Goal: Task Accomplishment & Management: Manage account settings

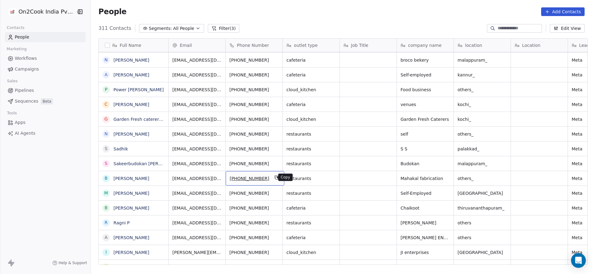
click at [268, 181] on div "[PHONE_NUMBER]" at bounding box center [255, 178] width 59 height 14
click at [267, 179] on div "[PHONE_NUMBER]" at bounding box center [255, 178] width 59 height 14
click at [274, 178] on icon "grid" at bounding box center [276, 177] width 5 height 5
click at [274, 176] on icon "grid" at bounding box center [276, 177] width 5 height 5
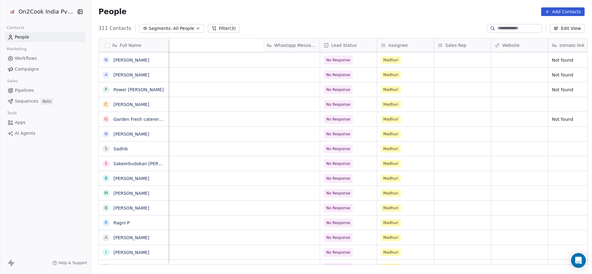
scroll to position [0, 726]
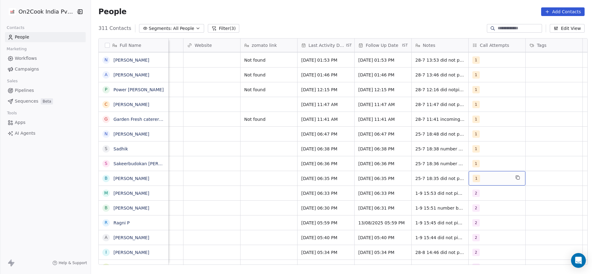
click at [481, 178] on div "1" at bounding box center [491, 178] width 38 height 7
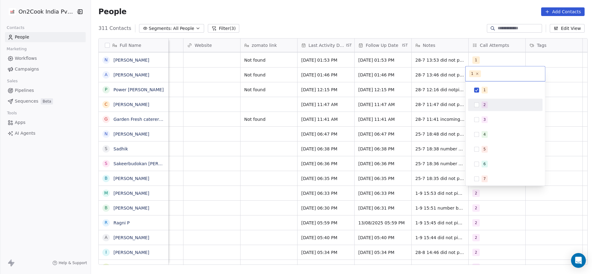
click at [480, 111] on div "2" at bounding box center [505, 105] width 75 height 12
click at [487, 85] on div "1" at bounding box center [505, 90] width 70 height 10
click at [413, 143] on html "On2Cook India Pvt. Ltd. Contacts People Marketing Workflows Campaigns Sales Pip…" at bounding box center [296, 137] width 592 height 274
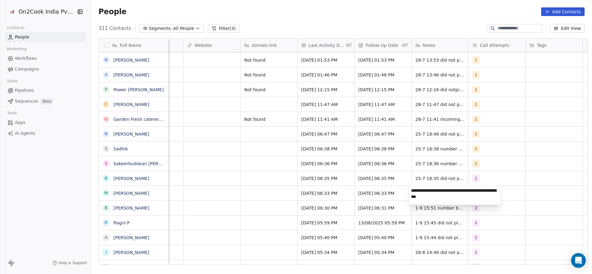
click at [412, 179] on html "On2Cook India Pvt. Ltd. Contacts People Marketing Workflows Campaigns Sales Pip…" at bounding box center [296, 137] width 592 height 274
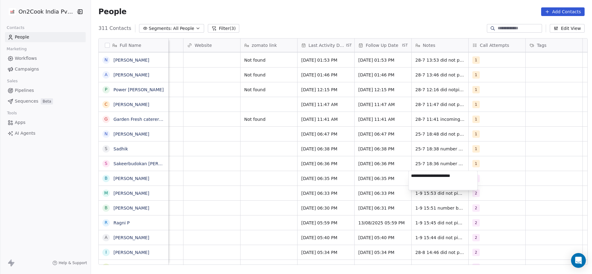
click at [412, 177] on textarea "**********" at bounding box center [443, 180] width 69 height 19
type textarea "**********"
click at [271, 179] on html "On2Cook India Pvt. Ltd. Contacts People Marketing Workflows Campaigns Sales Pip…" at bounding box center [296, 137] width 592 height 274
click at [297, 178] on div "[DATE] 06:35 PM" at bounding box center [325, 178] width 57 height 14
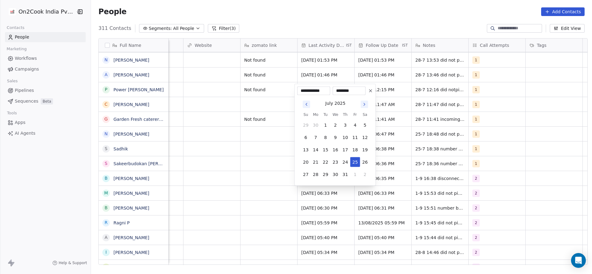
drag, startPoint x: 359, startPoint y: 177, endPoint x: 359, endPoint y: 181, distance: 3.7
click at [359, 181] on div "[DATE] Su Mo Tu We Th Fr Sa 29 30 1 2 3 4 5 6 7 8 9 10 11 12 13 14 15 16 17 18 …" at bounding box center [335, 139] width 76 height 88
click at [355, 174] on button "1" at bounding box center [355, 174] width 10 height 10
click at [315, 174] on button "1" at bounding box center [316, 174] width 10 height 10
type input "**********"
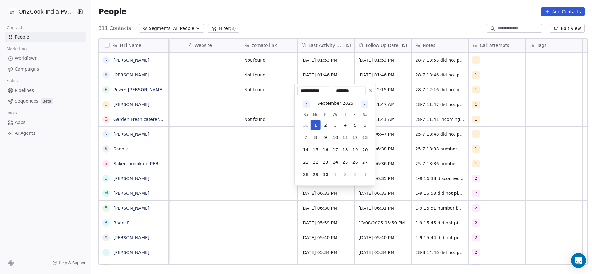
click at [200, 183] on html "On2Cook India Pvt. Ltd. Contacts People Marketing Workflows Campaigns Sales Pip…" at bounding box center [296, 137] width 592 height 274
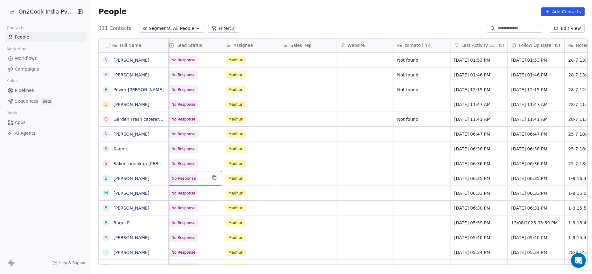
scroll to position [0, 570]
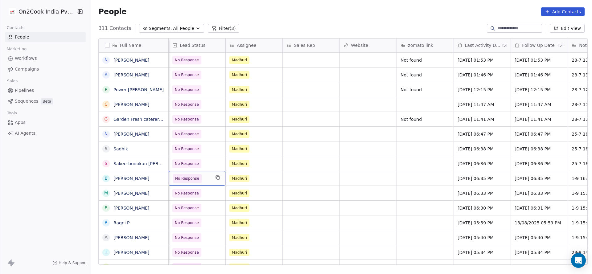
click at [193, 180] on span "No Response" at bounding box center [187, 178] width 24 height 6
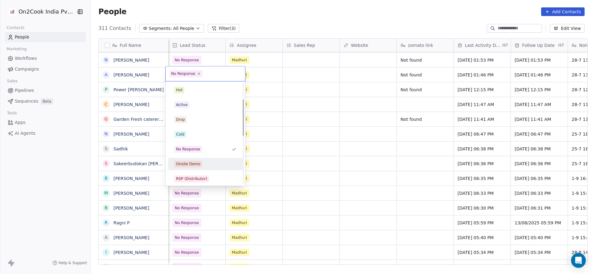
scroll to position [46, 0]
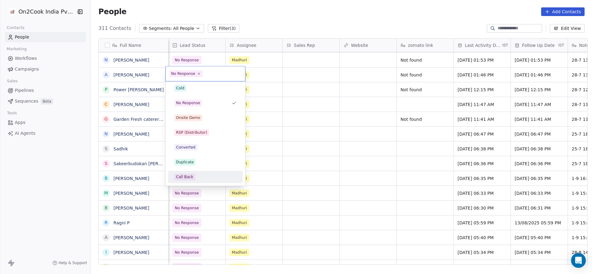
click at [201, 179] on div "Call Back" at bounding box center [205, 176] width 62 height 7
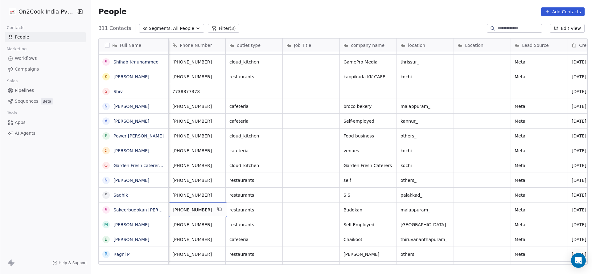
scroll to position [0, 0]
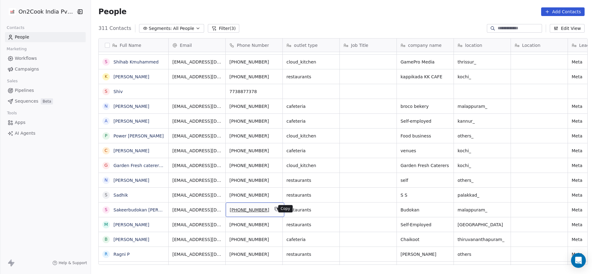
click at [274, 207] on icon "grid" at bounding box center [276, 208] width 5 height 5
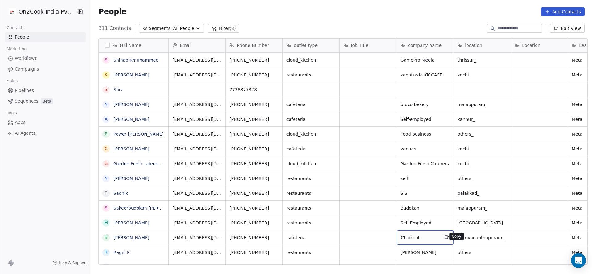
click at [444, 237] on icon "grid" at bounding box center [445, 236] width 5 height 5
click at [509, 238] on icon "grid" at bounding box center [511, 236] width 5 height 5
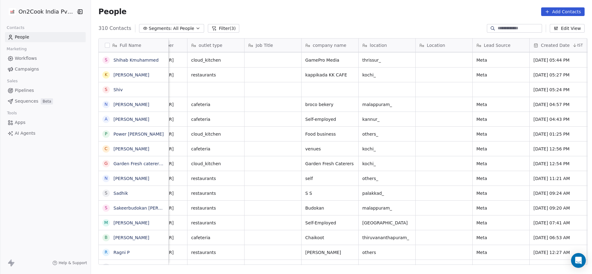
scroll to position [0, 96]
click at [327, 239] on span "Chaikoot" at bounding box center [324, 237] width 38 height 6
type textarea "*"
type textarea "**********"
click at [266, 237] on html "On2Cook India Pvt. Ltd. Contacts People Marketing Workflows Campaigns Sales Pip…" at bounding box center [296, 137] width 592 height 274
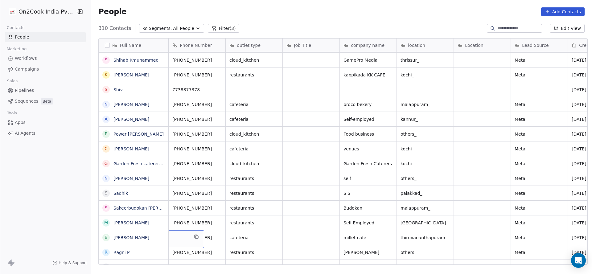
scroll to position [0, 0]
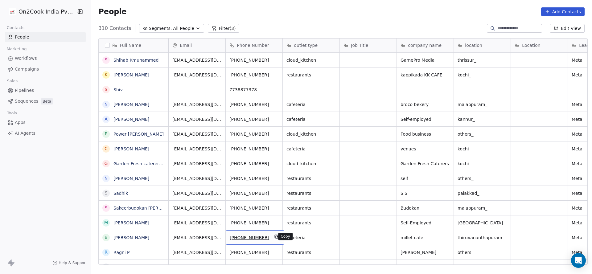
click at [275, 236] on icon "grid" at bounding box center [276, 237] width 3 height 3
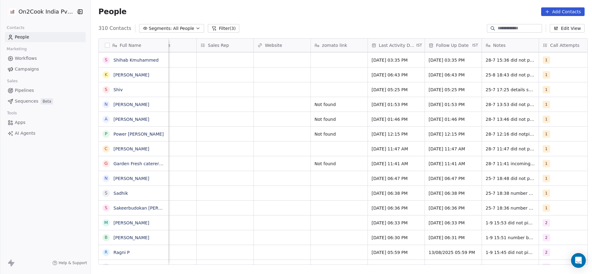
scroll to position [0, 661]
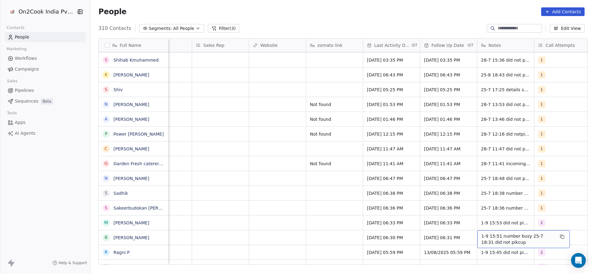
click at [490, 241] on span "1-9 15:51 number busy 25-7 18:31 did not pikcup" at bounding box center [517, 239] width 73 height 12
click at [478, 236] on textarea "**********" at bounding box center [520, 239] width 92 height 19
type textarea "**********"
click at [326, 221] on html "On2Cook India Pvt. Ltd. Contacts People Marketing Workflows Campaigns Sales Pip…" at bounding box center [296, 137] width 592 height 274
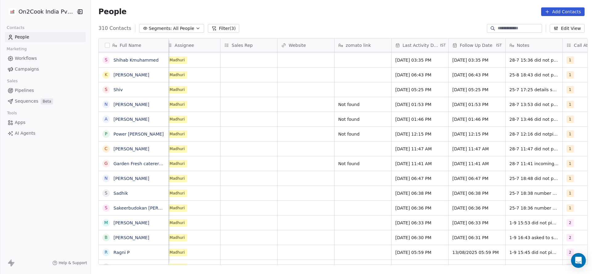
scroll to position [0, 492]
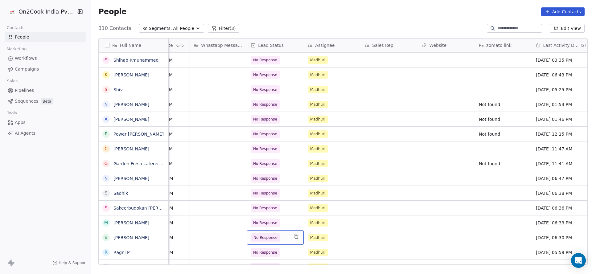
click at [276, 240] on span "No Response" at bounding box center [270, 237] width 38 height 9
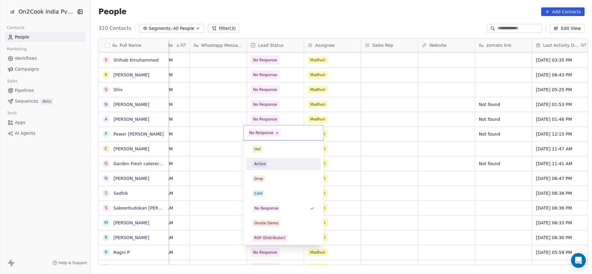
click at [277, 164] on div "Active" at bounding box center [283, 164] width 62 height 7
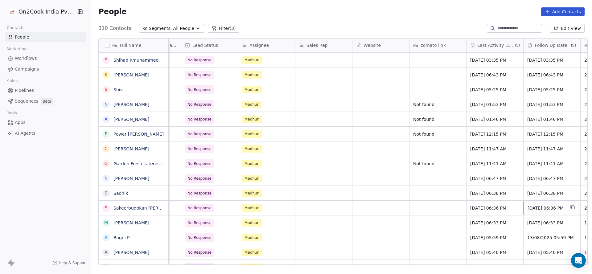
scroll to position [0, 614]
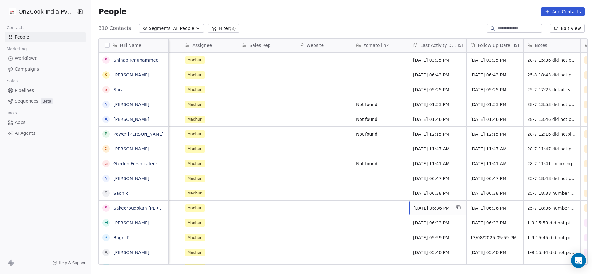
click at [436, 201] on div "Jul 25, 2025 06:36 PM" at bounding box center [437, 208] width 57 height 14
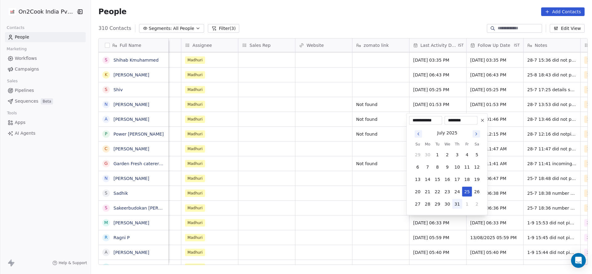
click at [459, 202] on button "31" at bounding box center [457, 204] width 10 height 10
click at [460, 202] on button "31" at bounding box center [457, 204] width 10 height 10
click at [465, 204] on button "1" at bounding box center [467, 204] width 10 height 10
click at [428, 205] on button "1" at bounding box center [427, 204] width 10 height 10
type input "**********"
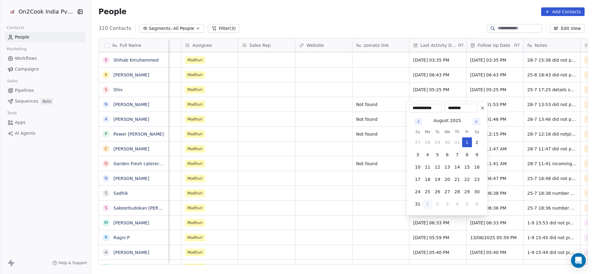
click at [354, 207] on html "On2Cook India Pvt. Ltd. Contacts People Marketing Workflows Campaigns Sales Pip…" at bounding box center [296, 137] width 592 height 274
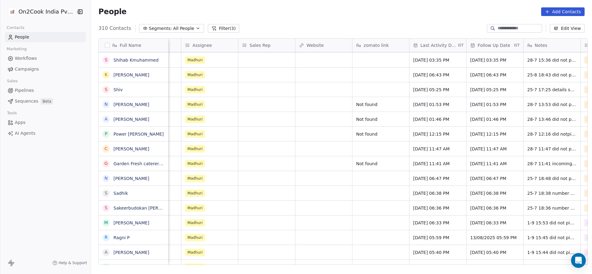
scroll to position [0, 743]
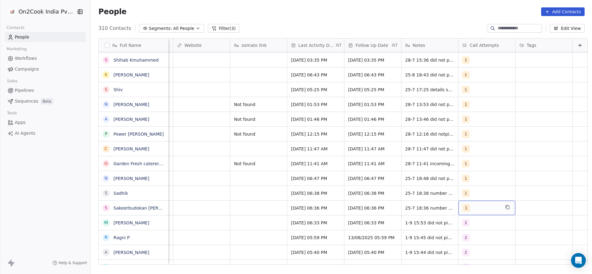
click at [464, 208] on div "1" at bounding box center [481, 207] width 38 height 7
click at [464, 207] on div "1" at bounding box center [481, 207] width 38 height 7
click at [465, 135] on span "2" at bounding box center [467, 134] width 6 height 7
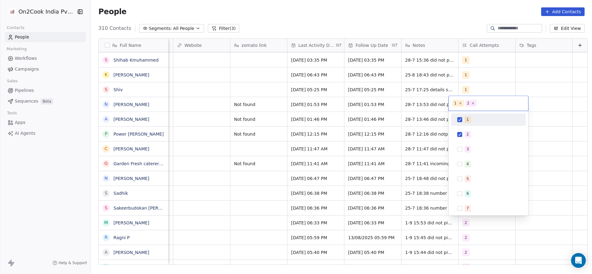
click at [470, 111] on div "1 2 3 4 5 6 7 8 9 10" at bounding box center [487, 163] width 79 height 104
click at [468, 116] on span "1" at bounding box center [467, 119] width 6 height 7
drag, startPoint x: 396, startPoint y: 140, endPoint x: 430, endPoint y: 204, distance: 72.6
click at [396, 145] on html "On2Cook India Pvt. Ltd. Contacts People Marketing Workflows Campaigns Sales Pip…" at bounding box center [296, 137] width 592 height 274
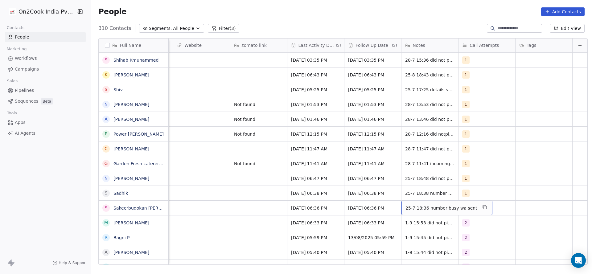
click at [405, 210] on span "25-7 18:36 number busy wa sent" at bounding box center [441, 208] width 72 height 6
click at [395, 207] on textarea "**********" at bounding box center [433, 210] width 82 height 19
type textarea "**********"
click at [311, 210] on html "On2Cook India Pvt. Ltd. Contacts People Marketing Workflows Campaigns Sales Pip…" at bounding box center [296, 137] width 592 height 274
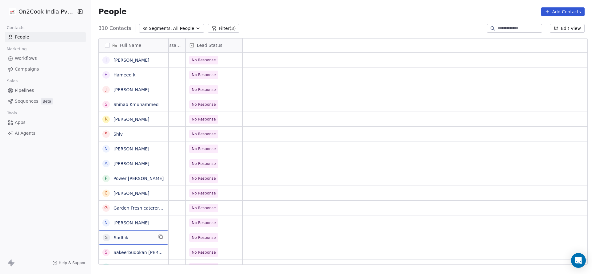
scroll to position [0, 0]
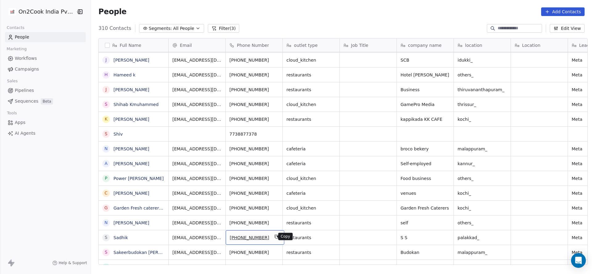
click at [275, 236] on icon "grid" at bounding box center [276, 237] width 3 height 3
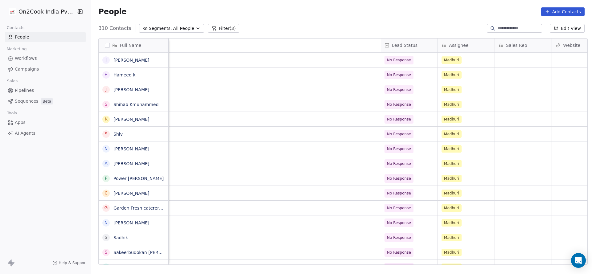
scroll to position [0, 743]
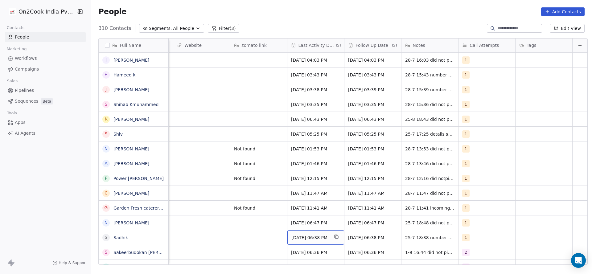
click at [292, 239] on span "Jul 25, 2025 06:38 PM" at bounding box center [310, 237] width 38 height 6
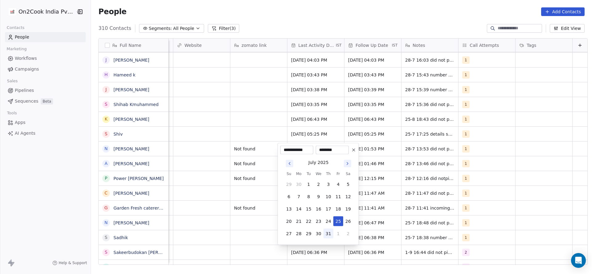
click at [332, 232] on button "31" at bounding box center [328, 234] width 10 height 10
click at [337, 233] on button "1" at bounding box center [338, 234] width 10 height 10
click at [294, 237] on button "1" at bounding box center [299, 234] width 10 height 10
type input "**********"
click at [268, 237] on html "On2Cook India Pvt. Ltd. Contacts People Marketing Workflows Campaigns Sales Pip…" at bounding box center [296, 137] width 592 height 274
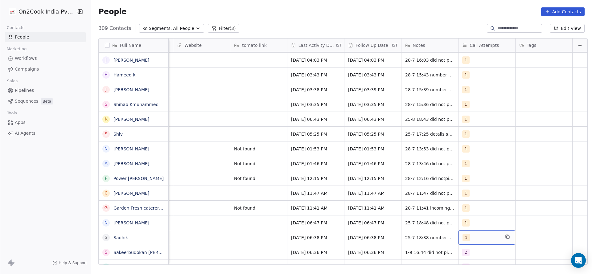
click at [467, 238] on div "1" at bounding box center [481, 237] width 38 height 7
click at [465, 161] on span "2" at bounding box center [467, 164] width 6 height 7
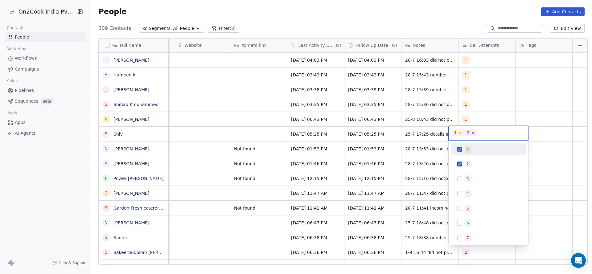
click at [469, 149] on span "1" at bounding box center [467, 149] width 6 height 7
click at [398, 189] on html "On2Cook India Pvt. Ltd. Contacts People Marketing Workflows Campaigns Sales Pip…" at bounding box center [296, 137] width 592 height 274
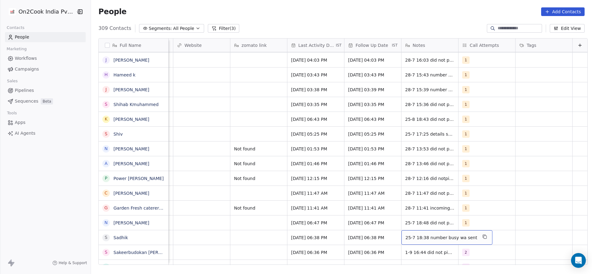
click at [401, 233] on div "25-7 18:38 number busy wa sent" at bounding box center [446, 237] width 91 height 14
click at [394, 235] on textarea "**********" at bounding box center [433, 239] width 82 height 19
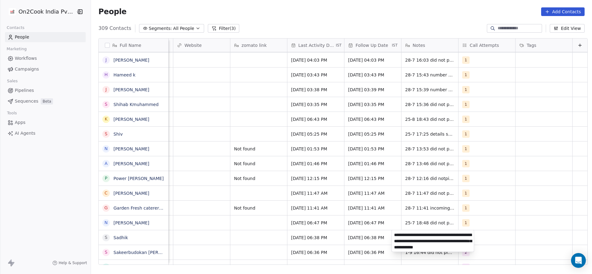
type textarea "**********"
click at [275, 241] on html "On2Cook India Pvt. Ltd. Contacts People Marketing Workflows Campaigns Sales Pip…" at bounding box center [296, 137] width 592 height 274
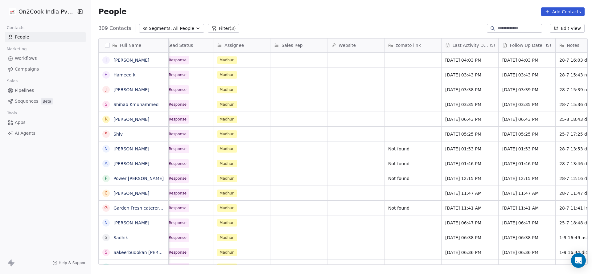
scroll to position [0, 505]
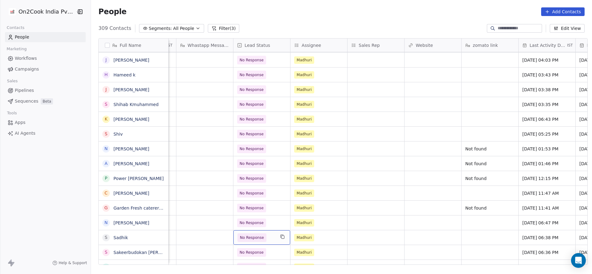
click at [265, 240] on span "No Response" at bounding box center [256, 237] width 38 height 9
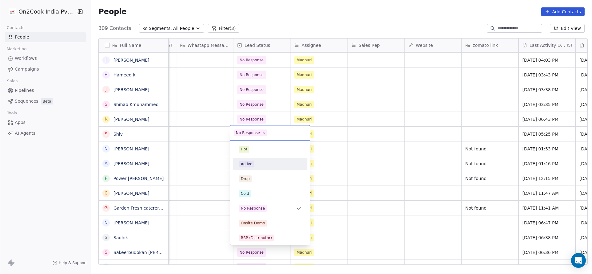
click at [266, 160] on div "Active" at bounding box center [270, 164] width 70 height 10
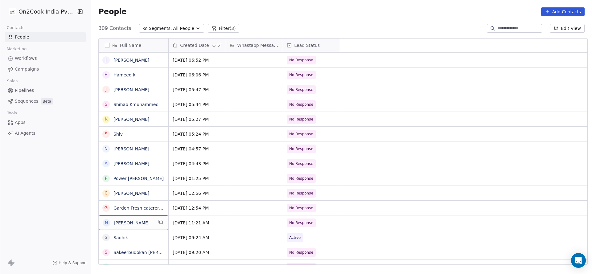
scroll to position [0, 0]
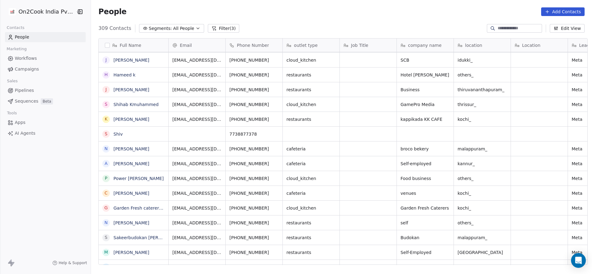
click at [274, 219] on icon "grid" at bounding box center [276, 221] width 5 height 5
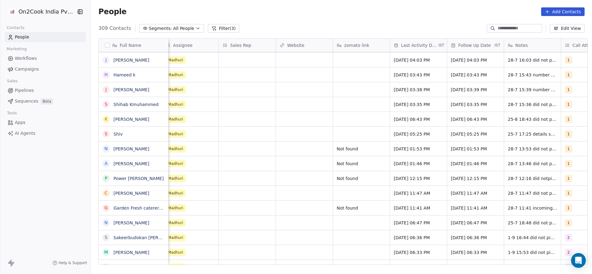
scroll to position [0, 743]
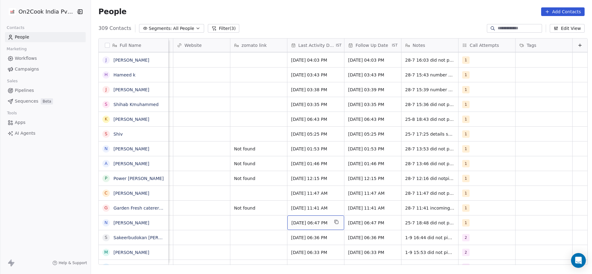
click at [291, 221] on span "Jul 25, 2025 06:47 PM" at bounding box center [310, 223] width 38 height 6
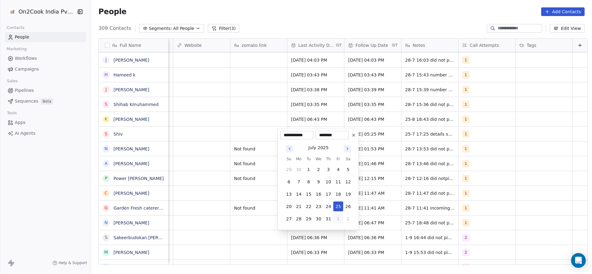
click at [336, 219] on button "1" at bounding box center [338, 219] width 10 height 10
click at [296, 220] on button "1" at bounding box center [299, 219] width 10 height 10
type input "**********"
click at [241, 235] on html "On2Cook India Pvt. Ltd. Contacts People Marketing Workflows Campaigns Sales Pip…" at bounding box center [296, 137] width 592 height 274
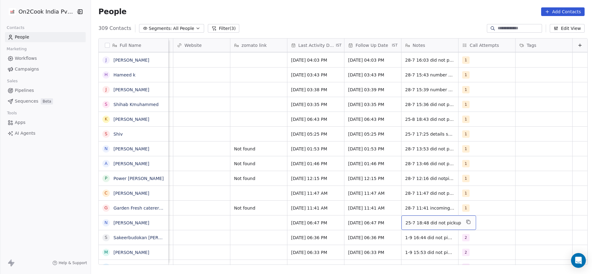
click at [413, 224] on span "25-7 18:48 did not pickup" at bounding box center [432, 223] width 55 height 6
click at [392, 219] on textarea "**********" at bounding box center [426, 224] width 69 height 19
type textarea "**********"
click at [341, 234] on html "On2Cook India Pvt. Ltd. Contacts People Marketing Workflows Campaigns Sales Pip…" at bounding box center [296, 137] width 592 height 274
click at [478, 225] on div "1" at bounding box center [481, 222] width 38 height 7
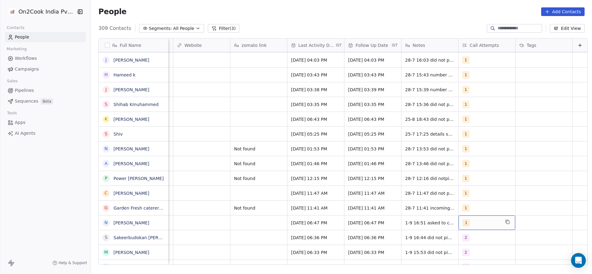
click at [468, 224] on div "1" at bounding box center [481, 222] width 38 height 7
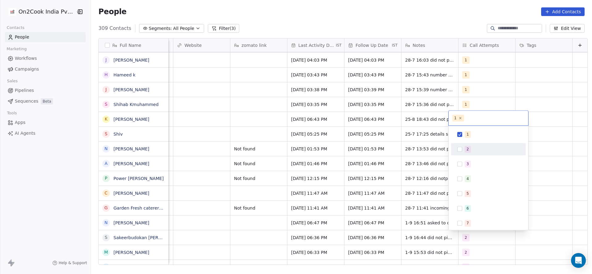
click at [478, 148] on div "2" at bounding box center [491, 149] width 55 height 7
click at [478, 135] on div "1" at bounding box center [491, 134] width 55 height 7
click at [342, 163] on html "On2Cook India Pvt. Ltd. Contacts People Marketing Workflows Campaigns Sales Pip…" at bounding box center [296, 137] width 592 height 274
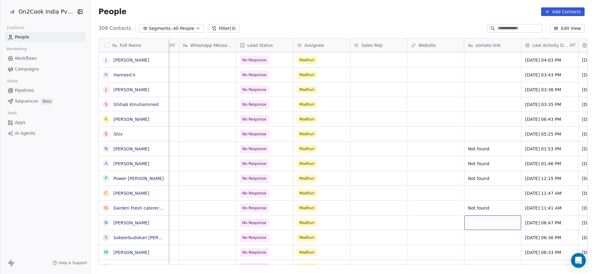
scroll to position [0, 437]
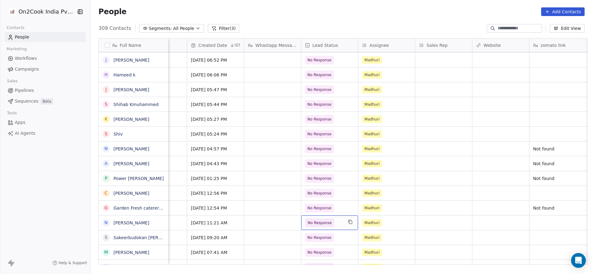
click at [324, 222] on span "No Response" at bounding box center [319, 223] width 24 height 6
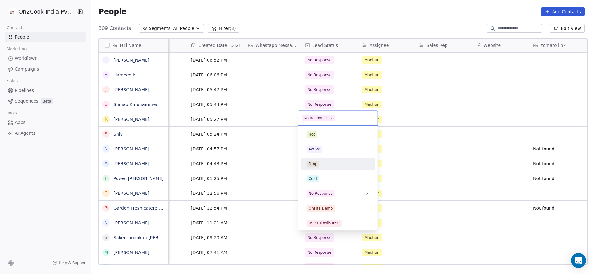
scroll to position [46, 0]
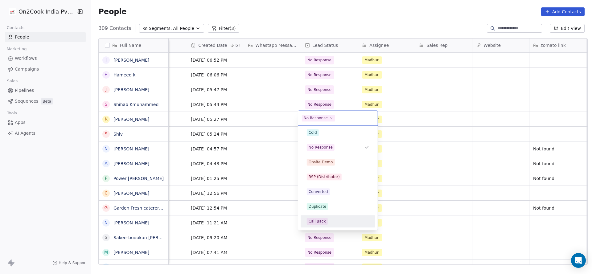
click at [324, 221] on span "Call Back" at bounding box center [317, 221] width 21 height 7
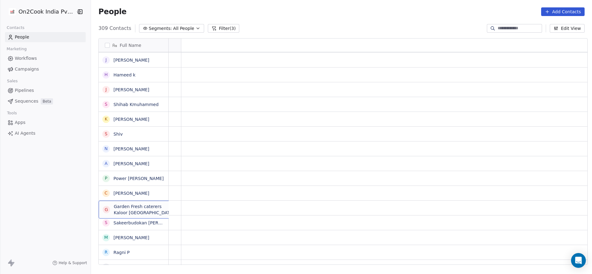
scroll to position [0, 0]
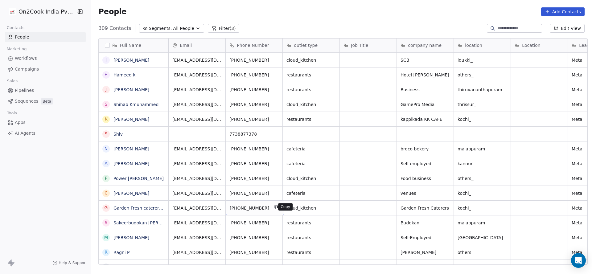
click at [273, 209] on button "grid" at bounding box center [276, 206] width 7 height 7
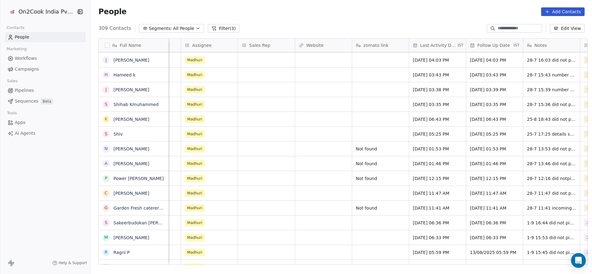
scroll to position [0, 734]
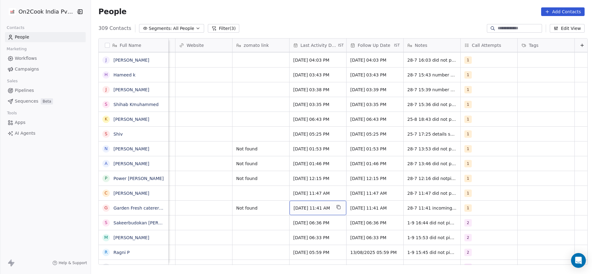
click at [301, 206] on span "Jul 28, 2025 11:41 AM" at bounding box center [312, 208] width 38 height 6
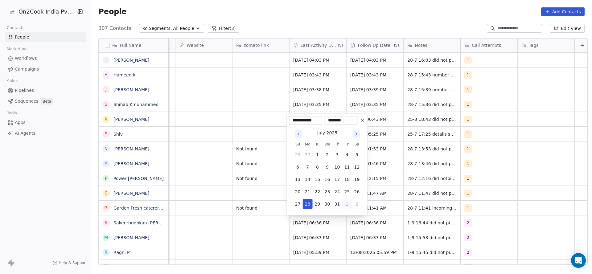
click at [348, 207] on button "1" at bounding box center [347, 204] width 10 height 10
click at [305, 203] on button "1" at bounding box center [308, 204] width 10 height 10
type input "**********"
click at [245, 207] on html "On2Cook India Pvt. Ltd. Contacts People Marketing Workflows Campaigns Sales Pip…" at bounding box center [296, 137] width 592 height 274
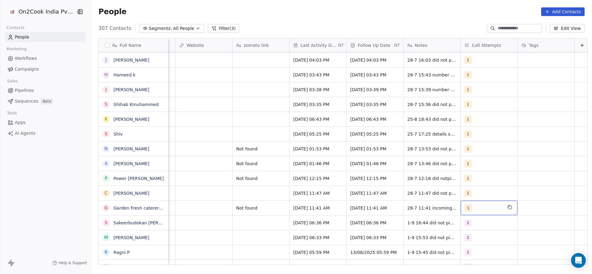
click at [473, 212] on div "1" at bounding box center [488, 208] width 57 height 14
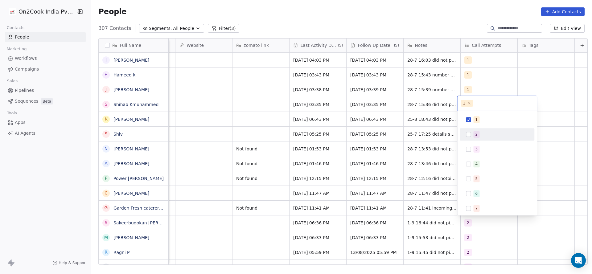
click at [476, 135] on div "2" at bounding box center [476, 135] width 2 height 6
click at [474, 115] on div "1" at bounding box center [497, 120] width 70 height 10
click at [385, 170] on html "On2Cook India Pvt. Ltd. Contacts People Marketing Workflows Campaigns Sales Pip…" at bounding box center [296, 137] width 592 height 274
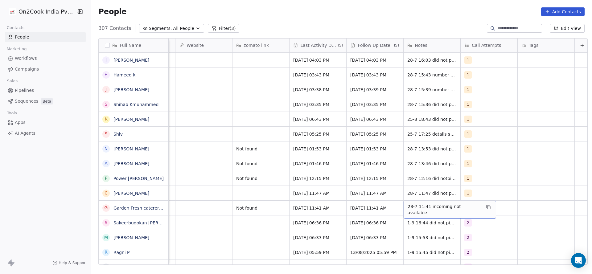
click at [409, 209] on span "28-7 11:41 incoming not available" at bounding box center [443, 209] width 73 height 12
click at [407, 206] on span "28-7 11:41 incoming not available" at bounding box center [443, 209] width 73 height 12
click at [404, 208] on div "28-7 11:41 incoming not available" at bounding box center [449, 210] width 92 height 18
click at [403, 206] on textarea "**********" at bounding box center [442, 210] width 85 height 19
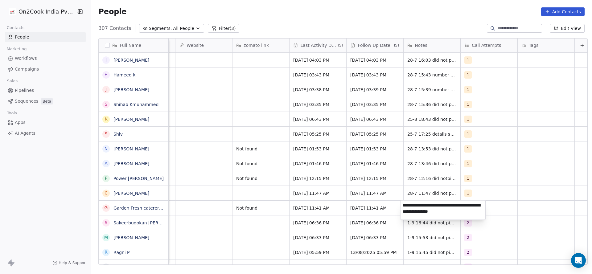
click at [459, 207] on textarea "**********" at bounding box center [442, 210] width 85 height 19
type textarea "**********"
drag, startPoint x: 307, startPoint y: 194, endPoint x: 271, endPoint y: 222, distance: 45.9
click at [307, 195] on html "On2Cook India Pvt. Ltd. Contacts People Marketing Workflows Campaigns Sales Pip…" at bounding box center [296, 137] width 592 height 274
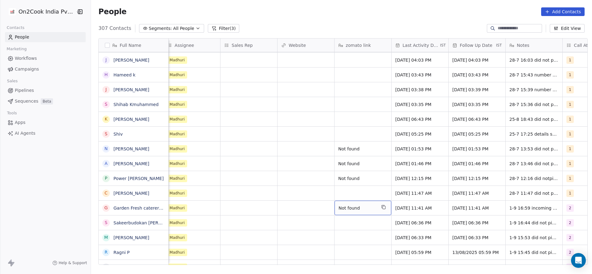
scroll to position [0, 497]
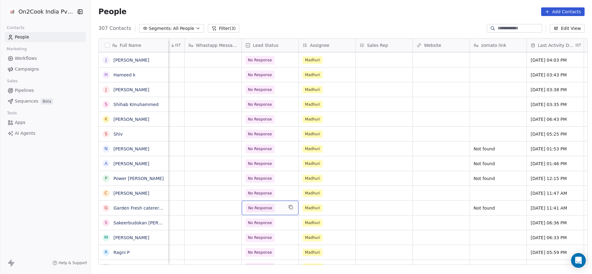
click at [276, 209] on span "No Response" at bounding box center [265, 208] width 38 height 9
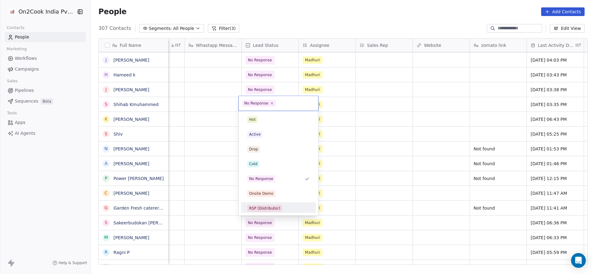
click at [363, 212] on html "On2Cook India Pvt. Ltd. Contacts People Marketing Workflows Campaigns Sales Pip…" at bounding box center [296, 137] width 592 height 274
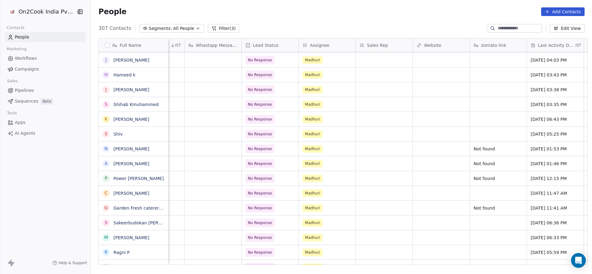
drag, startPoint x: 414, startPoint y: 266, endPoint x: 498, endPoint y: 259, distance: 83.8
click at [496, 259] on div "Full Name i ibrahimayanikunnan@gmail.com N Nizar Kmk A Abdullatheef Abdullathee…" at bounding box center [341, 153] width 501 height 241
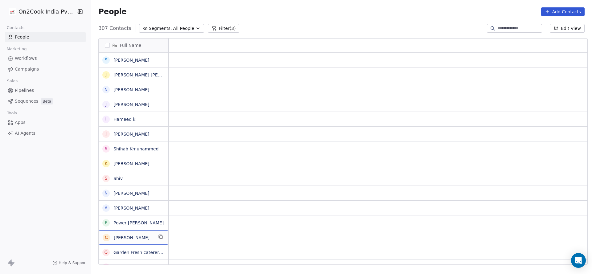
scroll to position [0, 0]
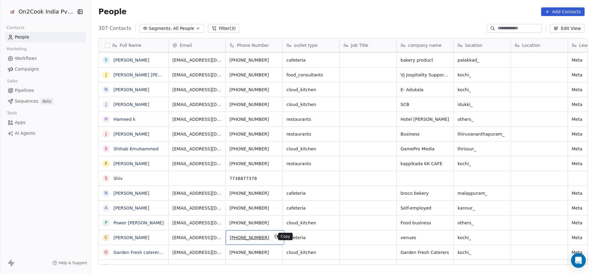
click at [275, 236] on icon "grid" at bounding box center [276, 237] width 3 height 3
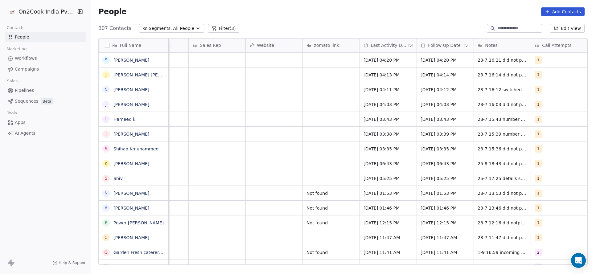
scroll to position [0, 668]
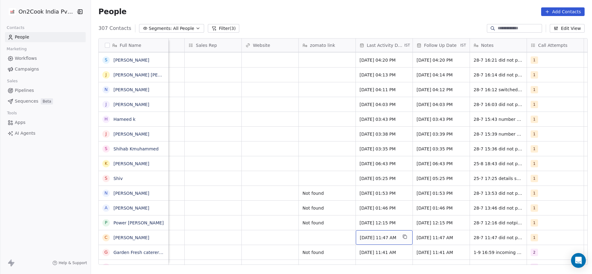
click at [376, 234] on span "Jul 28, 2025 11:47 AM" at bounding box center [379, 237] width 38 height 6
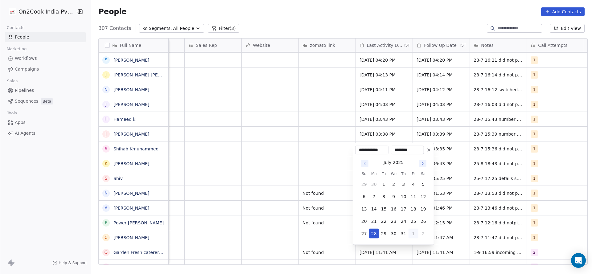
click at [413, 236] on button "1" at bounding box center [413, 234] width 10 height 10
click at [376, 236] on button "1" at bounding box center [374, 234] width 10 height 10
type input "**********"
click at [373, 243] on html "On2Cook India Pvt. Ltd. Contacts People Marketing Workflows Campaigns Sales Pip…" at bounding box center [296, 137] width 592 height 274
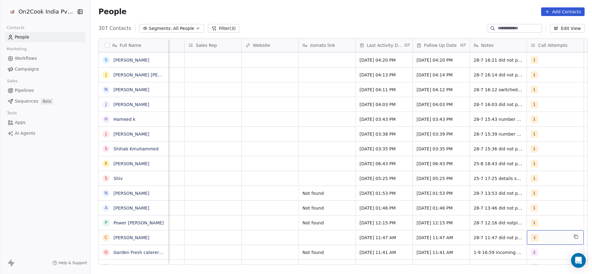
scroll to position [0, 671]
click at [539, 235] on div "1" at bounding box center [546, 237] width 38 height 7
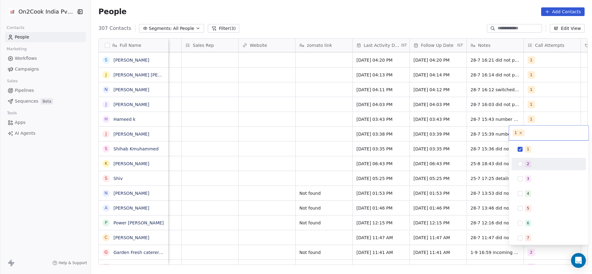
click at [534, 161] on div "2" at bounding box center [552, 164] width 55 height 7
click at [532, 149] on div "1" at bounding box center [552, 149] width 55 height 7
click at [469, 207] on html "On2Cook India Pvt. Ltd. Contacts People Marketing Workflows Campaigns Sales Pip…" at bounding box center [296, 137] width 592 height 274
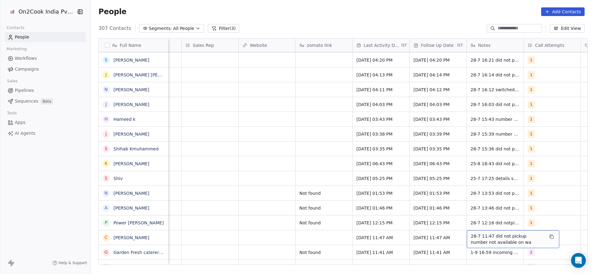
click at [470, 236] on span "28-7 11:47 did not pickup number not available on wa" at bounding box center [506, 239] width 73 height 12
click at [465, 235] on textarea "**********" at bounding box center [509, 239] width 92 height 19
type textarea "**********"
click at [309, 242] on html "On2Cook India Pvt. Ltd. Contacts People Marketing Workflows Campaigns Sales Pip…" at bounding box center [296, 137] width 592 height 274
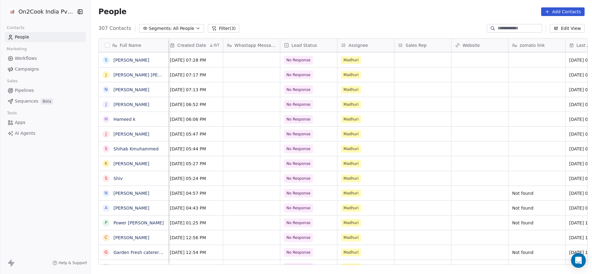
scroll to position [0, 548]
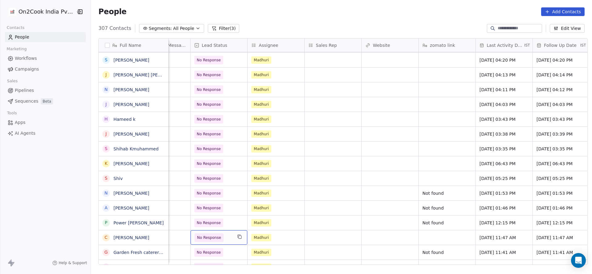
click at [224, 234] on span "No Response" at bounding box center [213, 237] width 38 height 9
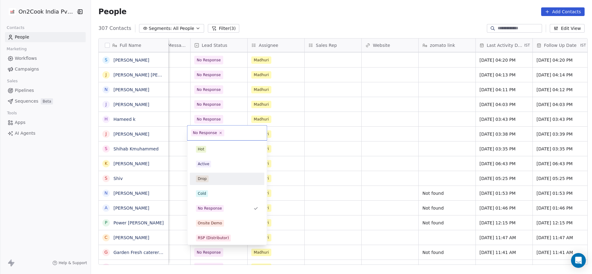
scroll to position [46, 0]
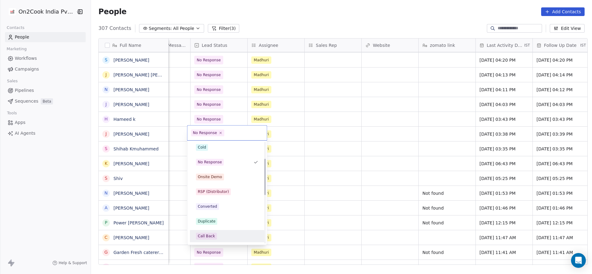
click at [215, 234] on span "Call Back" at bounding box center [206, 236] width 21 height 7
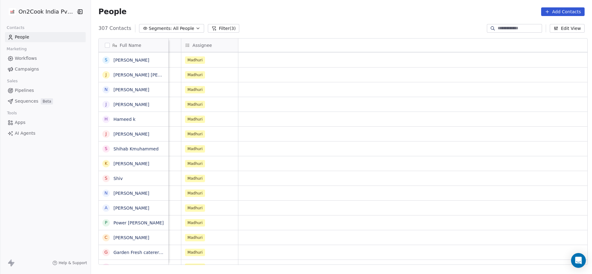
scroll to position [0, 57]
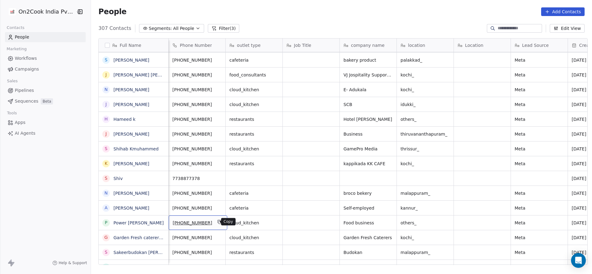
click at [216, 225] on button "grid" at bounding box center [219, 221] width 7 height 7
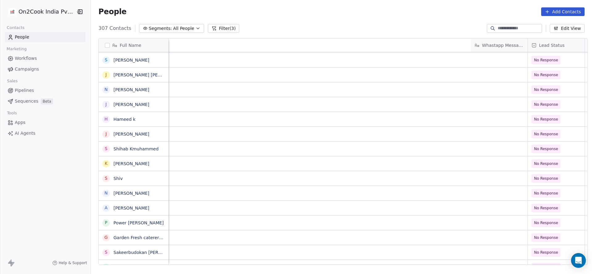
scroll to position [0, 710]
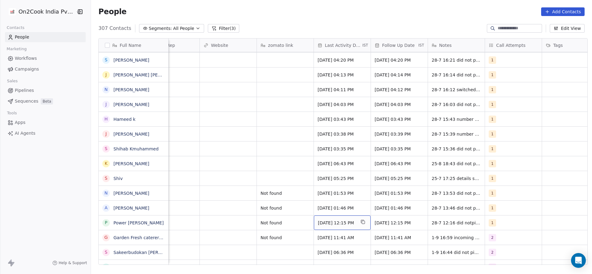
click at [330, 221] on span "Jul 28, 2025 12:15 PM" at bounding box center [337, 223] width 38 height 6
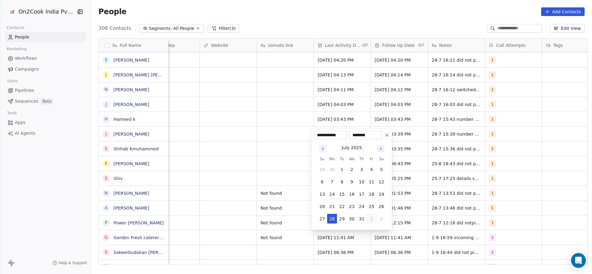
click at [372, 217] on button "1" at bounding box center [371, 219] width 10 height 10
click at [331, 222] on button "1" at bounding box center [332, 219] width 10 height 10
type input "**********"
drag, startPoint x: 248, startPoint y: 223, endPoint x: 421, endPoint y: 209, distance: 172.7
click at [266, 223] on html "On2Cook India Pvt. Ltd. Contacts People Marketing Workflows Campaigns Sales Pip…" at bounding box center [296, 137] width 592 height 274
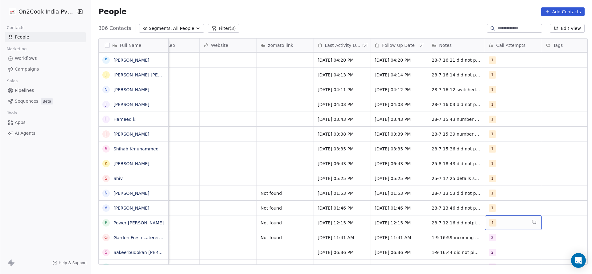
click at [501, 217] on div "1" at bounding box center [513, 222] width 57 height 14
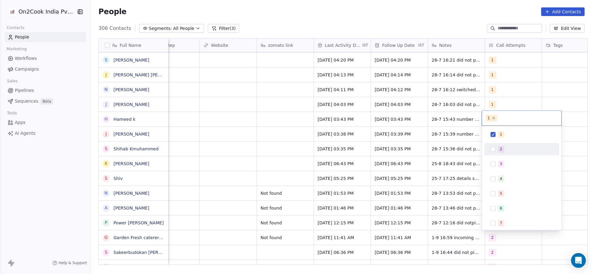
click at [501, 146] on div "2" at bounding box center [500, 149] width 2 height 6
click at [504, 130] on div "1" at bounding box center [521, 134] width 70 height 10
click at [449, 200] on html "On2Cook India Pvt. Ltd. Contacts People Marketing Workflows Campaigns Sales Pip…" at bounding box center [296, 137] width 592 height 274
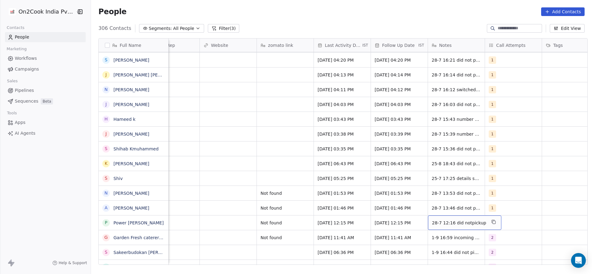
click at [445, 221] on span "28-7 12:16 did notpickup" at bounding box center [459, 223] width 54 height 6
click at [429, 220] on textarea "**********" at bounding box center [458, 224] width 67 height 19
type textarea "**********"
click at [278, 230] on html "On2Cook India Pvt. Ltd. Contacts People Marketing Workflows Campaigns Sales Pip…" at bounding box center [296, 137] width 592 height 274
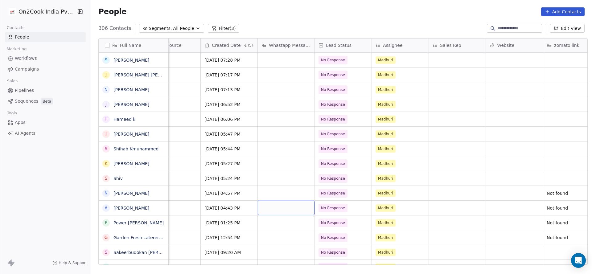
scroll to position [0, 0]
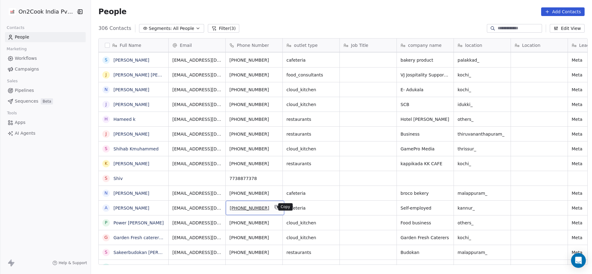
click at [274, 207] on button "grid" at bounding box center [276, 206] width 7 height 7
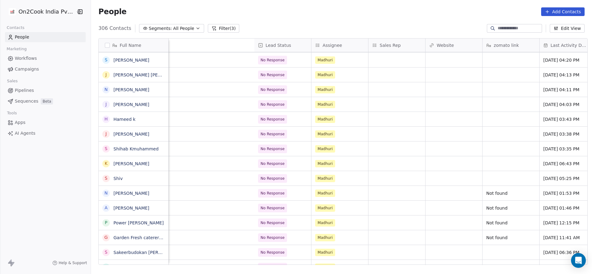
scroll to position [0, 743]
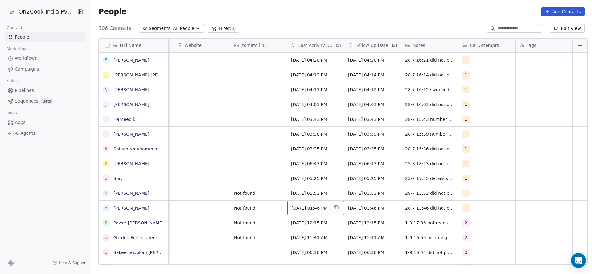
click at [299, 210] on span "Jul 28, 2025 01:46 PM" at bounding box center [310, 208] width 38 height 6
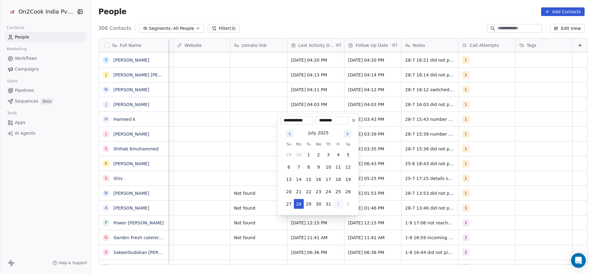
click at [341, 206] on button "1" at bounding box center [338, 204] width 10 height 10
click at [298, 205] on button "1" at bounding box center [299, 204] width 10 height 10
type input "**********"
click at [233, 211] on html "On2Cook India Pvt. Ltd. Contacts People Marketing Workflows Campaigns Sales Pip…" at bounding box center [296, 137] width 592 height 274
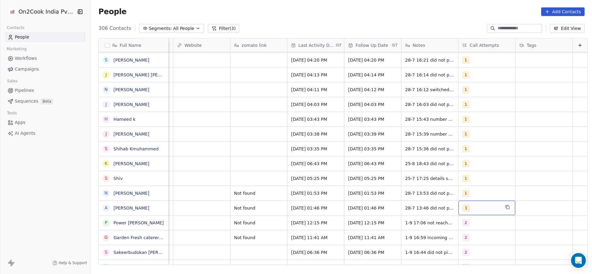
click at [478, 213] on div "1" at bounding box center [486, 208] width 57 height 14
click at [469, 133] on span "2" at bounding box center [467, 134] width 6 height 7
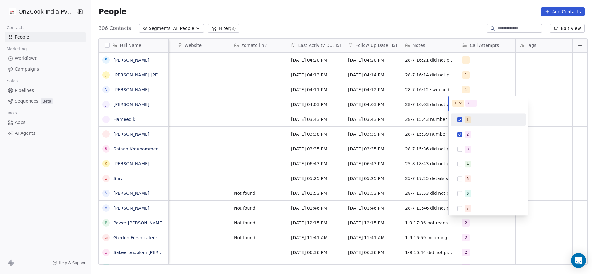
click at [469, 121] on span "1" at bounding box center [467, 119] width 6 height 7
click at [384, 185] on html "On2Cook India Pvt. Ltd. Contacts People Marketing Workflows Campaigns Sales Pip…" at bounding box center [296, 137] width 592 height 274
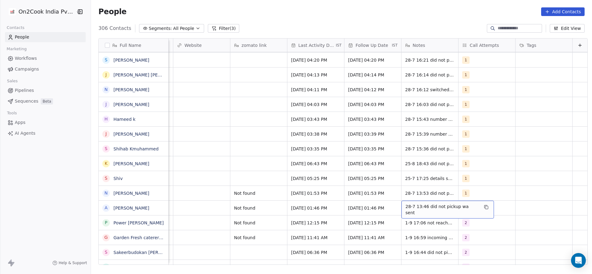
click at [401, 202] on div "28-7 13:46 did not pickup wa sent" at bounding box center [447, 210] width 92 height 18
click at [393, 205] on textarea "**********" at bounding box center [434, 210] width 85 height 19
type textarea "**********"
click at [307, 230] on html "On2Cook India Pvt. Ltd. Contacts People Marketing Workflows Campaigns Sales Pip…" at bounding box center [296, 137] width 592 height 274
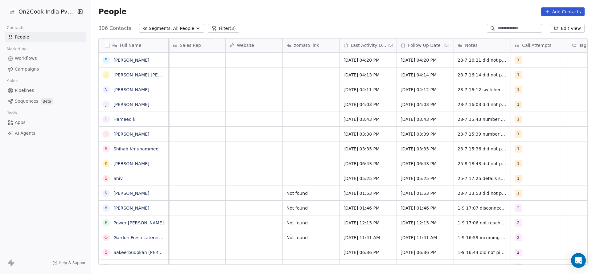
scroll to position [0, 570]
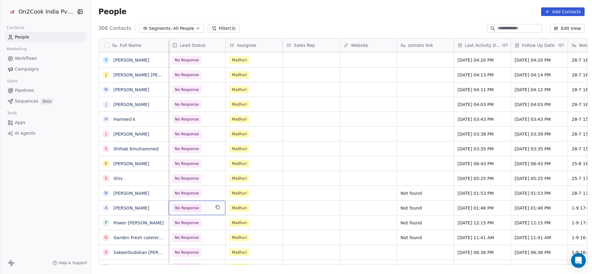
click at [190, 210] on span "No Response" at bounding box center [187, 208] width 24 height 6
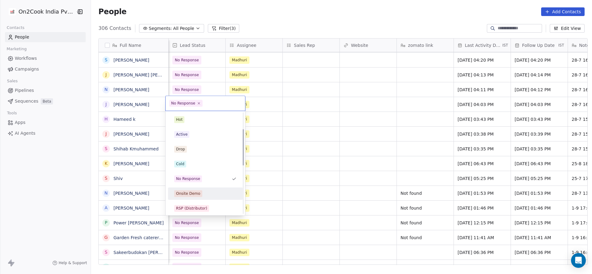
scroll to position [46, 0]
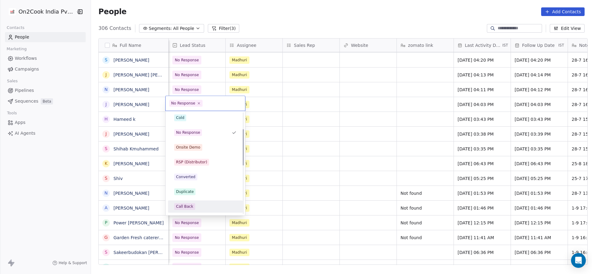
click at [198, 203] on div "Call Back" at bounding box center [205, 206] width 62 height 7
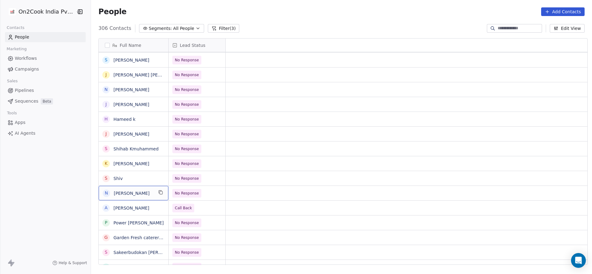
scroll to position [0, 0]
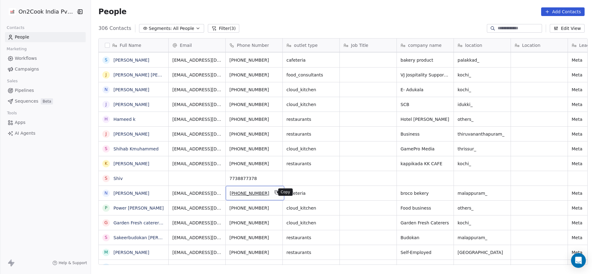
click at [274, 193] on icon "grid" at bounding box center [276, 192] width 5 height 5
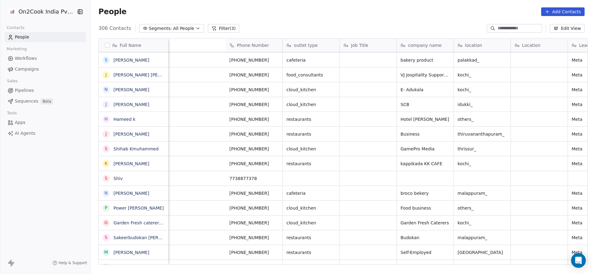
scroll to position [0, 743]
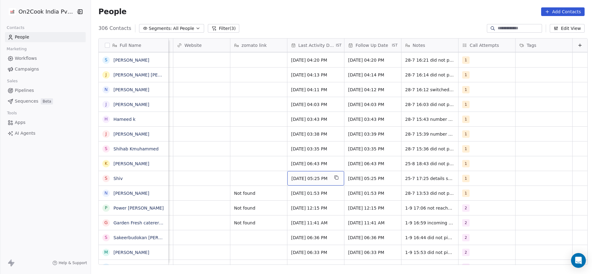
drag, startPoint x: 290, startPoint y: 183, endPoint x: 291, endPoint y: 191, distance: 8.0
click at [290, 184] on div "Jul 25, 2025 05:25 PM" at bounding box center [315, 178] width 57 height 14
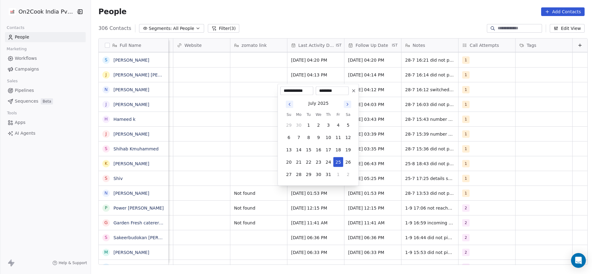
click at [291, 191] on html "On2Cook India Pvt. Ltd. Contacts People Marketing Workflows Campaigns Sales Pip…" at bounding box center [296, 137] width 592 height 274
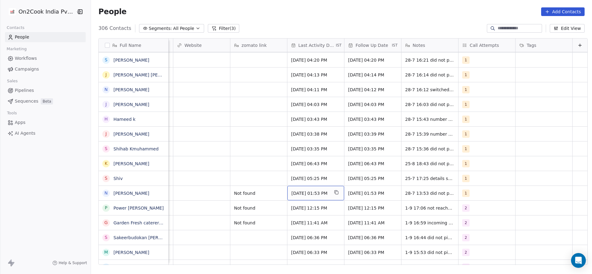
click at [291, 191] on span "Jul 28, 2025 01:53 PM" at bounding box center [310, 193] width 38 height 6
click at [312, 195] on span "Jul 28, 2025 01:53 PM" at bounding box center [310, 193] width 38 height 6
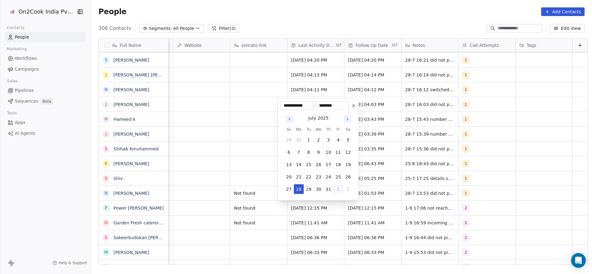
click at [337, 189] on button "1" at bounding box center [338, 189] width 10 height 10
drag, startPoint x: 300, startPoint y: 190, endPoint x: 281, endPoint y: 193, distance: 19.6
click at [300, 190] on button "1" at bounding box center [299, 189] width 10 height 10
type input "**********"
drag, startPoint x: 240, startPoint y: 199, endPoint x: 435, endPoint y: 200, distance: 195.3
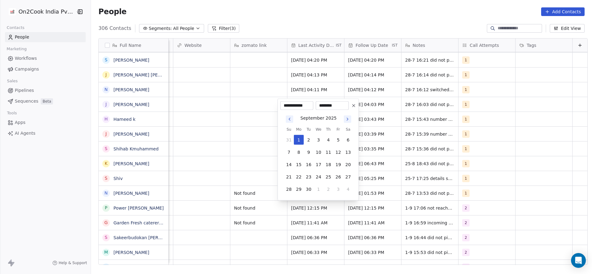
click at [289, 200] on html "On2Cook India Pvt. Ltd. Contacts People Marketing Workflows Campaigns Sales Pip…" at bounding box center [296, 137] width 592 height 274
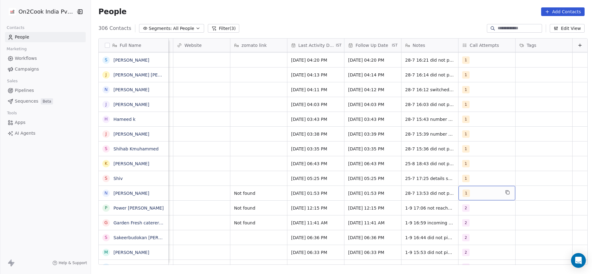
click at [461, 197] on div "1" at bounding box center [486, 193] width 57 height 14
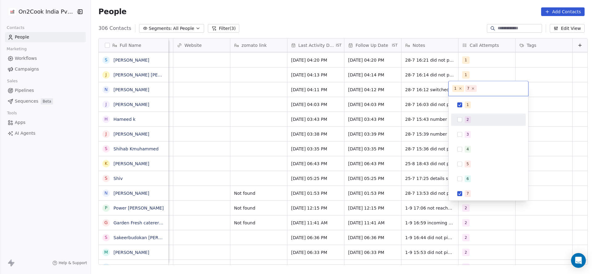
click at [465, 111] on div "1 2 3 4 5 6 7 8 9 10" at bounding box center [488, 171] width 75 height 145
click at [466, 119] on div "2" at bounding box center [467, 120] width 2 height 6
click at [468, 110] on div "1" at bounding box center [488, 105] width 75 height 12
click at [467, 191] on div "7" at bounding box center [467, 194] width 2 height 6
click at [370, 207] on html "On2Cook India Pvt. Ltd. Contacts People Marketing Workflows Campaigns Sales Pip…" at bounding box center [296, 137] width 592 height 274
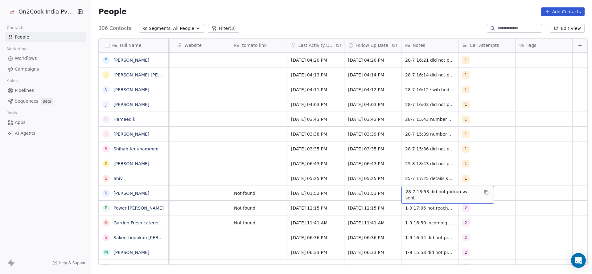
click at [405, 191] on span "28-7 13:53 did not pickup wa sent" at bounding box center [441, 195] width 73 height 12
click at [392, 189] on textarea "**********" at bounding box center [434, 195] width 85 height 19
type textarea "**********"
click at [328, 202] on html "On2Cook India Pvt. Ltd. Contacts People Marketing Workflows Campaigns Sales Pip…" at bounding box center [296, 137] width 592 height 274
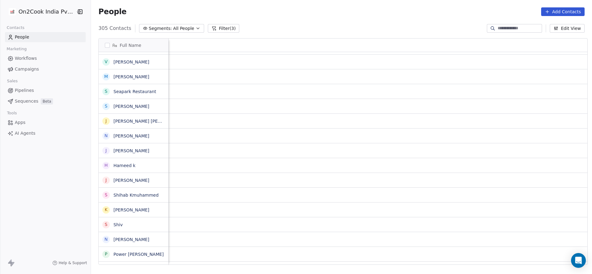
scroll to position [0, 671]
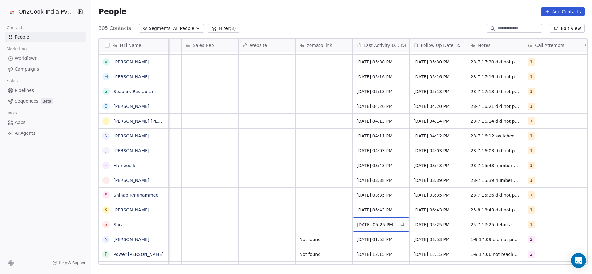
click at [367, 222] on span "Jul 25, 2025 05:25 PM" at bounding box center [375, 225] width 38 height 6
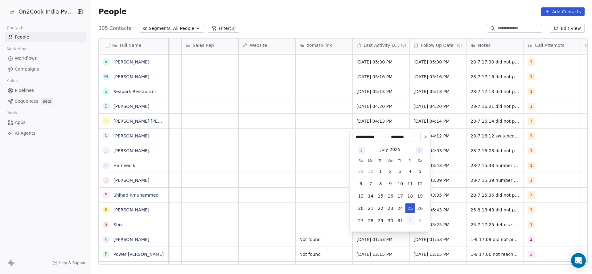
click at [409, 225] on button "1" at bounding box center [410, 221] width 10 height 10
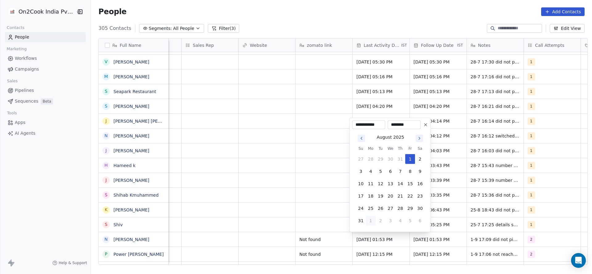
click at [373, 219] on button "1" at bounding box center [370, 221] width 10 height 10
type input "**********"
drag, startPoint x: 286, startPoint y: 224, endPoint x: 570, endPoint y: 236, distance: 284.3
click at [339, 226] on html "On2Cook India Pvt. Ltd. Contacts People Marketing Workflows Campaigns Sales Pip…" at bounding box center [296, 137] width 592 height 274
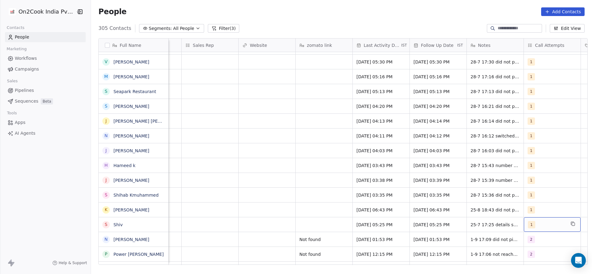
click at [541, 228] on div "1" at bounding box center [551, 224] width 57 height 14
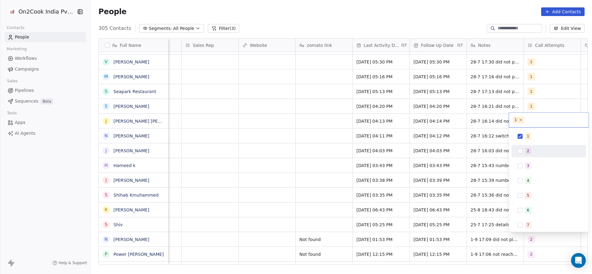
click at [531, 152] on div "2" at bounding box center [552, 151] width 55 height 7
click at [535, 130] on div "1" at bounding box center [548, 136] width 75 height 12
click at [462, 171] on html "On2Cook India Pvt. Ltd. Contacts People Marketing Workflows Campaigns Sales Pip…" at bounding box center [296, 137] width 592 height 274
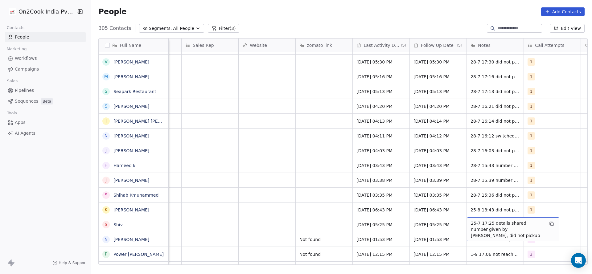
click at [466, 224] on div "25-7 17:25 details shared number given by nitin pareek, did not pickup" at bounding box center [512, 229] width 92 height 24
click at [466, 220] on div "25-7 17:25 details shared number given by nitin pareek, did not pickup" at bounding box center [512, 229] width 92 height 24
click at [466, 220] on textarea "**********" at bounding box center [509, 226] width 92 height 19
type textarea "**********"
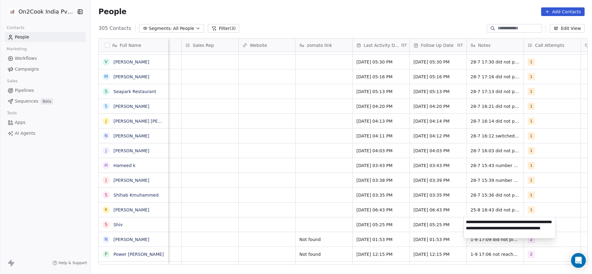
click at [304, 228] on html "On2Cook India Pvt. Ltd. Contacts People Marketing Workflows Campaigns Sales Pip…" at bounding box center [296, 137] width 592 height 274
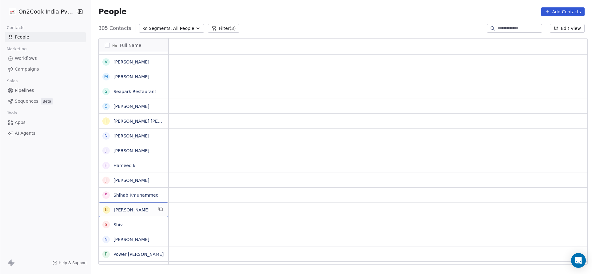
scroll to position [0, 0]
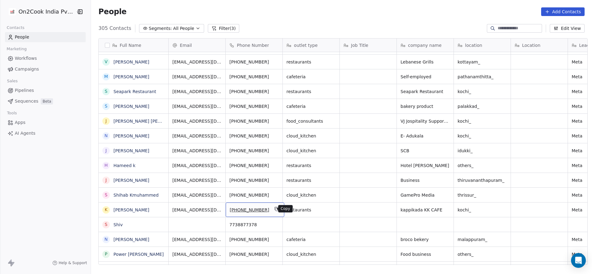
drag, startPoint x: 271, startPoint y: 208, endPoint x: 306, endPoint y: 250, distance: 54.0
click at [274, 208] on button "grid" at bounding box center [276, 208] width 7 height 7
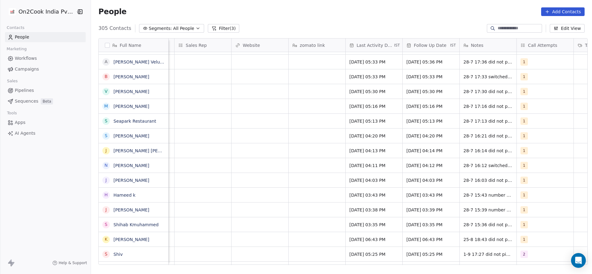
scroll to position [1774, 0]
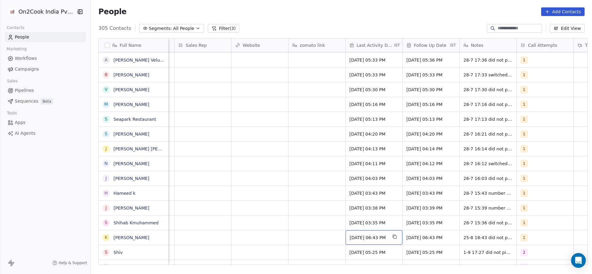
click at [359, 239] on span "Aug 25, 2025 06:43 PM" at bounding box center [368, 237] width 38 height 6
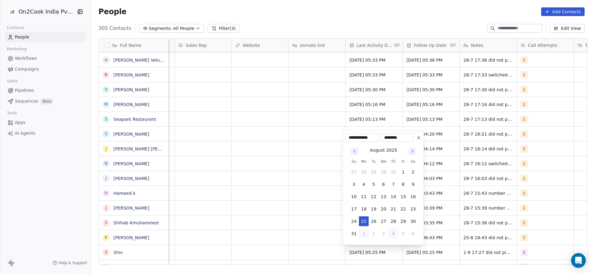
click at [393, 232] on button "4" at bounding box center [393, 234] width 10 height 10
click at [362, 185] on button "1" at bounding box center [364, 184] width 10 height 10
type input "**********"
drag, startPoint x: 266, startPoint y: 222, endPoint x: 506, endPoint y: 231, distance: 240.2
click at [281, 223] on html "On2Cook India Pvt. Ltd. Contacts People Marketing Workflows Campaigns Sales Pip…" at bounding box center [296, 137] width 592 height 274
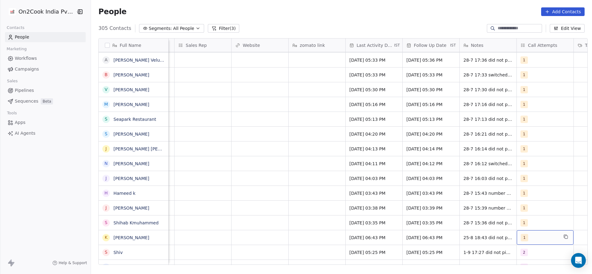
click at [534, 242] on div "1" at bounding box center [544, 237] width 57 height 14
click at [528, 164] on div "2" at bounding box center [528, 164] width 2 height 6
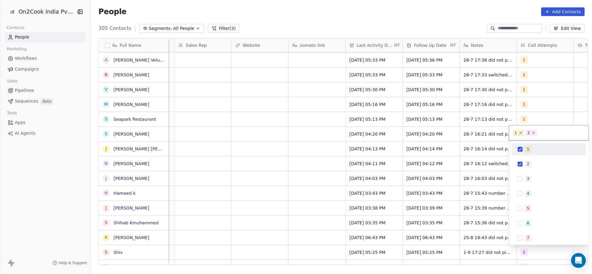
click at [530, 147] on div "1" at bounding box center [552, 149] width 55 height 7
click at [468, 239] on html "On2Cook India Pvt. Ltd. Contacts People Marketing Workflows Campaigns Sales Pip…" at bounding box center [296, 137] width 592 height 274
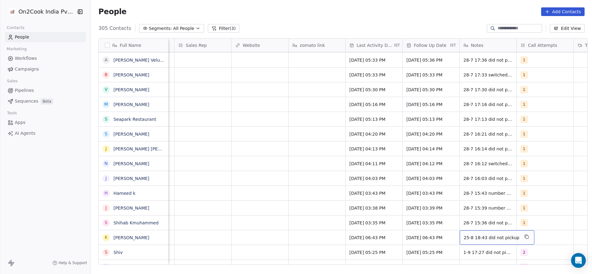
click at [464, 241] on div "25-8 18:43 did not pickup" at bounding box center [496, 237] width 75 height 14
click at [459, 235] on textarea "**********" at bounding box center [491, 239] width 69 height 19
type textarea "**********"
click at [299, 202] on html "On2Cook India Pvt. Ltd. Contacts People Marketing Workflows Campaigns Sales Pip…" at bounding box center [296, 137] width 592 height 274
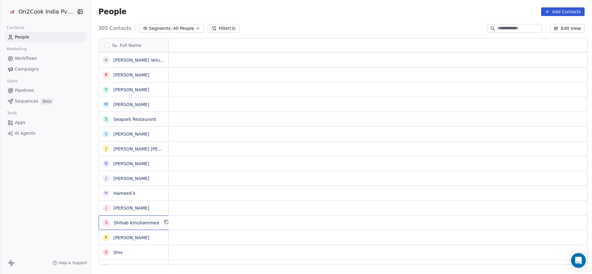
scroll to position [0, 0]
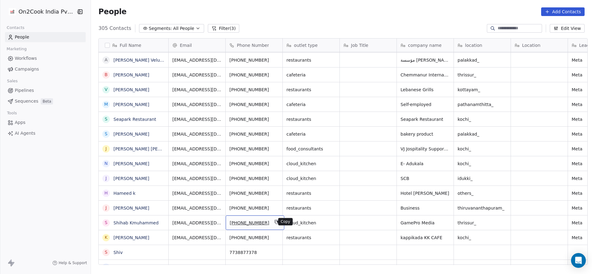
drag, startPoint x: 271, startPoint y: 222, endPoint x: 274, endPoint y: 232, distance: 10.2
click at [274, 223] on icon "grid" at bounding box center [276, 221] width 5 height 5
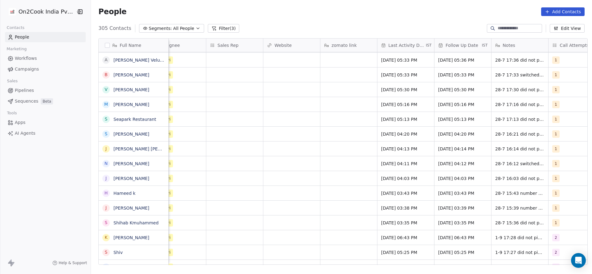
scroll to position [0, 647]
click at [395, 224] on span "Jul 28, 2025 03:35 PM" at bounding box center [399, 223] width 38 height 6
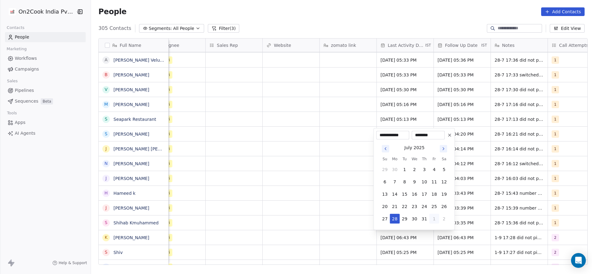
click at [429, 220] on button "1" at bounding box center [434, 219] width 10 height 10
click at [393, 218] on button "1" at bounding box center [394, 219] width 10 height 10
type input "**********"
drag, startPoint x: 318, startPoint y: 229, endPoint x: 510, endPoint y: 245, distance: 193.2
click at [317, 229] on html "On2Cook India Pvt. Ltd. Contacts People Marketing Workflows Campaigns Sales Pip…" at bounding box center [296, 137] width 592 height 274
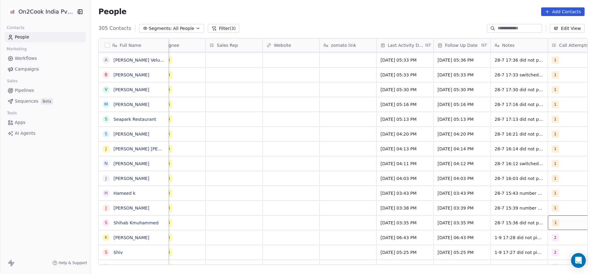
scroll to position [0, 671]
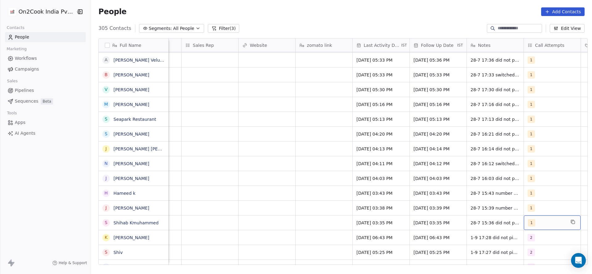
click at [559, 224] on div "1" at bounding box center [546, 222] width 38 height 7
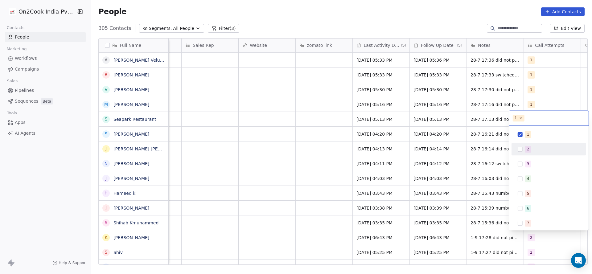
click at [533, 149] on div "2" at bounding box center [552, 149] width 55 height 7
click at [536, 138] on div "1" at bounding box center [549, 134] width 70 height 10
click at [386, 182] on html "On2Cook India Pvt. Ltd. Contacts People Marketing Workflows Campaigns Sales Pip…" at bounding box center [296, 137] width 592 height 274
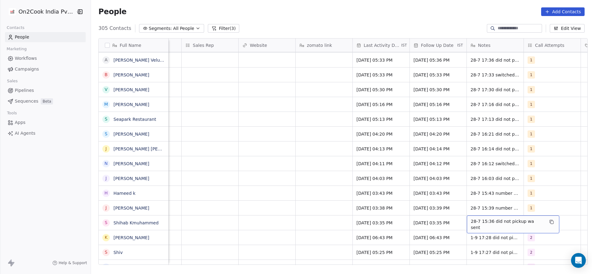
click at [470, 222] on span "28-7 15:36 did not pickup wa sent" at bounding box center [506, 224] width 73 height 12
click at [465, 222] on textarea "**********" at bounding box center [505, 224] width 85 height 19
type textarea "**********"
click at [289, 231] on html "On2Cook India Pvt. Ltd. Contacts People Marketing Workflows Campaigns Sales Pip…" at bounding box center [296, 137] width 592 height 274
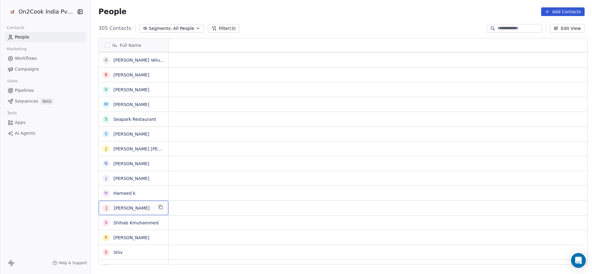
scroll to position [0, 0]
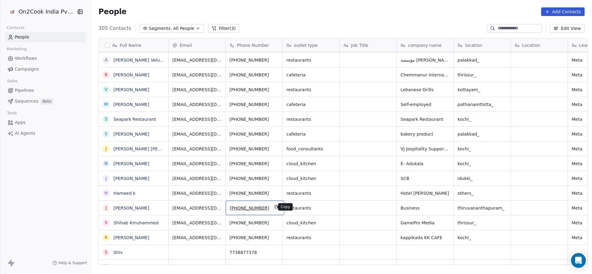
click at [274, 205] on icon "grid" at bounding box center [276, 207] width 5 height 5
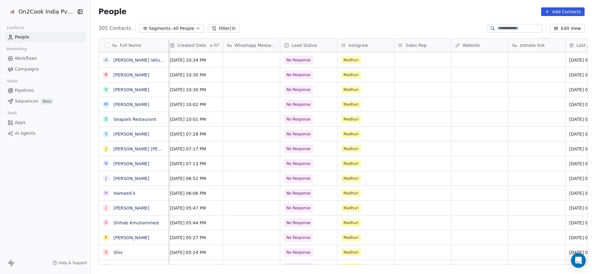
scroll to position [0, 743]
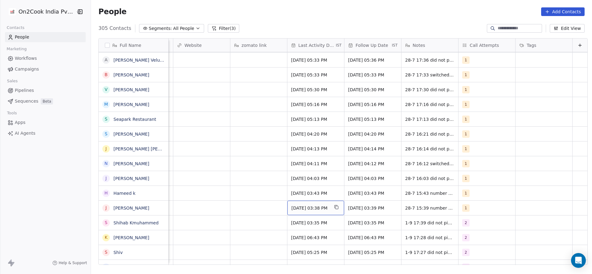
click at [299, 204] on div "Jul 28, 2025 03:38 PM" at bounding box center [315, 208] width 57 height 14
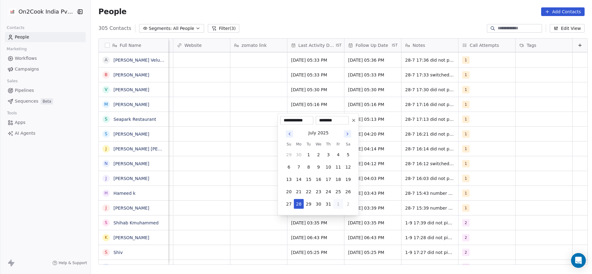
click at [336, 204] on button "1" at bounding box center [338, 204] width 10 height 10
click at [301, 206] on button "1" at bounding box center [299, 204] width 10 height 10
type input "**********"
click at [277, 215] on html "On2Cook India Pvt. Ltd. Contacts People Marketing Workflows Campaigns Sales Pip…" at bounding box center [296, 137] width 592 height 274
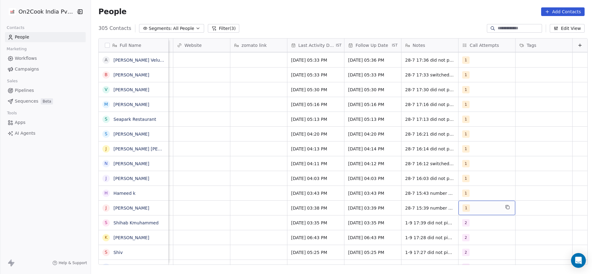
click at [472, 211] on div "1" at bounding box center [481, 207] width 38 height 7
click at [467, 136] on div "2" at bounding box center [467, 135] width 2 height 6
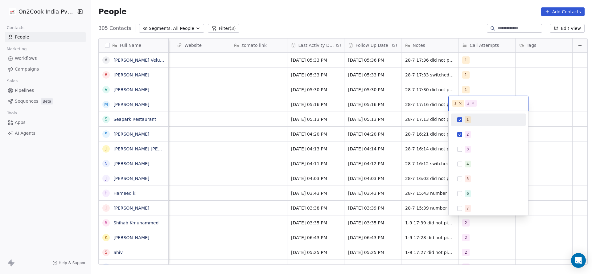
click at [467, 119] on div "1" at bounding box center [467, 120] width 2 height 6
click at [213, 185] on html "On2Cook India Pvt. Ltd. Contacts People Marketing Workflows Campaigns Sales Pip…" at bounding box center [296, 137] width 592 height 274
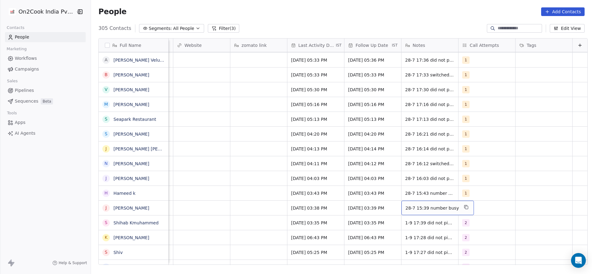
click at [405, 208] on span "28-7 15:39 number busy" at bounding box center [431, 208] width 53 height 6
click at [394, 209] on textarea "**********" at bounding box center [425, 210] width 66 height 19
type textarea "**********"
click at [268, 231] on html "On2Cook India Pvt. Ltd. Contacts People Marketing Workflows Campaigns Sales Pip…" at bounding box center [296, 137] width 592 height 274
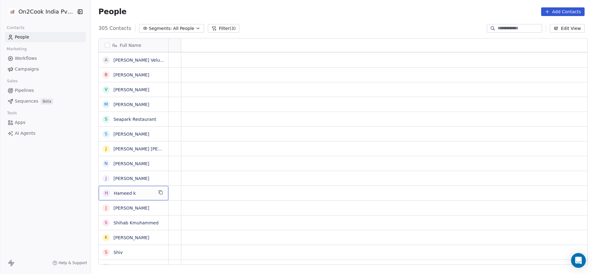
scroll to position [0, 0]
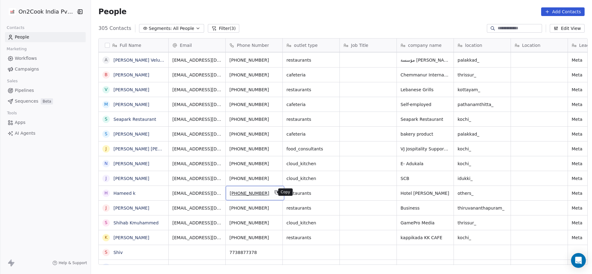
click at [274, 193] on icon "grid" at bounding box center [276, 192] width 5 height 5
drag, startPoint x: 267, startPoint y: 265, endPoint x: 300, endPoint y: 262, distance: 32.8
click at [301, 264] on div "Email Phone Number outlet type Job Title company name location Location Lead So…" at bounding box center [378, 152] width 418 height 226
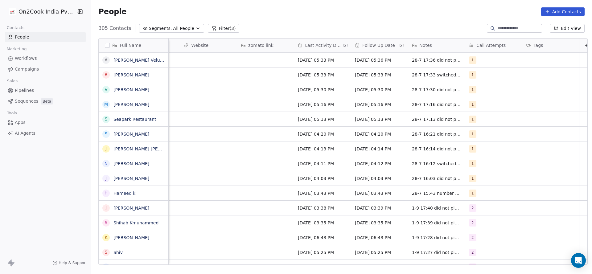
scroll to position [0, 743]
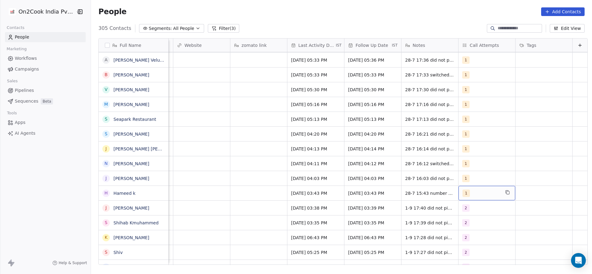
click at [462, 195] on span "1" at bounding box center [465, 192] width 7 height 7
click at [468, 115] on div "2" at bounding box center [488, 120] width 70 height 10
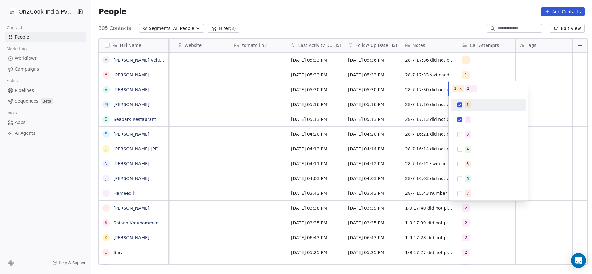
click at [470, 99] on div "1" at bounding box center [488, 105] width 75 height 12
click at [375, 170] on html "On2Cook India Pvt. Ltd. Contacts People Marketing Workflows Campaigns Sales Pip…" at bounding box center [296, 137] width 592 height 274
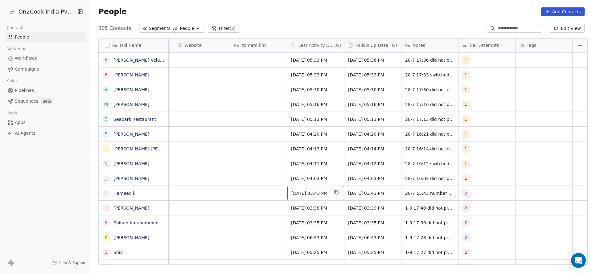
click at [311, 196] on div "Jul 28, 2025 03:43 PM" at bounding box center [315, 193] width 57 height 14
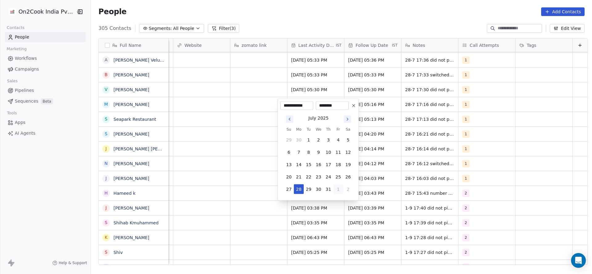
click at [337, 187] on button "1" at bounding box center [338, 189] width 10 height 10
click at [297, 189] on button "1" at bounding box center [299, 189] width 10 height 10
type input "**********"
click at [270, 200] on html "On2Cook India Pvt. Ltd. Contacts People Marketing Workflows Campaigns Sales Pip…" at bounding box center [296, 137] width 592 height 274
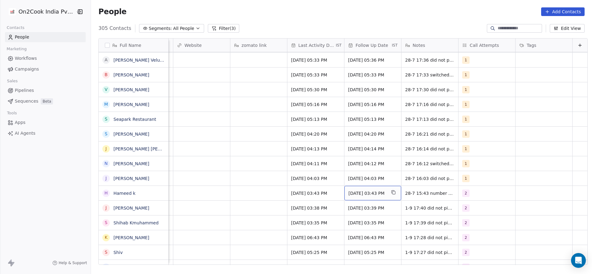
click at [376, 197] on div "13/08/2025 03:43 PM" at bounding box center [372, 193] width 57 height 14
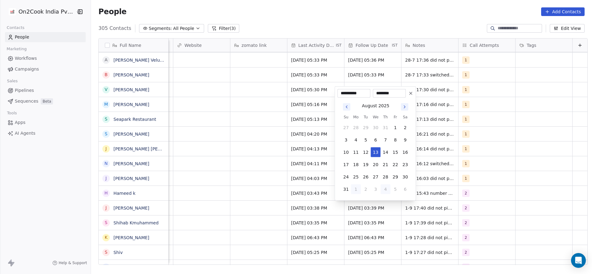
click at [386, 189] on button "4" at bounding box center [385, 189] width 10 height 10
type input "**********"
click at [384, 140] on button "4" at bounding box center [385, 140] width 10 height 10
click at [261, 189] on html "On2Cook India Pvt. Ltd. Contacts People Marketing Workflows Campaigns Sales Pip…" at bounding box center [296, 137] width 592 height 274
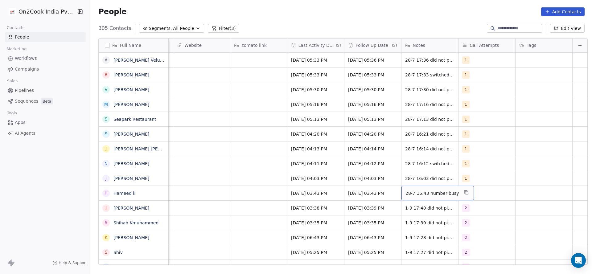
click at [405, 194] on span "28-7 15:43 number busy" at bounding box center [431, 193] width 53 height 6
click at [394, 190] on textarea "**********" at bounding box center [425, 195] width 66 height 19
type textarea "**********"
click at [342, 220] on html "On2Cook India Pvt. Ltd. Contacts People Marketing Workflows Campaigns Sales Pip…" at bounding box center [296, 137] width 592 height 274
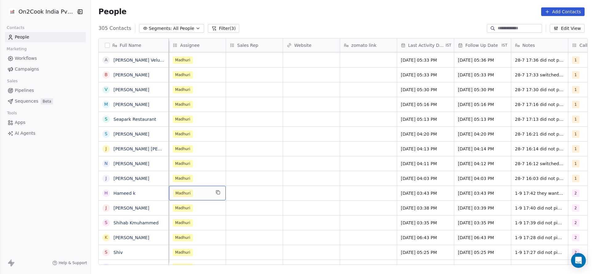
scroll to position [0, 570]
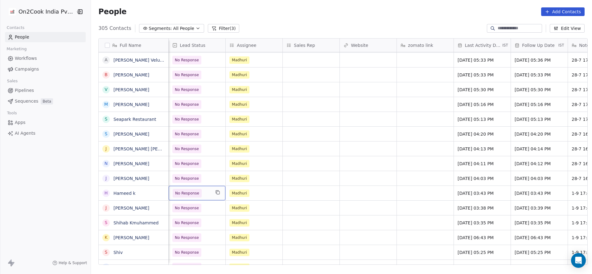
click at [185, 195] on span "No Response" at bounding box center [187, 193] width 24 height 6
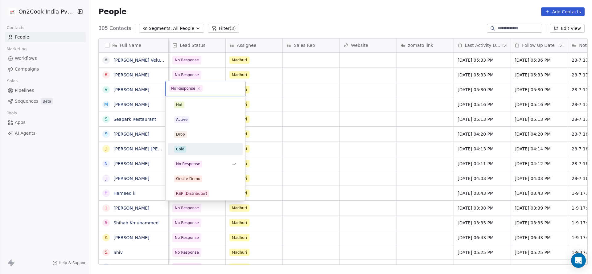
click at [200, 149] on div "Cold" at bounding box center [205, 149] width 62 height 7
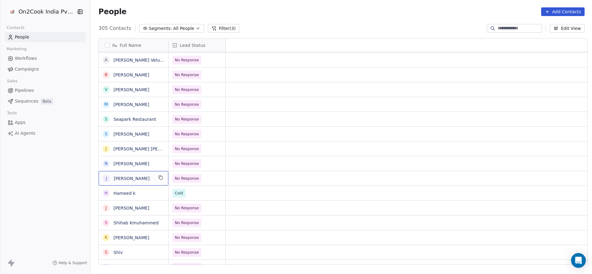
scroll to position [0, 0]
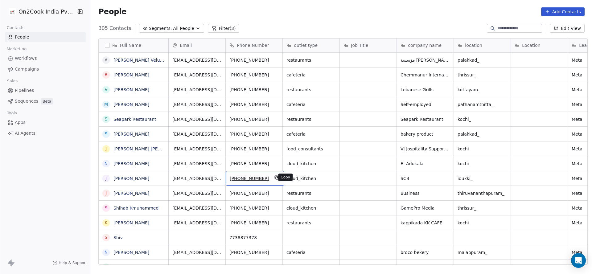
click at [274, 176] on icon "grid" at bounding box center [276, 177] width 5 height 5
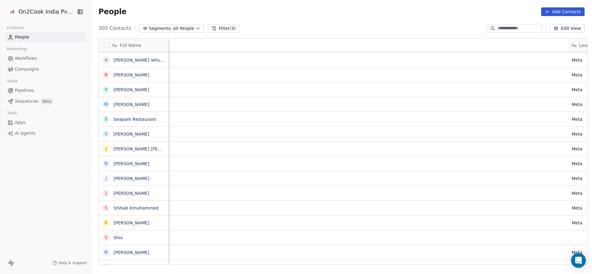
scroll to position [0, 650]
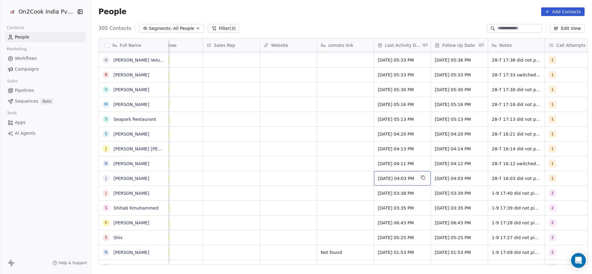
click at [386, 181] on div "Jul 28, 2025 04:03 PM" at bounding box center [402, 178] width 57 height 14
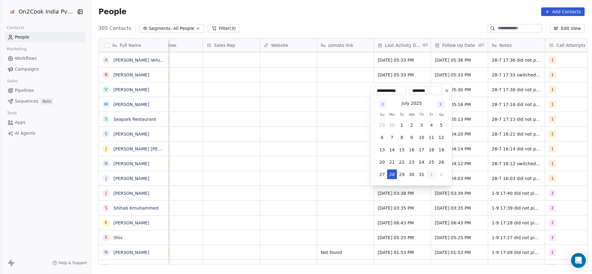
click at [431, 171] on button "1" at bounding box center [431, 174] width 10 height 10
click at [393, 170] on button "1" at bounding box center [392, 174] width 10 height 10
type input "**********"
click at [325, 189] on html "On2Cook India Pvt. Ltd. Contacts People Marketing Workflows Campaigns Sales Pip…" at bounding box center [296, 137] width 592 height 274
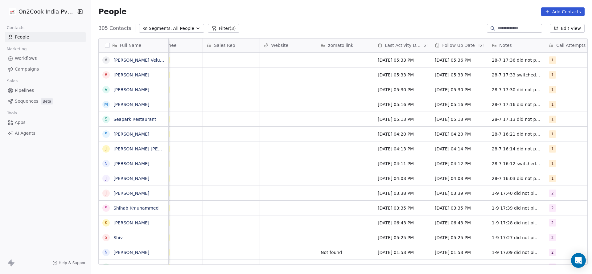
scroll to position [0, 671]
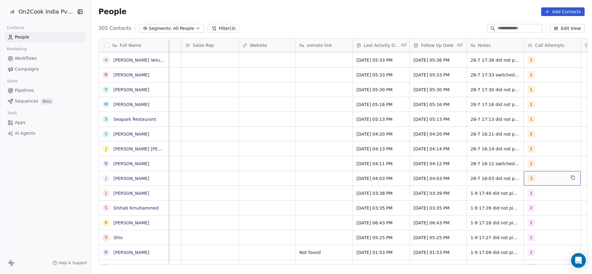
click at [555, 178] on div "1" at bounding box center [546, 178] width 38 height 7
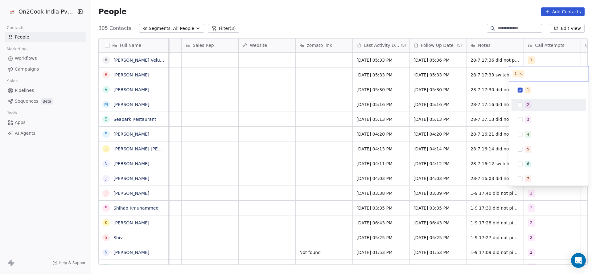
click at [531, 105] on div "2" at bounding box center [552, 104] width 55 height 7
click at [531, 95] on div "1" at bounding box center [548, 90] width 75 height 12
click at [465, 138] on html "On2Cook India Pvt. Ltd. Contacts People Marketing Workflows Campaigns Sales Pip…" at bounding box center [296, 137] width 592 height 274
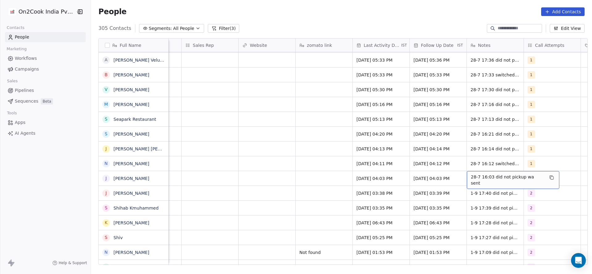
click at [470, 180] on span "28-7 16:03 did not pickup wa sent" at bounding box center [506, 180] width 73 height 12
click at [461, 175] on html "On2Cook India Pvt. Ltd. Contacts People Marketing Workflows Campaigns Sales Pip…" at bounding box center [296, 137] width 592 height 274
click at [466, 177] on div "28-7 16:03 did not pickup wa sent" at bounding box center [512, 180] width 92 height 18
click at [467, 177] on textarea "**********" at bounding box center [505, 180] width 85 height 19
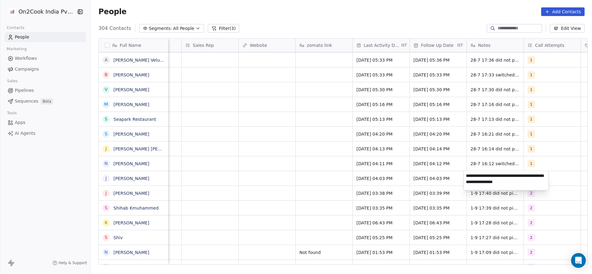
type textarea "**********"
click at [379, 195] on html "On2Cook India Pvt. Ltd. Contacts People Marketing Workflows Campaigns Sales Pip…" at bounding box center [296, 137] width 592 height 274
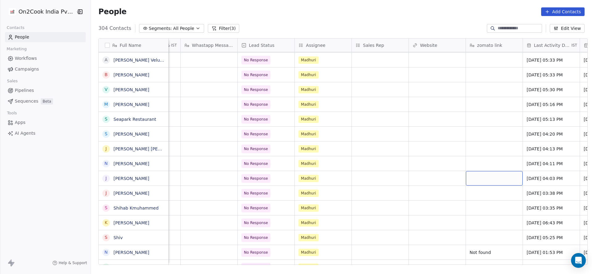
scroll to position [0, 496]
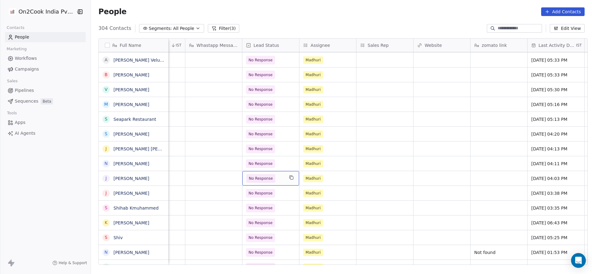
click at [283, 180] on div "No Response" at bounding box center [270, 178] width 57 height 14
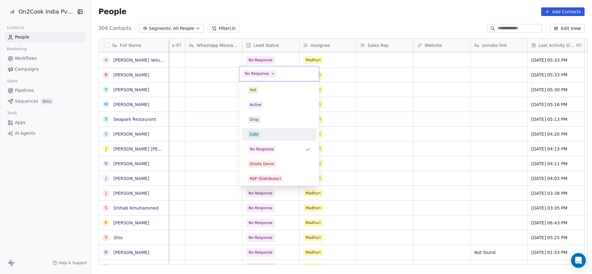
scroll to position [46, 0]
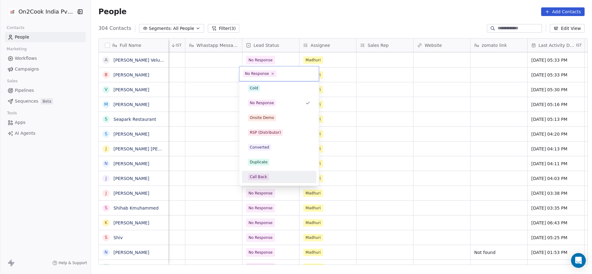
click at [262, 174] on div "Call Back" at bounding box center [258, 177] width 17 height 6
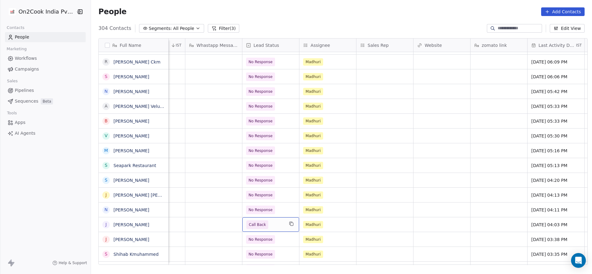
scroll to position [0, 720]
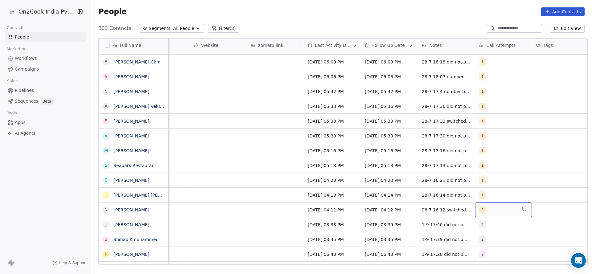
click at [505, 208] on div "1" at bounding box center [498, 209] width 38 height 7
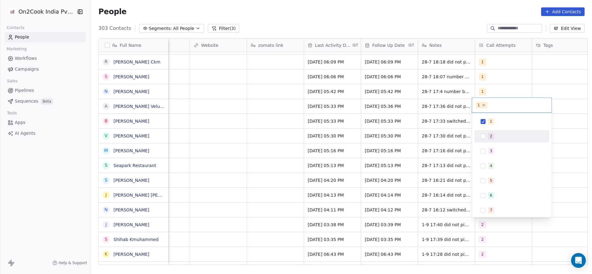
click at [495, 134] on div "2" at bounding box center [515, 136] width 55 height 7
click at [495, 124] on div "1" at bounding box center [515, 121] width 55 height 7
click at [343, 197] on html "On2Cook India Pvt. Ltd. Contacts People Marketing Workflows Campaigns Sales Pip…" at bounding box center [296, 137] width 592 height 274
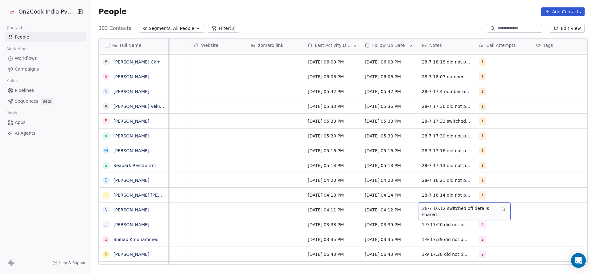
click at [436, 211] on span "28-7 16:12 switched off details shared" at bounding box center [458, 211] width 73 height 12
click at [327, 222] on html "On2Cook India Pvt. Ltd. Contacts People Marketing Workflows Campaigns Sales Pip…" at bounding box center [296, 137] width 592 height 274
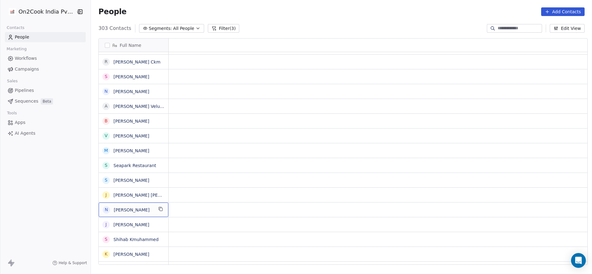
scroll to position [0, 0]
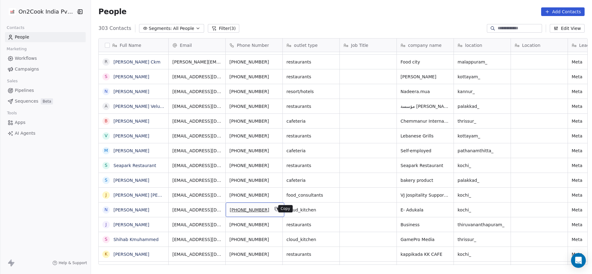
click at [274, 210] on icon "grid" at bounding box center [276, 208] width 5 height 5
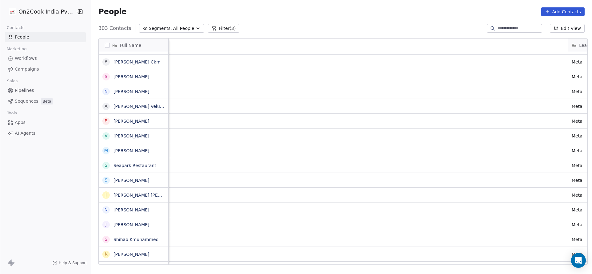
scroll to position [0, 621]
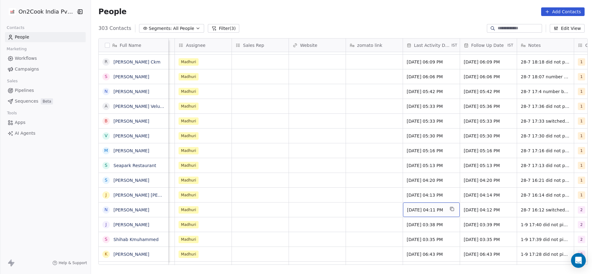
click at [414, 212] on span "Jul 28, 2025 04:11 PM" at bounding box center [426, 210] width 38 height 6
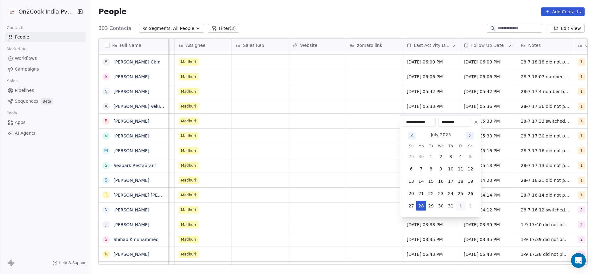
click at [460, 204] on button "1" at bounding box center [460, 206] width 10 height 10
click at [425, 205] on button "1" at bounding box center [421, 206] width 10 height 10
type input "**********"
click at [357, 207] on html "On2Cook India Pvt. Ltd. Contacts People Marketing Workflows Campaigns Sales Pip…" at bounding box center [296, 137] width 592 height 274
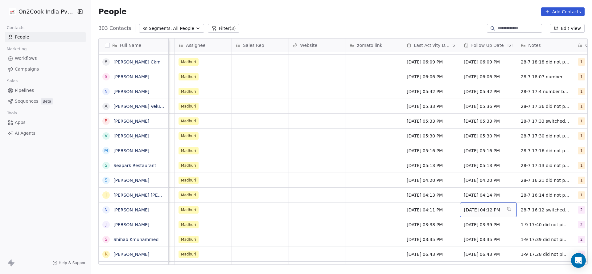
click at [488, 210] on span "[DATE] 04:12 PM" at bounding box center [483, 210] width 38 height 6
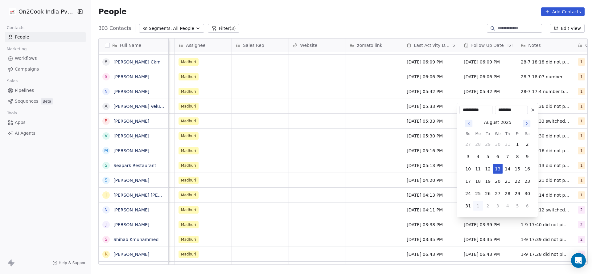
click at [295, 235] on html "On2Cook India Pvt. Ltd. Contacts People Marketing Workflows Campaigns Sales Pip…" at bounding box center [296, 137] width 592 height 274
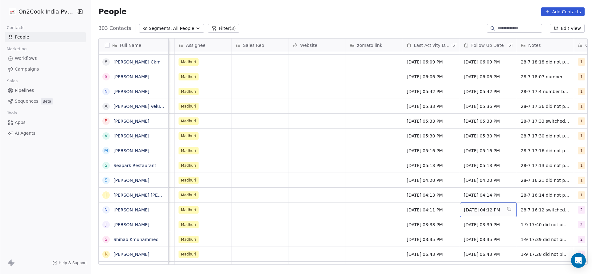
scroll to position [0, 743]
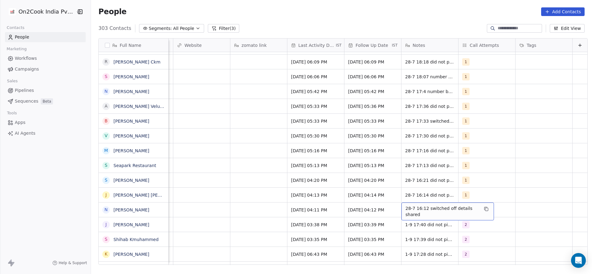
click at [405, 211] on span "28-7 16:12 switched off details shared" at bounding box center [441, 211] width 73 height 12
click at [396, 209] on textarea "**********" at bounding box center [438, 211] width 92 height 19
type textarea "**********"
click at [274, 209] on html "On2Cook India Pvt. Ltd. Contacts People Marketing Workflows Campaigns Sales Pip…" at bounding box center [296, 137] width 592 height 274
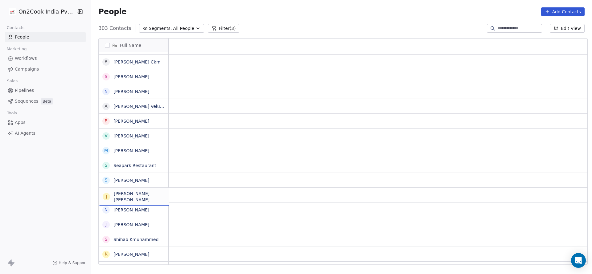
scroll to position [0, 0]
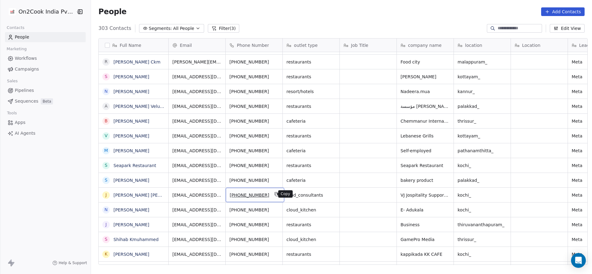
click at [273, 191] on button "grid" at bounding box center [276, 193] width 7 height 7
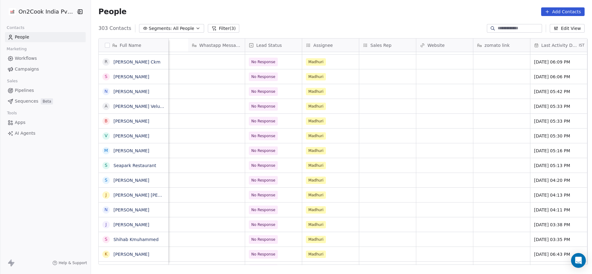
scroll to position [0, 711]
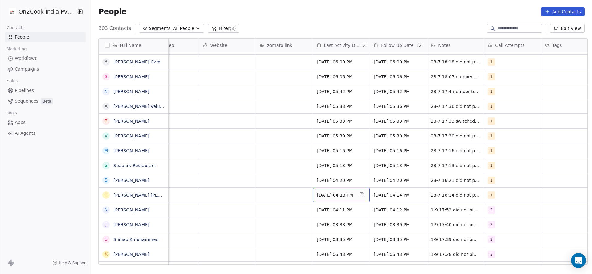
click at [324, 192] on span "Jul 28, 2025 04:13 PM" at bounding box center [336, 195] width 38 height 6
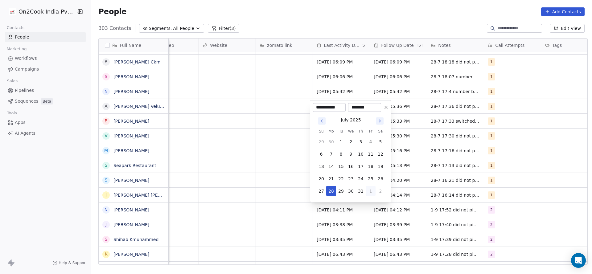
click at [368, 194] on button "1" at bounding box center [370, 191] width 10 height 10
drag, startPoint x: 335, startPoint y: 190, endPoint x: 286, endPoint y: 197, distance: 49.8
click at [329, 192] on tr "31 1 2 3 4 5 6" at bounding box center [350, 191] width 69 height 10
drag, startPoint x: 331, startPoint y: 190, endPoint x: 290, endPoint y: 198, distance: 41.9
click at [327, 190] on button "1" at bounding box center [331, 191] width 10 height 10
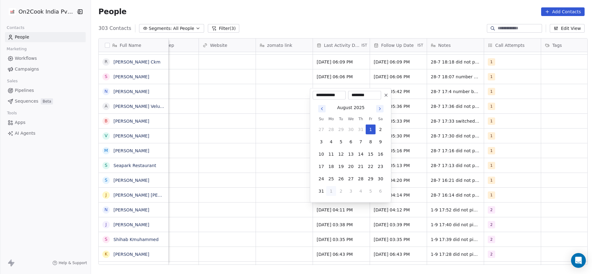
type input "**********"
click at [338, 198] on html "On2Cook India Pvt. Ltd. Contacts People Marketing Workflows Campaigns Sales Pip…" at bounding box center [296, 137] width 592 height 274
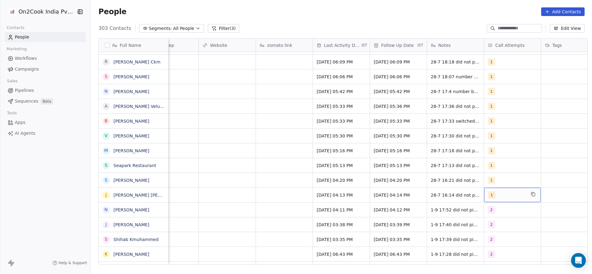
click at [506, 197] on div "1" at bounding box center [507, 194] width 38 height 7
click at [499, 123] on div "2" at bounding box center [499, 122] width 2 height 6
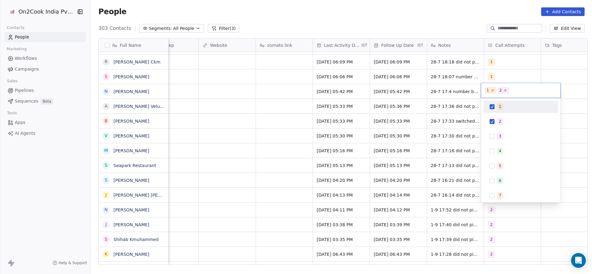
click at [500, 107] on span "1" at bounding box center [500, 106] width 6 height 7
click at [409, 166] on html "On2Cook India Pvt. Ltd. Contacts People Marketing Workflows Campaigns Sales Pip…" at bounding box center [296, 137] width 592 height 274
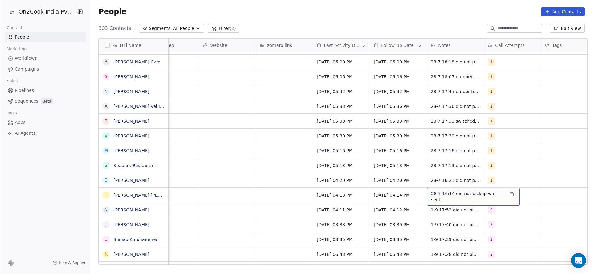
click at [427, 193] on div "28-7 16:14 did not pickup wa sent" at bounding box center [473, 197] width 92 height 18
click at [427, 193] on textarea "**********" at bounding box center [466, 197] width 85 height 19
type textarea "**********"
click at [250, 206] on html "On2Cook India Pvt. Ltd. Contacts People Marketing Workflows Campaigns Sales Pip…" at bounding box center [296, 137] width 592 height 274
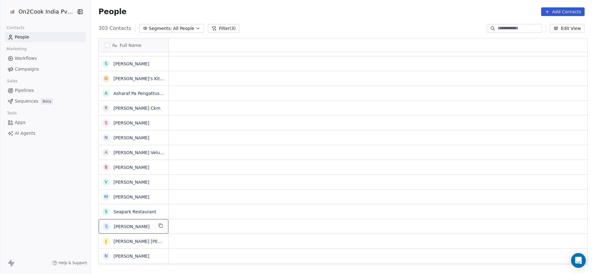
scroll to position [0, 0]
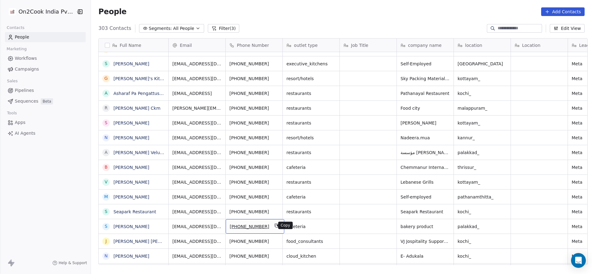
drag, startPoint x: 271, startPoint y: 224, endPoint x: 298, endPoint y: 268, distance: 51.3
click at [274, 225] on icon "grid" at bounding box center [276, 225] width 5 height 5
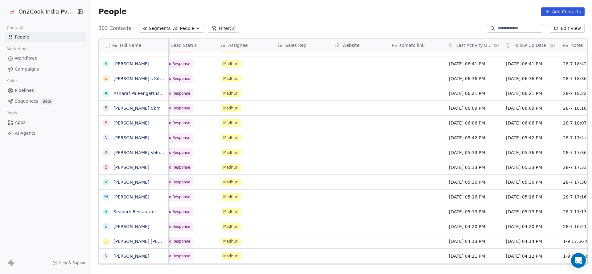
scroll to position [0, 743]
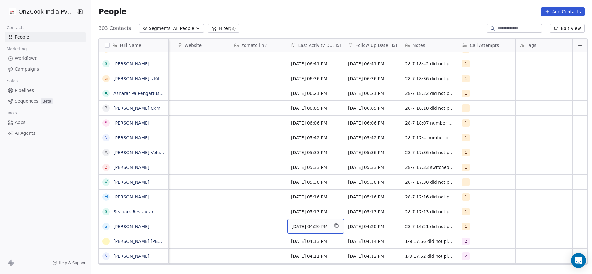
click at [299, 226] on span "Jul 28, 2025 04:20 PM" at bounding box center [310, 226] width 38 height 6
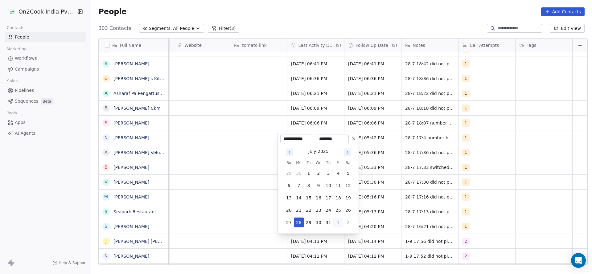
click at [337, 222] on button "1" at bounding box center [338, 223] width 10 height 10
drag, startPoint x: 299, startPoint y: 223, endPoint x: 254, endPoint y: 224, distance: 45.3
click at [300, 223] on button "1" at bounding box center [299, 223] width 10 height 10
type input "**********"
click at [268, 226] on html "On2Cook India Pvt. Ltd. Contacts People Marketing Workflows Campaigns Sales Pip…" at bounding box center [296, 137] width 592 height 274
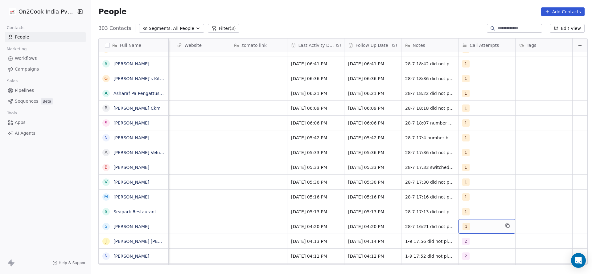
click at [462, 226] on span "1" at bounding box center [465, 226] width 7 height 7
click at [476, 153] on div "2" at bounding box center [491, 152] width 55 height 7
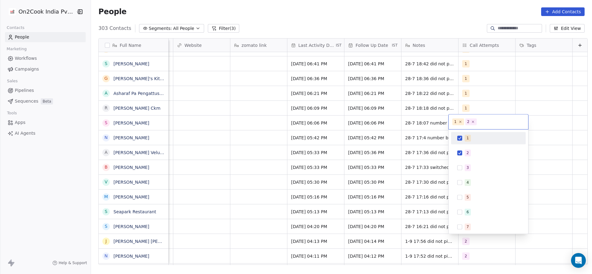
click at [480, 138] on div "1" at bounding box center [491, 138] width 55 height 7
click at [429, 213] on html "On2Cook India Pvt. Ltd. Contacts People Marketing Workflows Campaigns Sales Pip…" at bounding box center [296, 137] width 592 height 274
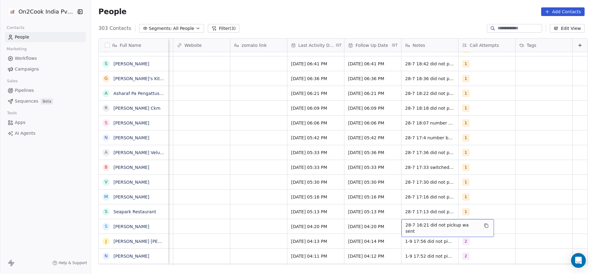
click at [417, 229] on div "28-7 16:21 did not pickup wa sent" at bounding box center [447, 228] width 92 height 18
click at [393, 221] on textarea "**********" at bounding box center [434, 228] width 85 height 19
type textarea "**********"
click at [282, 225] on html "On2Cook India Pvt. Ltd. Contacts People Marketing Workflows Campaigns Sales Pip…" at bounding box center [296, 137] width 592 height 274
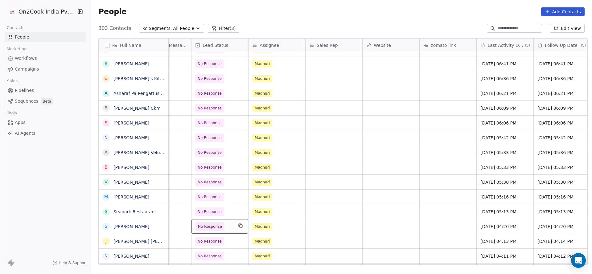
click at [221, 231] on div "No Response" at bounding box center [219, 226] width 57 height 14
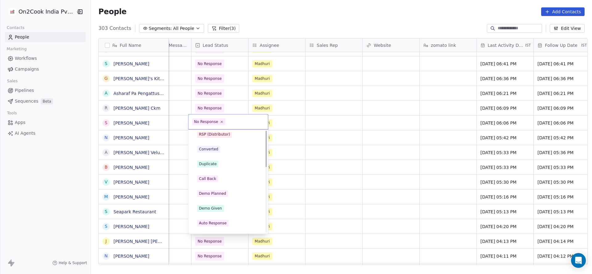
scroll to position [0, 0]
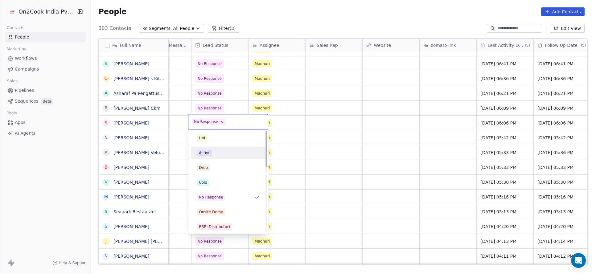
click at [233, 155] on div "Active" at bounding box center [228, 152] width 62 height 7
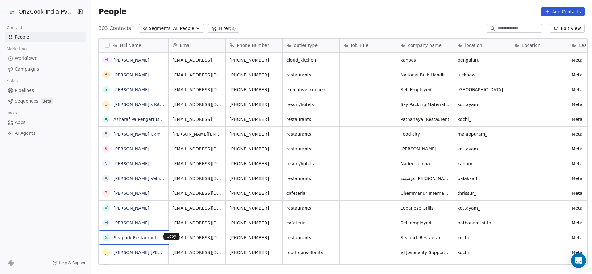
click at [161, 238] on icon "grid" at bounding box center [163, 236] width 5 height 5
click at [274, 235] on icon "grid" at bounding box center [276, 236] width 5 height 5
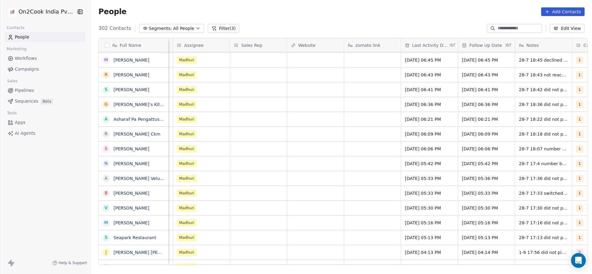
scroll to position [0, 663]
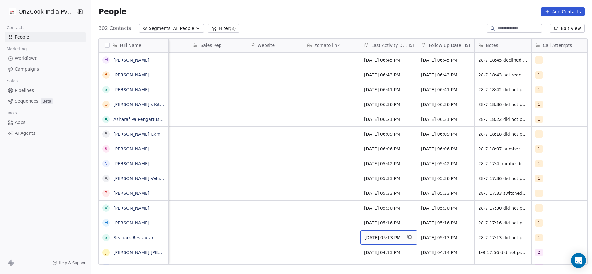
click at [376, 234] on span "Jul 28, 2025 05:13 PM" at bounding box center [383, 237] width 38 height 6
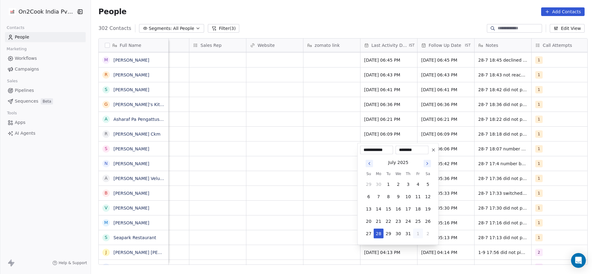
click at [417, 230] on button "1" at bounding box center [418, 234] width 10 height 10
click at [376, 232] on button "1" at bounding box center [378, 234] width 10 height 10
type input "**********"
click at [311, 238] on html "On2Cook India Pvt. Ltd. Contacts People Marketing Workflows Campaigns Sales Pip…" at bounding box center [296, 137] width 592 height 274
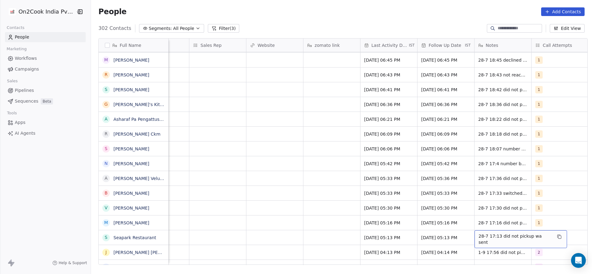
click at [480, 236] on span "28-7 17:13 did not pickup wa sent" at bounding box center [514, 239] width 73 height 12
click at [474, 235] on textarea "**********" at bounding box center [513, 239] width 85 height 19
type textarea "**********"
click at [340, 227] on html "On2Cook India Pvt. Ltd. Contacts People Marketing Workflows Campaigns Sales Pip…" at bounding box center [296, 137] width 592 height 274
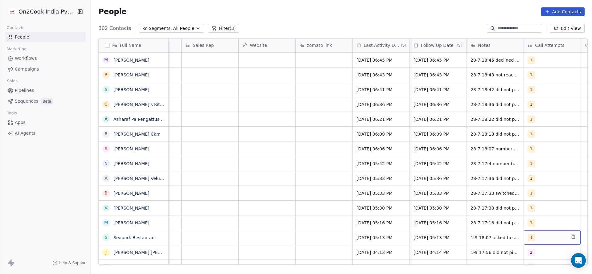
click at [539, 236] on div "1" at bounding box center [546, 237] width 38 height 7
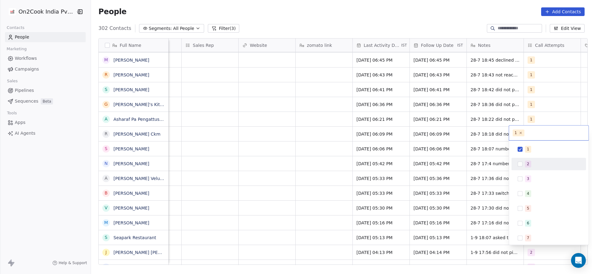
click at [544, 160] on div "2" at bounding box center [549, 164] width 70 height 10
click at [535, 153] on div "1" at bounding box center [549, 149] width 70 height 10
click at [420, 215] on html "On2Cook India Pvt. Ltd. Contacts People Marketing Workflows Campaigns Sales Pip…" at bounding box center [296, 137] width 592 height 274
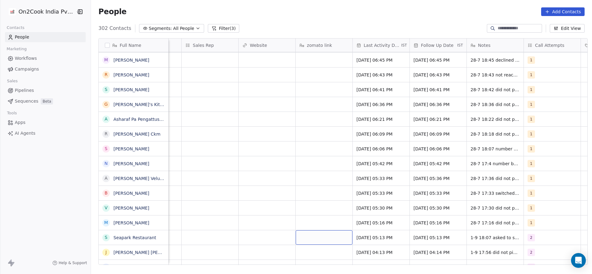
drag, startPoint x: 335, startPoint y: 232, endPoint x: 373, endPoint y: 253, distance: 43.4
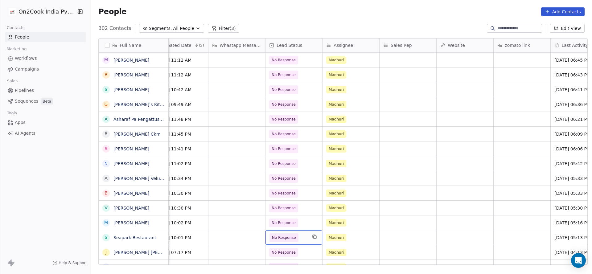
click at [280, 235] on span "No Response" at bounding box center [284, 237] width 24 height 6
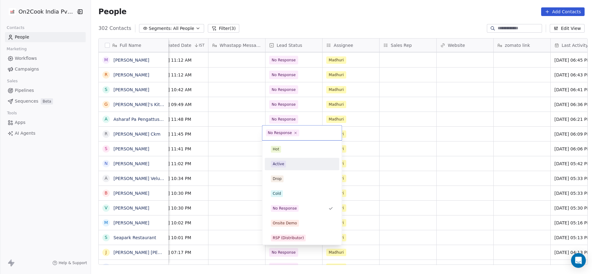
click at [286, 160] on div "Active" at bounding box center [302, 164] width 70 height 10
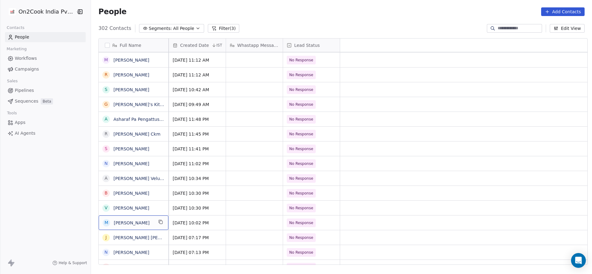
scroll to position [0, 0]
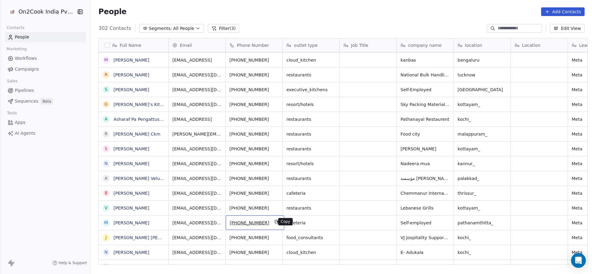
click at [275, 223] on icon "grid" at bounding box center [276, 222] width 3 height 3
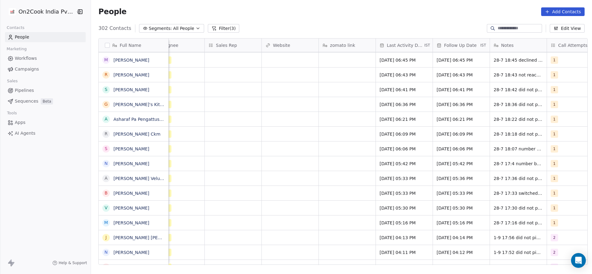
scroll to position [0, 671]
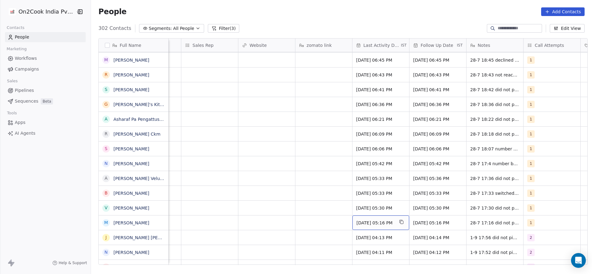
click at [382, 224] on span "Jul 28, 2025 05:16 PM" at bounding box center [375, 223] width 38 height 6
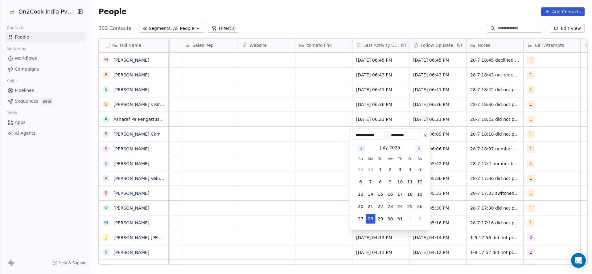
click at [409, 213] on tbody "29 30 1 2 3 4 5 6 7 8 9 10 11 12 13 14 15 16 17 18 19 20 21 22 23 24 25 26 27 2…" at bounding box center [390, 193] width 69 height 62
click at [410, 218] on button "1" at bounding box center [410, 219] width 10 height 10
click at [371, 217] on button "1" at bounding box center [370, 219] width 10 height 10
type input "**********"
click at [332, 219] on html "On2Cook India Pvt. Ltd. Contacts People Marketing Workflows Campaigns Sales Pip…" at bounding box center [296, 137] width 592 height 274
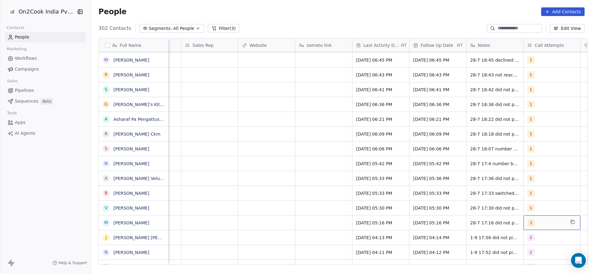
click at [527, 221] on span "1" at bounding box center [530, 222] width 7 height 7
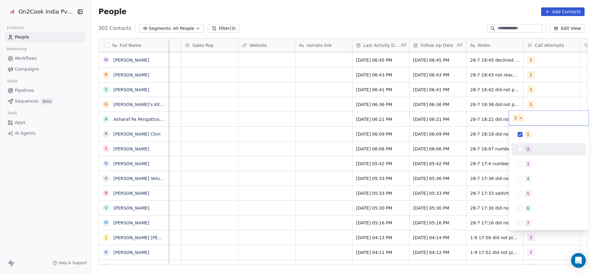
click at [525, 145] on div "2" at bounding box center [549, 149] width 70 height 10
click at [525, 133] on span "1" at bounding box center [528, 134] width 6 height 7
click at [453, 193] on html "On2Cook India Pvt. Ltd. Contacts People Marketing Workflows Campaigns Sales Pip…" at bounding box center [296, 137] width 592 height 274
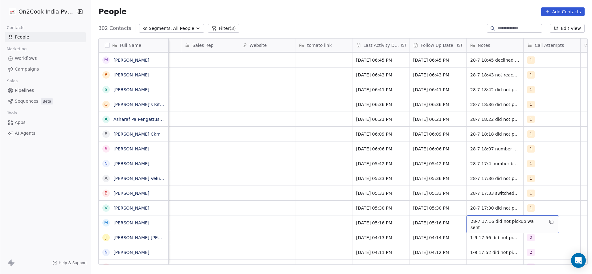
click at [470, 221] on span "28-7 17:16 did not pickup wa sent" at bounding box center [506, 224] width 73 height 12
click at [464, 221] on textarea "**********" at bounding box center [505, 224] width 85 height 19
type textarea "**********"
drag, startPoint x: 299, startPoint y: 260, endPoint x: 346, endPoint y: 242, distance: 50.8
click at [299, 255] on html "On2Cook India Pvt. Ltd. Contacts People Marketing Workflows Campaigns Sales Pip…" at bounding box center [296, 137] width 592 height 274
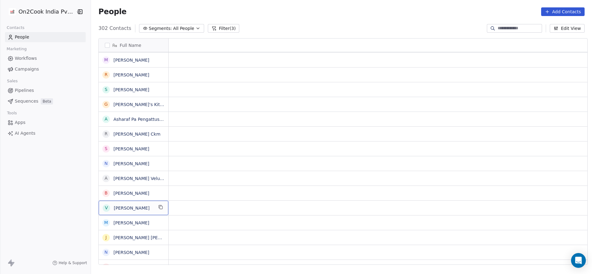
scroll to position [0, 0]
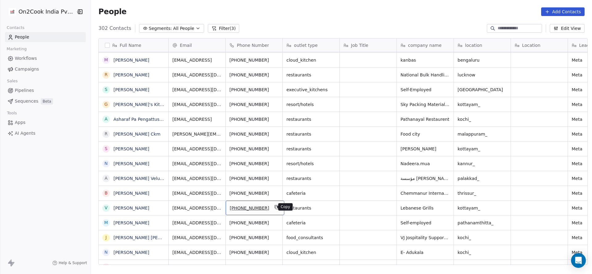
click at [275, 208] on icon "grid" at bounding box center [276, 207] width 3 height 3
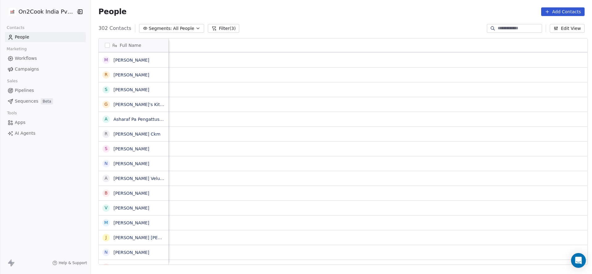
scroll to position [0, 743]
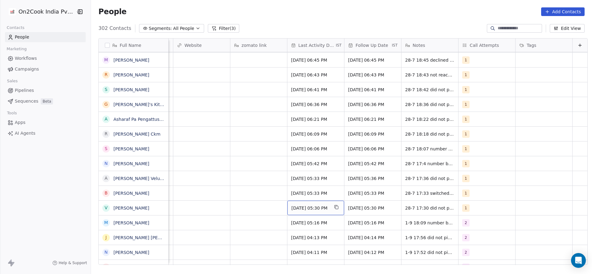
click at [317, 208] on span "Jul 28, 2025 05:30 PM" at bounding box center [310, 208] width 38 height 6
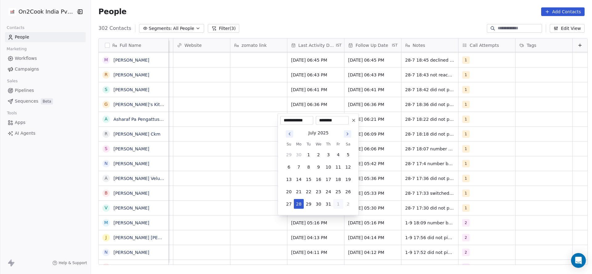
click at [339, 203] on button "1" at bounding box center [338, 204] width 10 height 10
click at [302, 202] on button "1" at bounding box center [299, 204] width 10 height 10
type input "**********"
click at [485, 227] on html "On2Cook India Pvt. Ltd. Contacts People Marketing Workflows Campaigns Sales Pip…" at bounding box center [296, 137] width 592 height 274
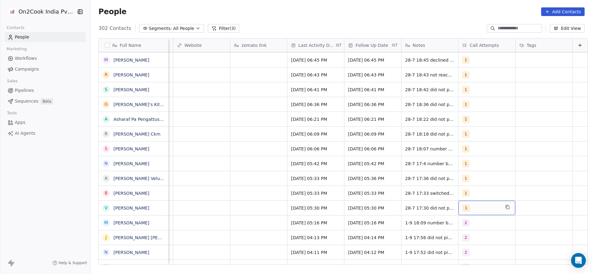
click at [473, 203] on div "1" at bounding box center [486, 208] width 57 height 14
click at [476, 132] on div "2" at bounding box center [491, 134] width 55 height 7
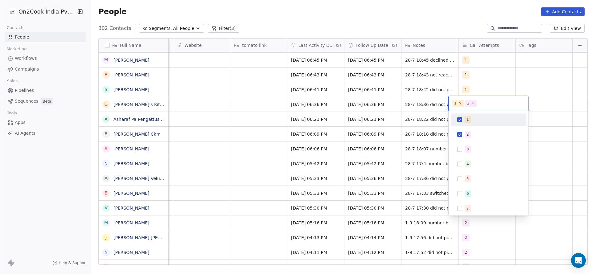
click at [478, 119] on div "1" at bounding box center [491, 119] width 55 height 7
drag, startPoint x: 400, startPoint y: 175, endPoint x: 412, endPoint y: 212, distance: 38.5
click at [400, 176] on html "On2Cook India Pvt. Ltd. Contacts People Marketing Workflows Campaigns Sales Pip…" at bounding box center [296, 137] width 592 height 274
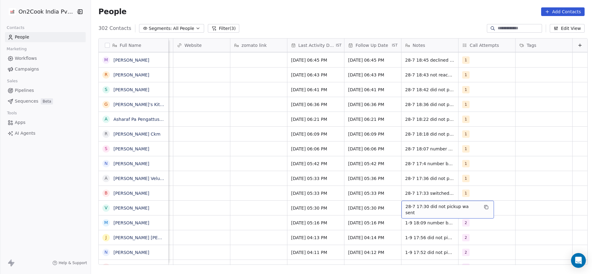
click at [409, 213] on div "28-7 17:30 did not pickup wa sent" at bounding box center [447, 210] width 92 height 18
click at [394, 204] on textarea "**********" at bounding box center [434, 210] width 85 height 19
type textarea "**********"
click at [326, 207] on html "On2Cook India Pvt. Ltd. Contacts People Marketing Workflows Campaigns Sales Pip…" at bounding box center [296, 137] width 592 height 274
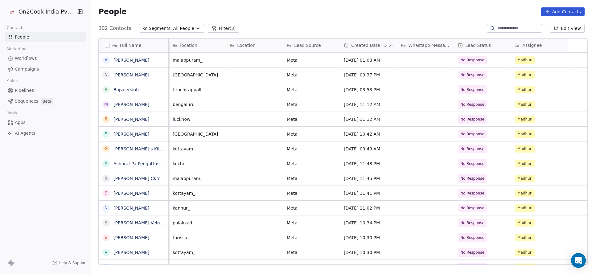
scroll to position [0, 57]
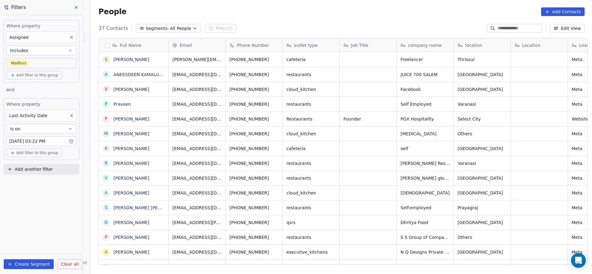
scroll to position [234, 496]
click at [67, 169] on button "Add another filter" at bounding box center [41, 169] width 75 height 11
click at [40, 180] on span "Contact properties" at bounding box center [30, 182] width 40 height 6
type input "****"
click at [51, 226] on div "Lead Status" at bounding box center [41, 225] width 63 height 6
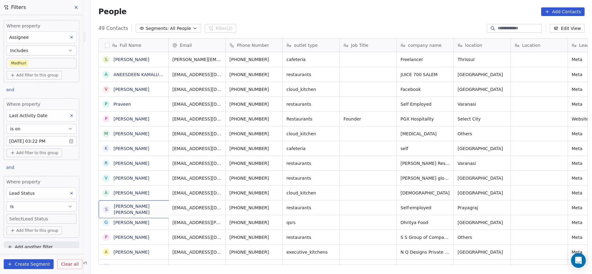
click at [51, 219] on body "On2Cook India Pvt. Ltd. Contacts People Marketing Workflows Campaigns Sales Pip…" at bounding box center [296, 137] width 592 height 274
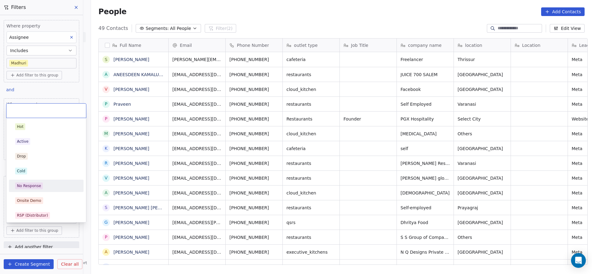
click at [44, 188] on div "No Response" at bounding box center [46, 185] width 62 height 7
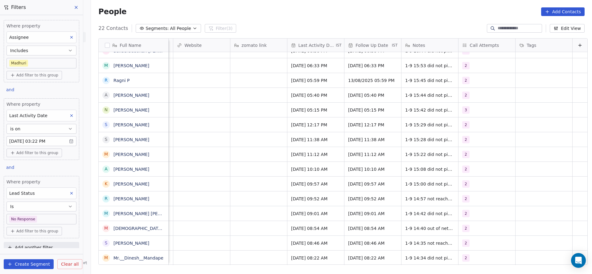
scroll to position [7, 743]
click at [69, 191] on icon at bounding box center [71, 193] width 4 height 4
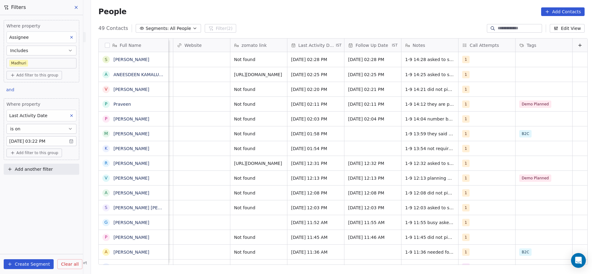
scroll to position [0, 743]
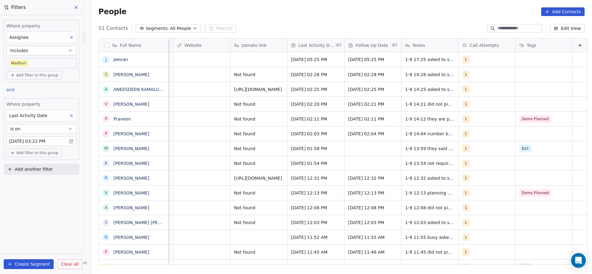
click at [30, 64] on body "On2Cook India Pvt. Ltd. Contacts People Marketing Workflows Campaigns Sales Pip…" at bounding box center [296, 137] width 592 height 274
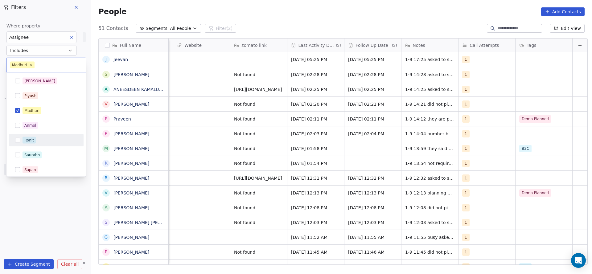
click at [35, 140] on span "Ronit" at bounding box center [28, 140] width 13 height 7
click at [52, 116] on div "Salim Piyush Madhuri Anmol Ronit Saurabh Sapan Falguni Mary Ajay Ankit Rohit" at bounding box center [46, 162] width 75 height 175
click at [52, 111] on div "Madhuri" at bounding box center [49, 110] width 55 height 7
click at [208, 140] on html "On2Cook India Pvt. Ltd. Contacts People Marketing Workflows Campaigns Sales Pip…" at bounding box center [296, 137] width 592 height 274
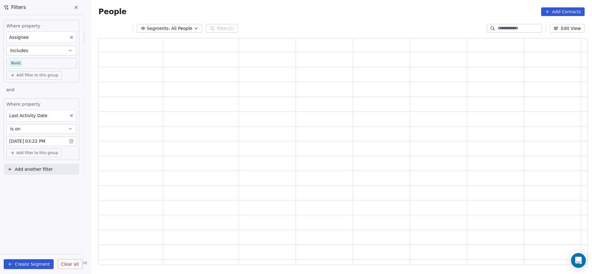
scroll to position [219, 482]
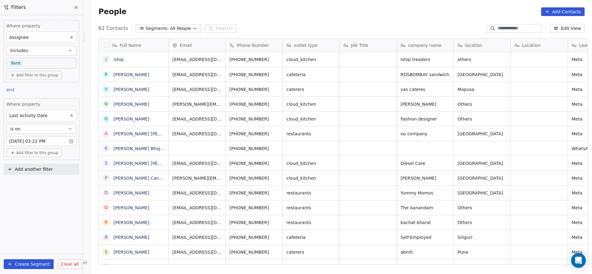
click at [27, 62] on body "On2Cook India Pvt. Ltd. Contacts People Marketing Workflows Campaigns Sales Pip…" at bounding box center [296, 137] width 592 height 274
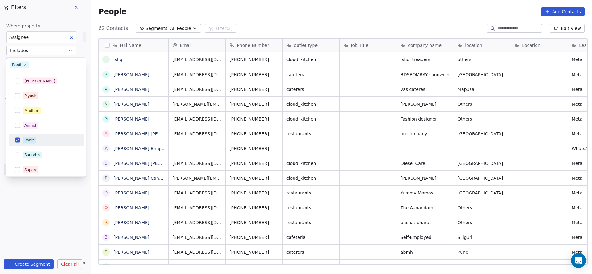
scroll to position [234, 496]
click at [55, 77] on div "Salim" at bounding box center [46, 81] width 70 height 10
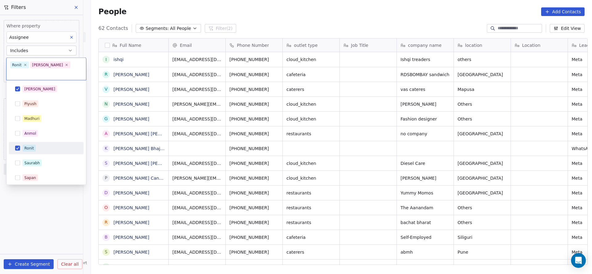
click at [48, 145] on div "Ronit" at bounding box center [49, 148] width 55 height 7
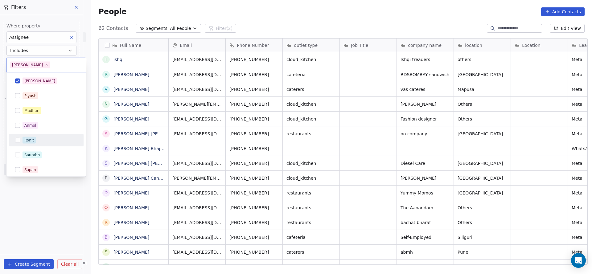
click at [274, 162] on html "On2Cook India Pvt. Ltd. Contacts People Marketing Workflows Campaigns Sales Pip…" at bounding box center [296, 137] width 592 height 274
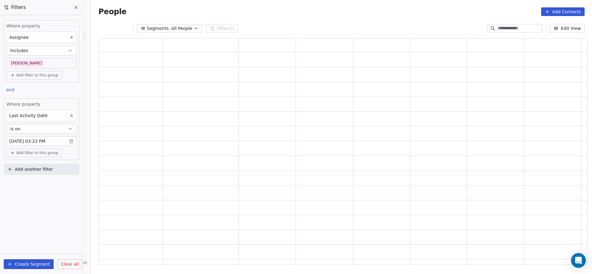
scroll to position [219, 482]
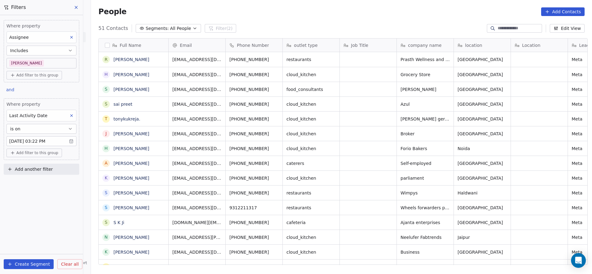
click at [37, 63] on body "On2Cook India Pvt. Ltd. Contacts People Marketing Workflows Campaigns Sales Pip…" at bounding box center [296, 137] width 592 height 274
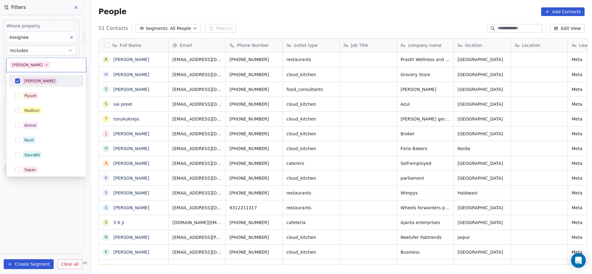
scroll to position [234, 496]
click at [38, 113] on span "Madhuri" at bounding box center [31, 110] width 19 height 7
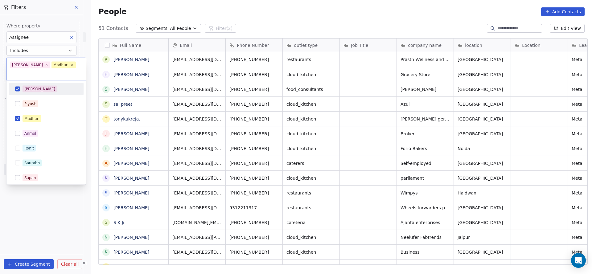
click at [45, 85] on div "Salim" at bounding box center [46, 89] width 70 height 10
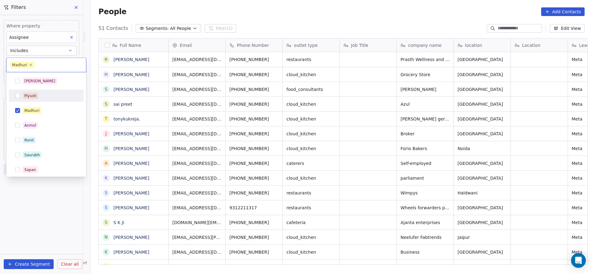
click at [251, 140] on html "On2Cook India Pvt. Ltd. Contacts People Marketing Workflows Campaigns Sales Pip…" at bounding box center [296, 137] width 592 height 274
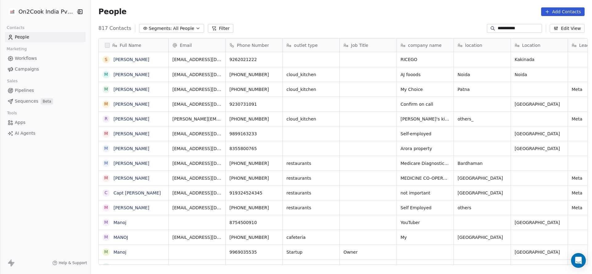
scroll to position [234, 496]
type input "**********"
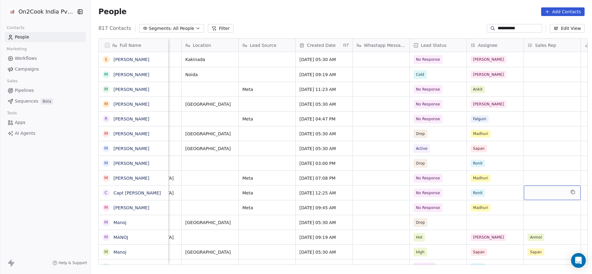
scroll to position [0, 386]
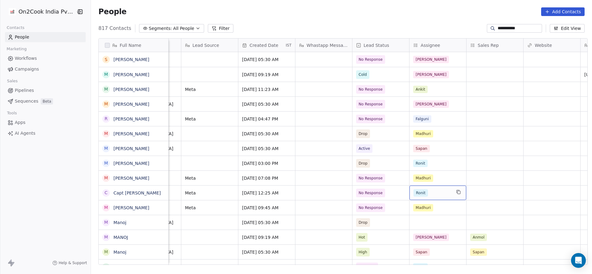
click at [439, 190] on div "Ronit" at bounding box center [432, 192] width 38 height 7
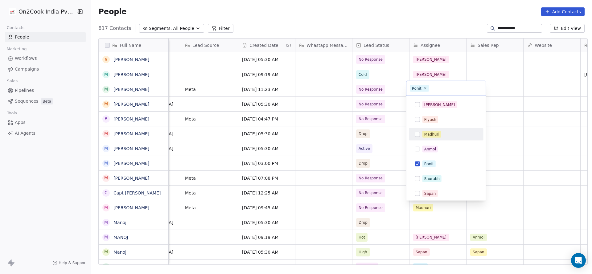
click at [437, 137] on span "Madhuri" at bounding box center [431, 134] width 19 height 7
click at [439, 162] on div "Ronit" at bounding box center [449, 164] width 55 height 7
click at [360, 194] on html "**********" at bounding box center [296, 137] width 592 height 274
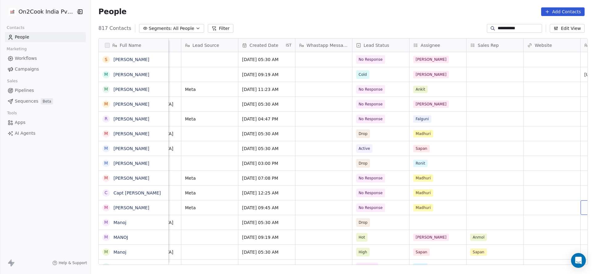
scroll to position [0, 614]
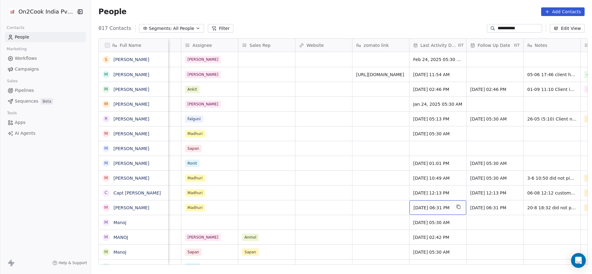
click at [434, 206] on span "Aug 20, 2025 06:31 PM" at bounding box center [432, 208] width 38 height 6
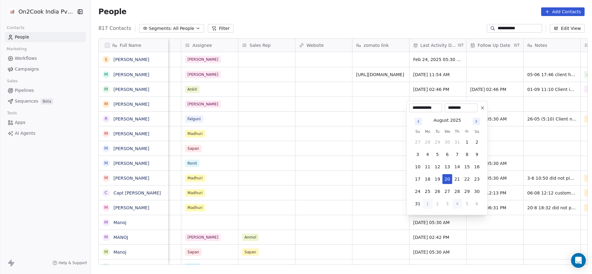
click at [459, 202] on button "4" at bounding box center [457, 204] width 10 height 10
type input "**********"
click at [381, 210] on html "**********" at bounding box center [296, 137] width 592 height 274
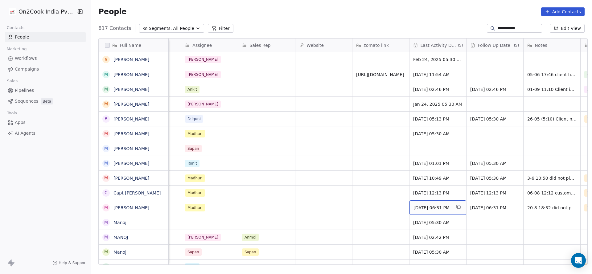
click at [427, 206] on span "Sep 04, 2025 06:31 PM" at bounding box center [432, 208] width 38 height 6
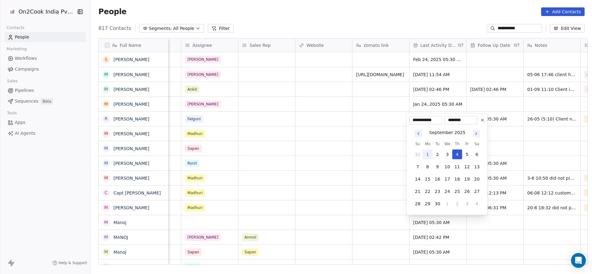
click at [416, 135] on icon "Go to previous month" at bounding box center [418, 133] width 5 height 5
click at [447, 178] on button "20" at bounding box center [447, 179] width 10 height 10
type input "**********"
click at [390, 204] on html "**********" at bounding box center [296, 137] width 592 height 274
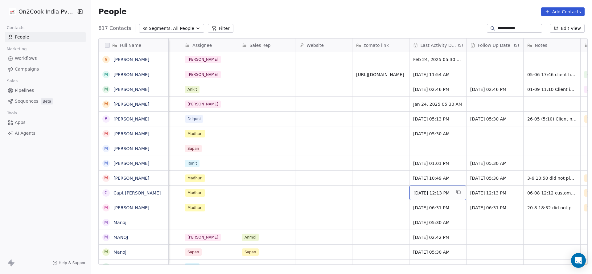
click at [445, 193] on span "Aug 06, 2025 12:13 PM" at bounding box center [432, 193] width 38 height 6
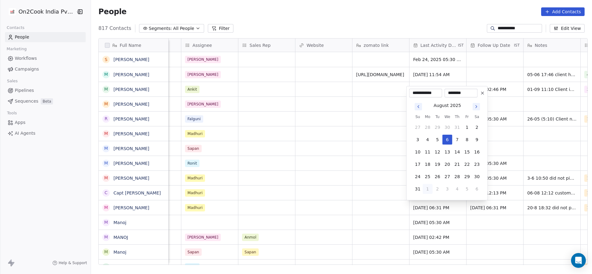
drag, startPoint x: 428, startPoint y: 187, endPoint x: 323, endPoint y: 204, distance: 106.8
click at [428, 187] on button "1" at bounding box center [427, 189] width 10 height 10
type input "**********"
click at [358, 204] on html "**********" at bounding box center [296, 137] width 592 height 274
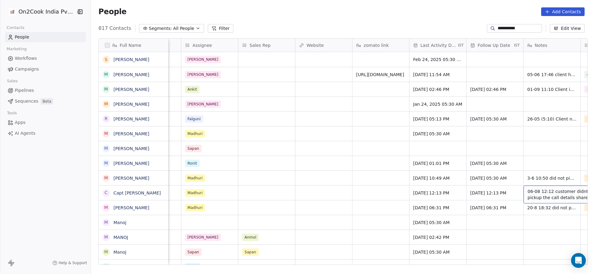
click at [527, 191] on span "06-08 12:12 customer didnt pickup the call details shared" at bounding box center [563, 194] width 73 height 12
click at [500, 191] on textarea "**********" at bounding box center [542, 194] width 92 height 19
type textarea "**********"
click at [309, 199] on html "**********" at bounding box center [296, 137] width 592 height 274
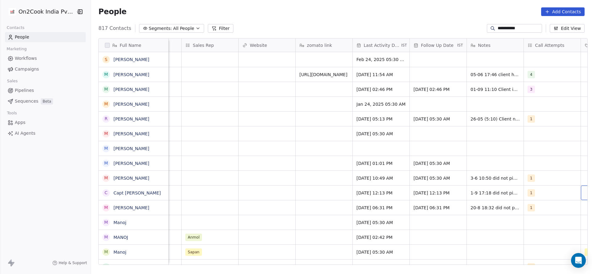
scroll to position [0, 728]
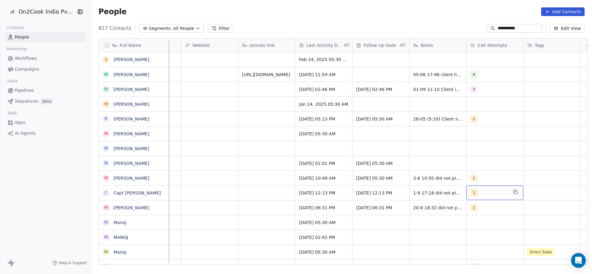
click at [485, 195] on div "1" at bounding box center [489, 192] width 38 height 7
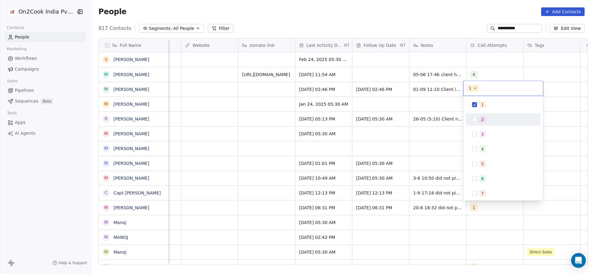
click at [477, 116] on div "2" at bounding box center [503, 120] width 70 height 10
click at [479, 102] on span "1" at bounding box center [482, 104] width 6 height 7
click at [413, 172] on html "**********" at bounding box center [296, 137] width 592 height 274
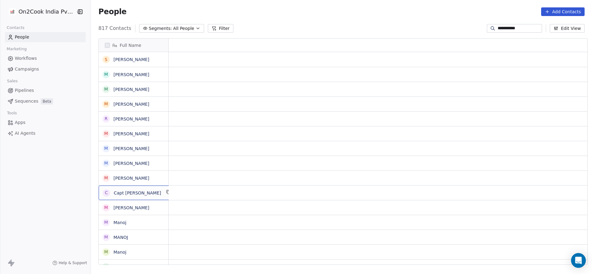
scroll to position [0, 0]
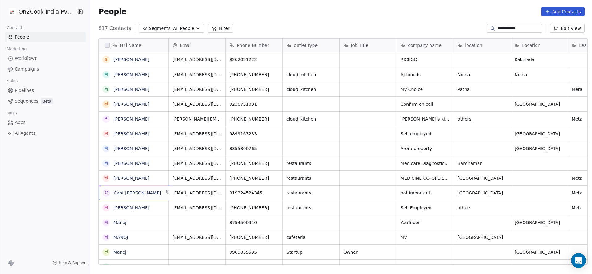
click at [513, 23] on div "**********" at bounding box center [341, 28] width 501 height 10
click at [513, 29] on input "**********" at bounding box center [518, 28] width 43 height 6
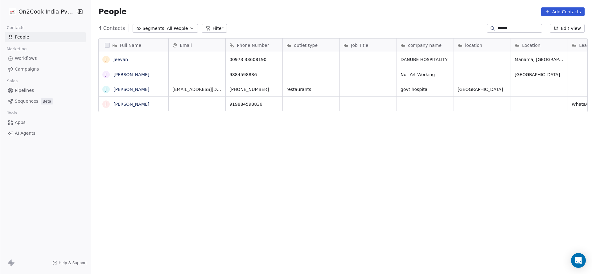
scroll to position [234, 496]
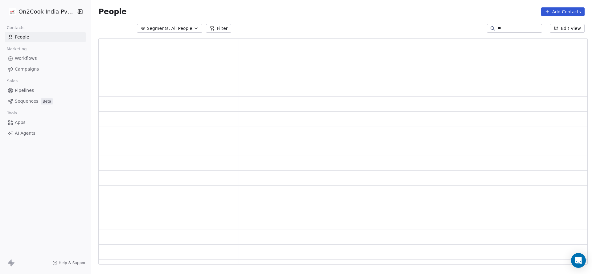
type input "*"
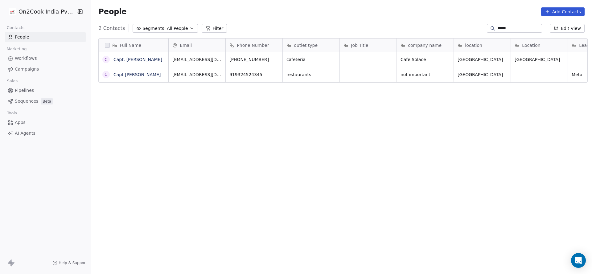
type input "****"
click at [382, 86] on div "Full Name C Capt. Naveen Sawhney C Capt Manoj Kumar Email Phone Number outlet t…" at bounding box center [341, 153] width 501 height 241
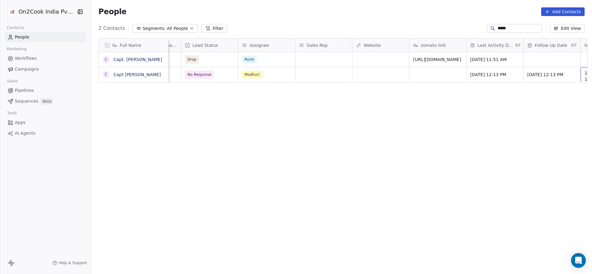
scroll to position [0, 614]
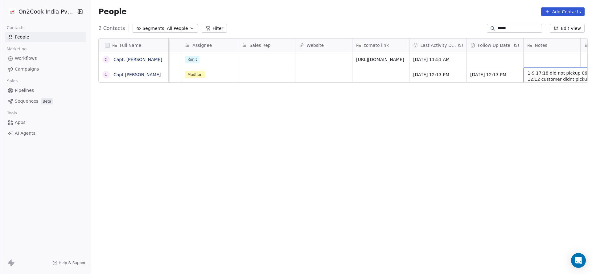
click at [527, 73] on span "1-9 17:18 did not pickup 06-08 12:12 customer didnt pickup the call details sha…" at bounding box center [563, 79] width 73 height 18
click at [498, 70] on textarea "**********" at bounding box center [542, 78] width 92 height 23
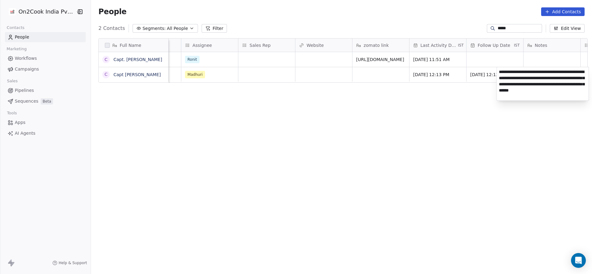
click at [530, 80] on textarea "**********" at bounding box center [542, 83] width 92 height 33
type textarea "**********"
click at [469, 79] on html "On2Cook India Pvt. Ltd. Contacts People Marketing Workflows Campaigns Sales Pip…" at bounding box center [296, 137] width 592 height 274
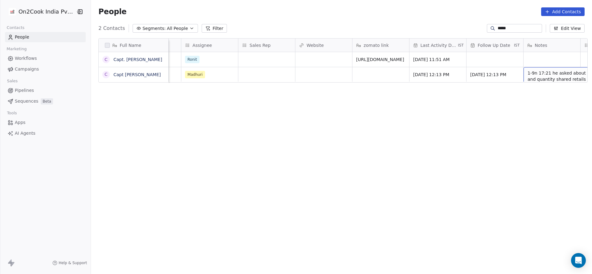
click at [540, 74] on span "1-9n 17:21 he asked about price and quantity shared retails he will get back wh…" at bounding box center [563, 88] width 73 height 37
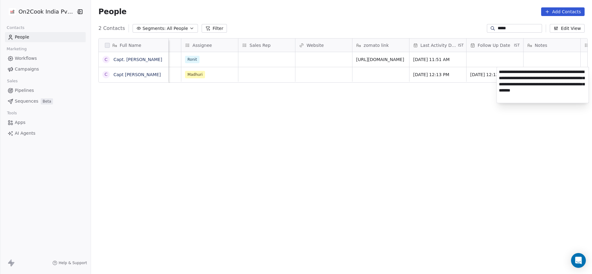
click at [509, 74] on textarea "**********" at bounding box center [542, 85] width 92 height 36
click at [516, 81] on textarea "**********" at bounding box center [542, 84] width 92 height 35
type textarea "**********"
click at [299, 92] on html "**********" at bounding box center [296, 137] width 592 height 274
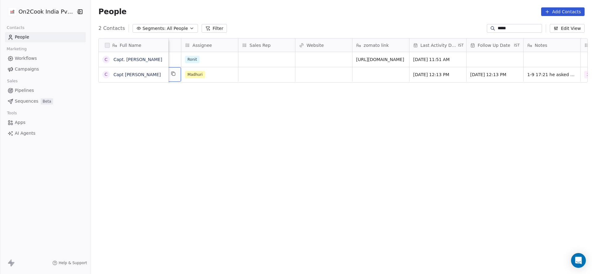
scroll to position [0, 570]
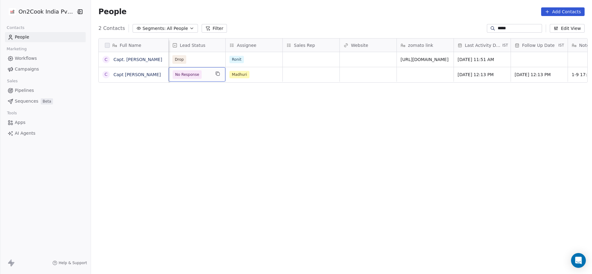
click at [198, 77] on span "No Response" at bounding box center [192, 74] width 38 height 9
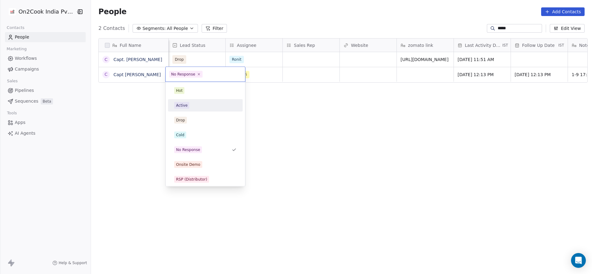
click at [196, 106] on div "Active" at bounding box center [205, 105] width 62 height 7
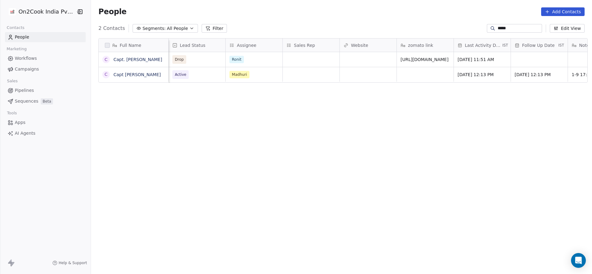
click at [507, 31] on input "****" at bounding box center [518, 28] width 43 height 6
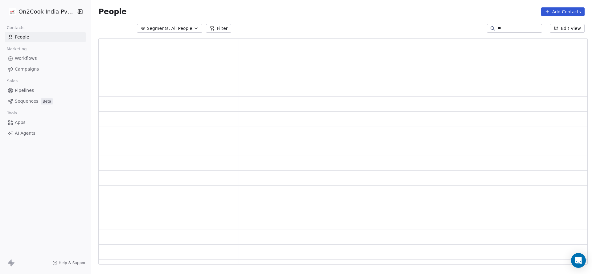
type input "*"
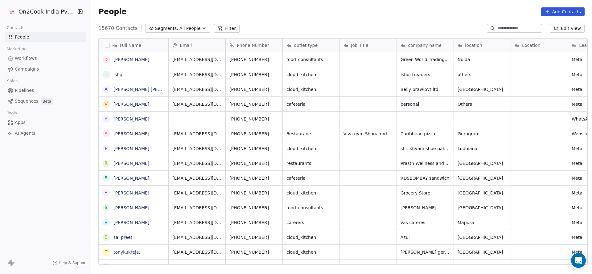
scroll to position [234, 496]
click at [571, 9] on button "Add Contacts" at bounding box center [562, 11] width 43 height 9
click at [562, 24] on span "Create new contact" at bounding box center [565, 25] width 42 height 6
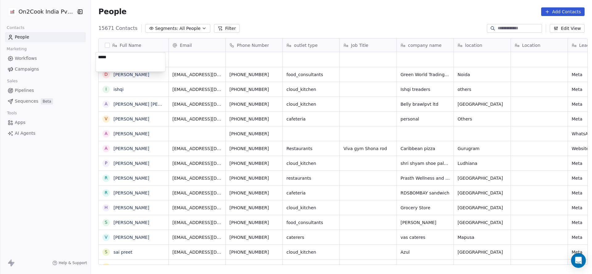
type textarea "******"
click at [282, 138] on html "On2Cook India Pvt. Ltd. Contacts People Marketing Workflows Campaigns Sales Pip…" at bounding box center [296, 137] width 592 height 274
type input "**********"
click at [310, 61] on html "On2Cook India Pvt. Ltd. Contacts People Marketing Workflows Campaigns Sales Pip…" at bounding box center [296, 137] width 592 height 274
click at [478, 56] on div "grid" at bounding box center [481, 59] width 57 height 15
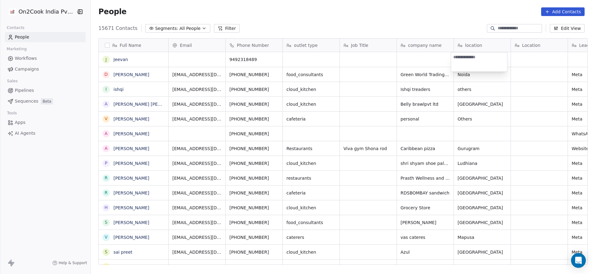
type textarea "**********"
click at [522, 63] on html "On2Cook India Pvt. Ltd. Contacts People Marketing Workflows Campaigns Sales Pip…" at bounding box center [296, 137] width 592 height 274
click at [522, 62] on div "grid" at bounding box center [538, 59] width 57 height 15
type textarea "**********"
click at [360, 96] on html "On2Cook India Pvt. Ltd. Contacts People Marketing Workflows Campaigns Sales Pip…" at bounding box center [296, 137] width 592 height 274
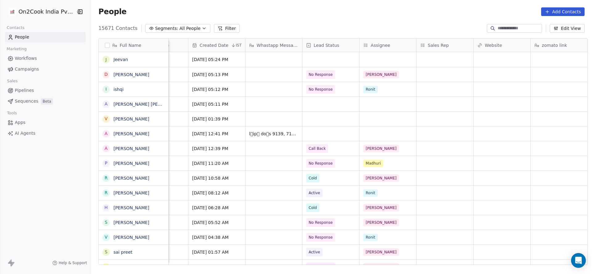
scroll to position [0, 438]
click at [319, 59] on div "grid" at bounding box center [328, 59] width 57 height 15
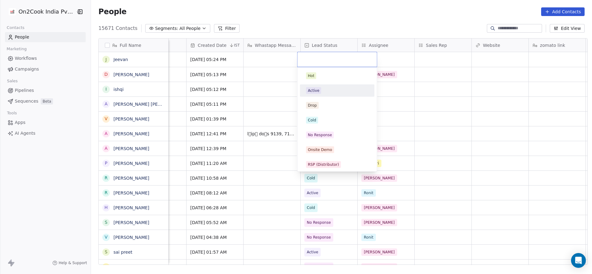
click at [318, 95] on div "Active" at bounding box center [337, 90] width 75 height 12
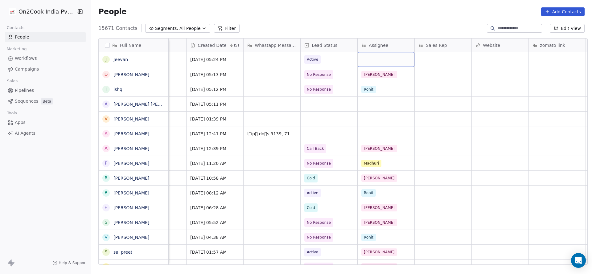
click at [388, 58] on div "grid" at bounding box center [385, 59] width 57 height 15
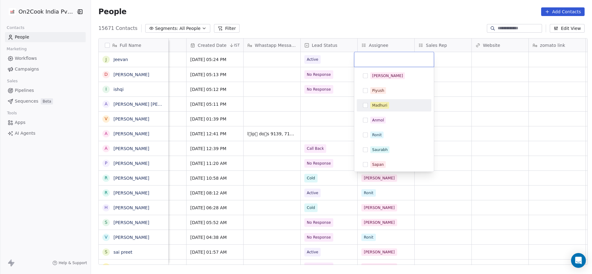
click at [382, 103] on div "Madhuri" at bounding box center [379, 106] width 15 height 6
click at [425, 81] on div "[PERSON_NAME]" at bounding box center [393, 76] width 75 height 12
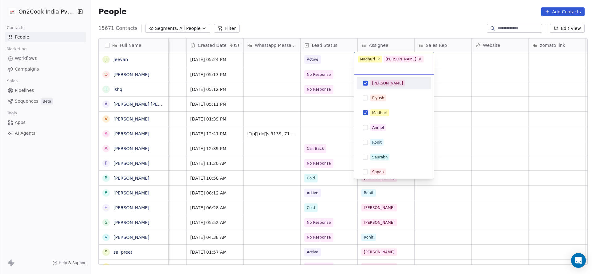
click at [363, 81] on button "Suggestions" at bounding box center [365, 83] width 5 height 5
click at [534, 55] on html "On2Cook India Pvt. Ltd. Contacts People Marketing Workflows Campaigns Sales Pip…" at bounding box center [296, 137] width 592 height 274
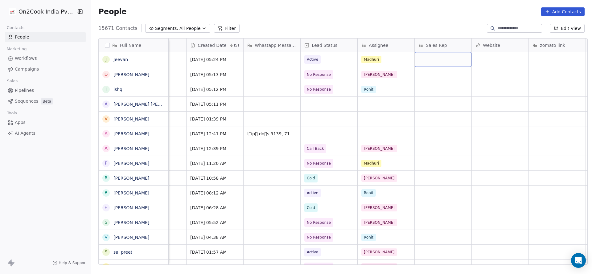
click at [453, 64] on div "grid" at bounding box center [442, 59] width 57 height 15
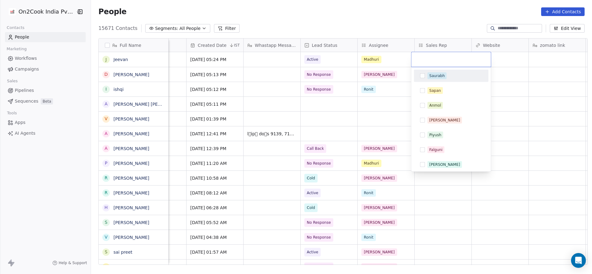
click at [525, 61] on html "On2Cook India Pvt. Ltd. Contacts People Marketing Workflows Campaigns Sales Pip…" at bounding box center [296, 137] width 592 height 274
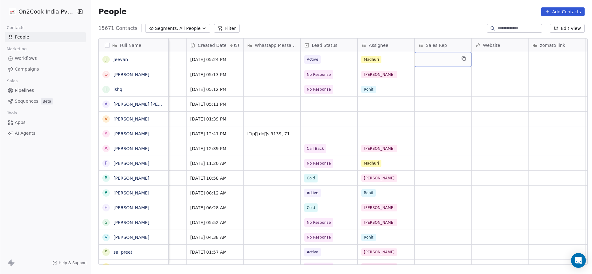
click at [431, 56] on div "grid" at bounding box center [442, 59] width 57 height 15
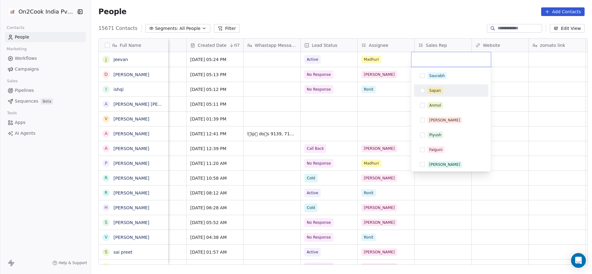
click at [380, 114] on html "On2Cook India Pvt. Ltd. Contacts People Marketing Workflows Campaigns Sales Pip…" at bounding box center [296, 137] width 592 height 274
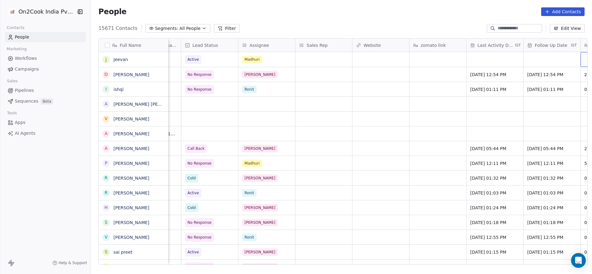
scroll to position [0, 614]
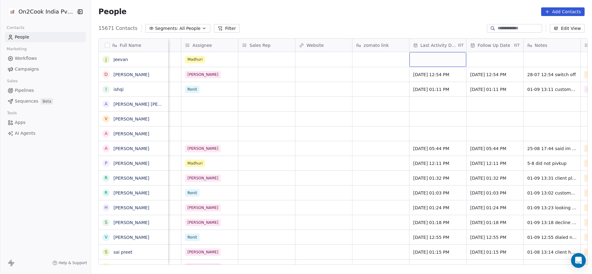
click at [445, 61] on div "grid" at bounding box center [437, 59] width 57 height 15
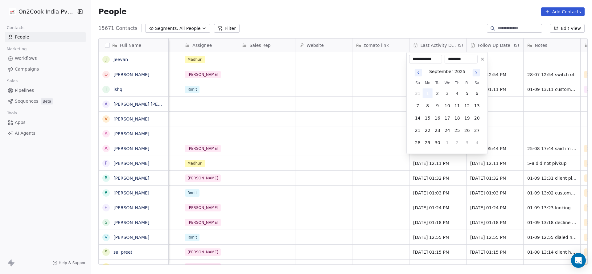
click at [427, 92] on button "1" at bounding box center [427, 93] width 10 height 10
click at [357, 117] on html "On2Cook India Pvt. Ltd. Contacts People Marketing Workflows Campaigns Sales Pip…" at bounding box center [296, 137] width 592 height 274
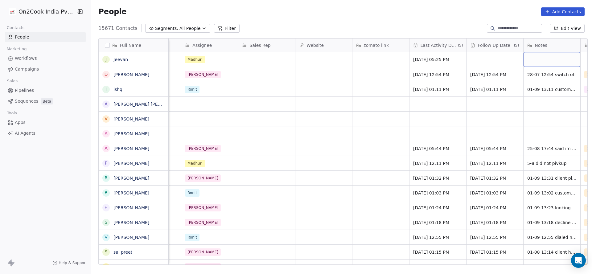
click at [523, 59] on div "grid" at bounding box center [551, 59] width 57 height 15
type textarea "**********"
click at [374, 94] on html "On2Cook India Pvt. Ltd. Contacts People Marketing Workflows Campaigns Sales Pip…" at bounding box center [296, 137] width 592 height 274
click at [482, 60] on div "grid" at bounding box center [494, 59] width 57 height 15
click at [475, 61] on div "grid" at bounding box center [494, 59] width 57 height 15
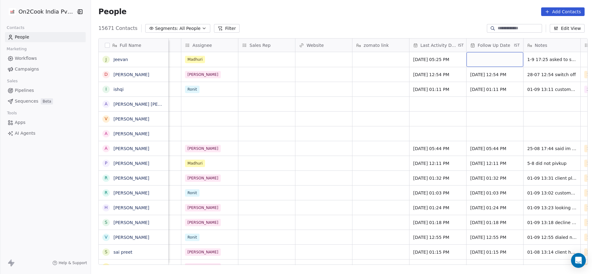
click at [475, 61] on div "grid" at bounding box center [494, 59] width 57 height 15
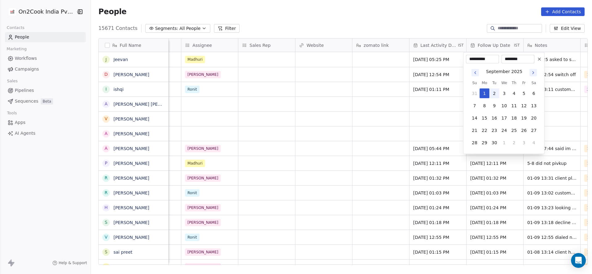
click at [498, 92] on button "2" at bounding box center [494, 93] width 10 height 10
type input "**********"
click at [418, 102] on html "On2Cook India Pvt. Ltd. Contacts People Marketing Workflows Campaigns Sales Pip…" at bounding box center [296, 137] width 592 height 274
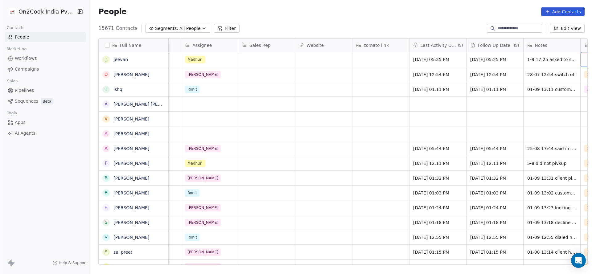
scroll to position [0, 671]
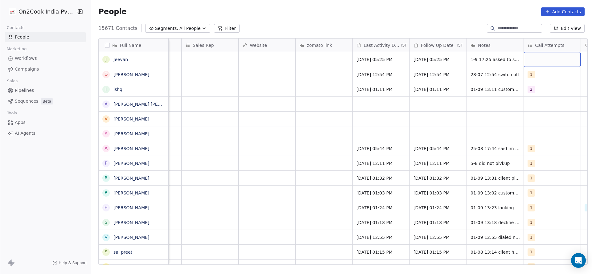
click at [545, 64] on div "grid" at bounding box center [551, 59] width 57 height 15
drag, startPoint x: 531, startPoint y: 78, endPoint x: 445, endPoint y: 81, distance: 85.1
click at [529, 78] on div "1" at bounding box center [552, 75] width 55 height 7
click at [397, 85] on html "On2Cook India Pvt. Ltd. Contacts People Marketing Workflows Campaigns Sales Pip…" at bounding box center [296, 137] width 592 height 274
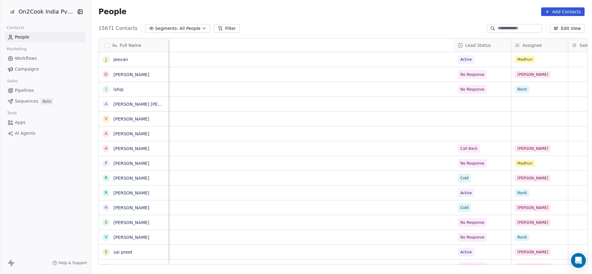
scroll to position [0, 743]
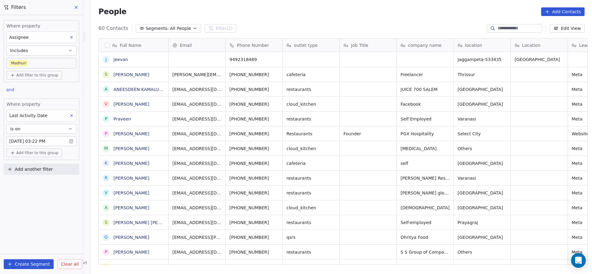
scroll to position [234, 496]
click at [43, 174] on div "Add another filter" at bounding box center [41, 171] width 75 height 14
click at [51, 164] on button "Add another filter" at bounding box center [41, 169] width 75 height 11
click at [41, 180] on span "Contact properties" at bounding box center [30, 182] width 40 height 6
type input "***"
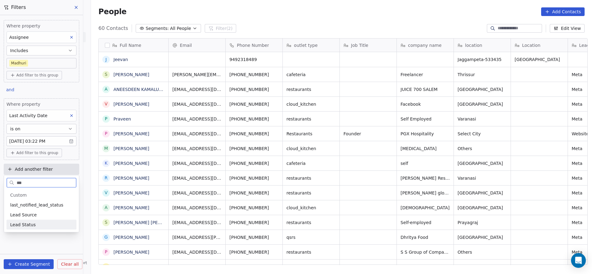
click at [63, 220] on div "Lead Status" at bounding box center [41, 225] width 70 height 10
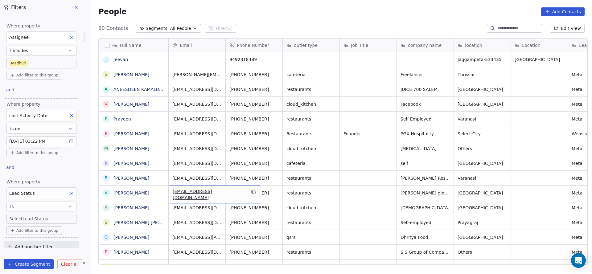
click at [42, 220] on body "On2Cook India Pvt. Ltd. Contacts People Marketing Workflows Campaigns Sales Pip…" at bounding box center [296, 137] width 592 height 274
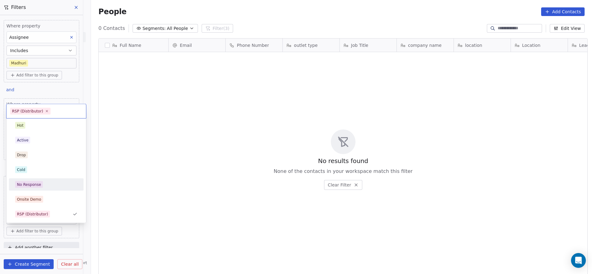
click at [24, 185] on div "No Response" at bounding box center [29, 185] width 24 height 6
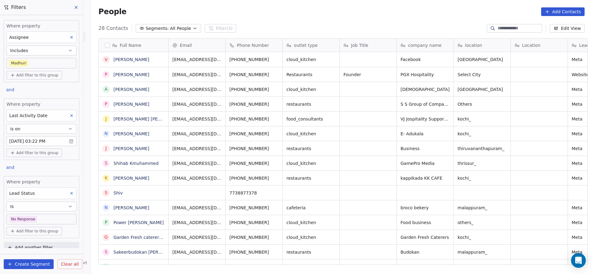
drag, startPoint x: 273, startPoint y: 263, endPoint x: 290, endPoint y: 261, distance: 17.1
click at [314, 253] on div "Full Name V Vijay Kumar P Premanand Sapam A Ashraf Khan P Palak Nayak J Jos Jon…" at bounding box center [341, 153] width 501 height 241
click at [59, 166] on div "Where property Assignee Includes Madhuri Add filter to this group and Where pro…" at bounding box center [41, 131] width 83 height 233
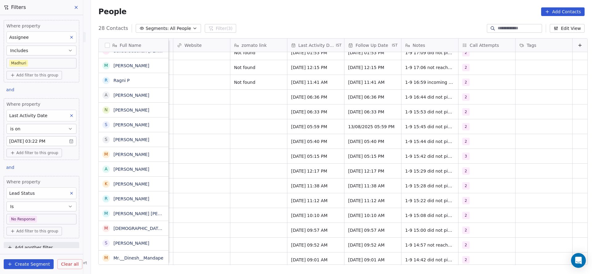
scroll to position [155, 0]
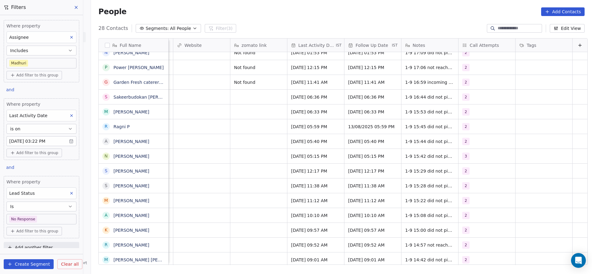
click at [69, 193] on icon at bounding box center [71, 193] width 4 height 4
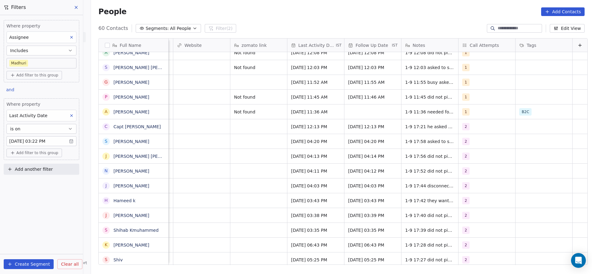
scroll to position [0, 0]
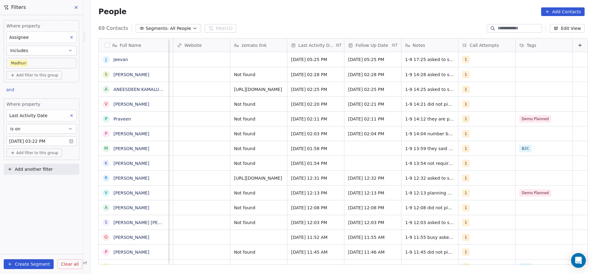
click at [56, 166] on button "Add another filter" at bounding box center [41, 169] width 75 height 11
click at [38, 181] on span "Contact properties" at bounding box center [30, 182] width 40 height 6
type input "***"
click at [40, 224] on div "Lead Status" at bounding box center [41, 225] width 63 height 6
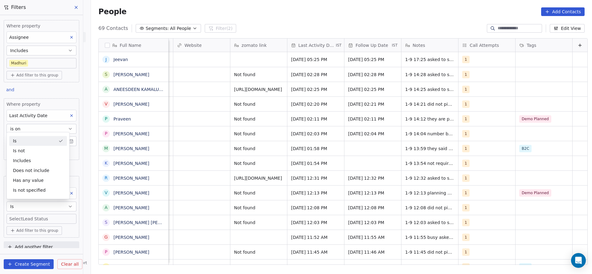
scroll to position [7, 741]
click at [26, 220] on body "On2Cook India Pvt. Ltd. Contacts People Marketing Workflows Campaigns Sales Pip…" at bounding box center [296, 137] width 592 height 274
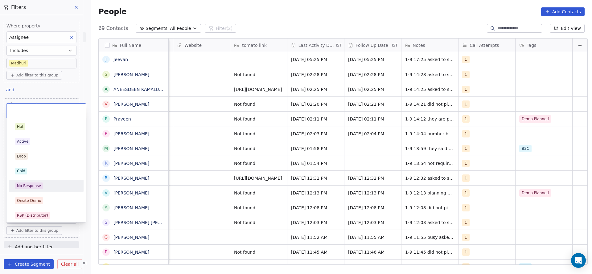
click at [30, 182] on span "No Response" at bounding box center [29, 185] width 28 height 7
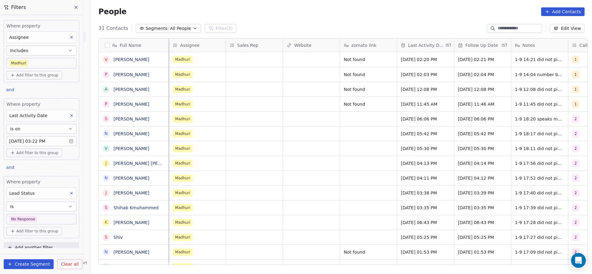
scroll to position [0, 570]
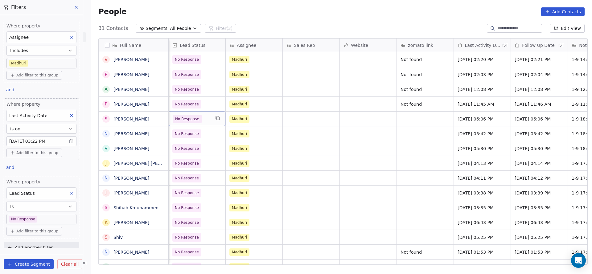
click at [179, 119] on span "No Response" at bounding box center [187, 119] width 24 height 6
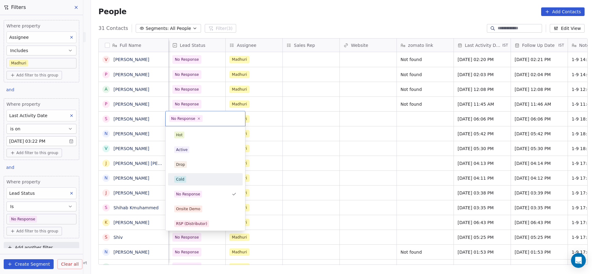
click at [197, 175] on div "Cold" at bounding box center [205, 179] width 70 height 10
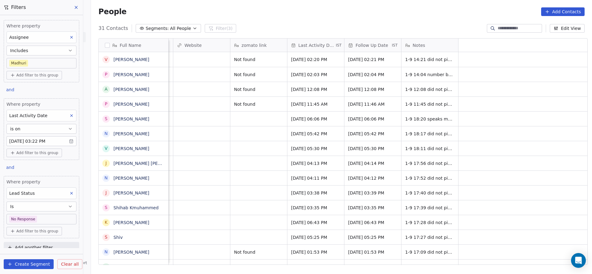
scroll to position [7, 399]
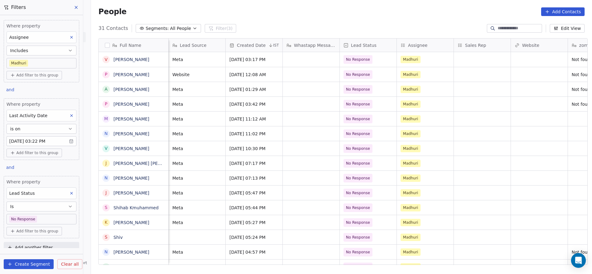
click at [62, 188] on div "Lead Status" at bounding box center [41, 193] width 70 height 12
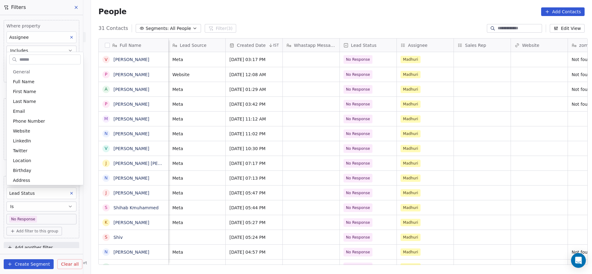
scroll to position [339, 0]
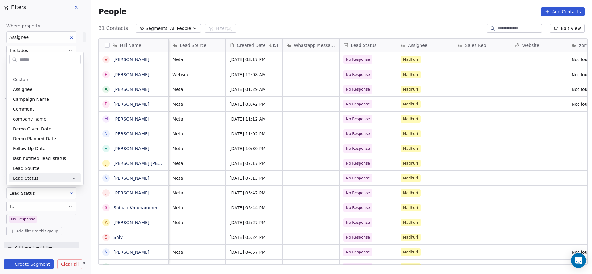
click at [139, 176] on html "On2Cook India Pvt. Ltd. Contacts People Marketing Workflows Campaigns Sales Pip…" at bounding box center [296, 137] width 592 height 274
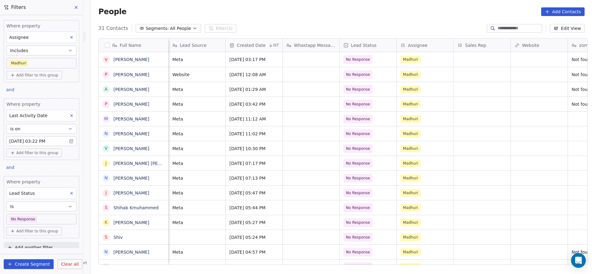
click at [67, 194] on button at bounding box center [71, 193] width 8 height 8
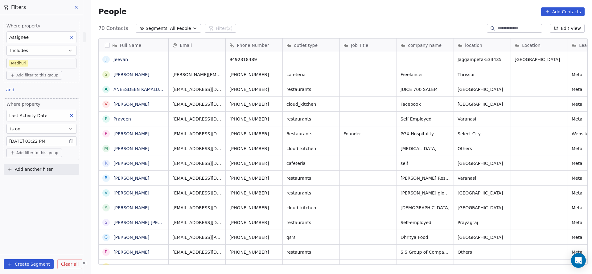
scroll to position [234, 496]
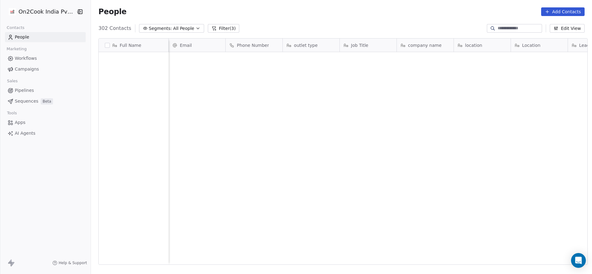
scroll to position [234, 496]
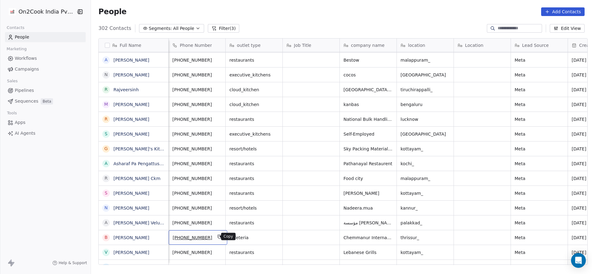
click at [216, 233] on button "grid" at bounding box center [219, 236] width 7 height 7
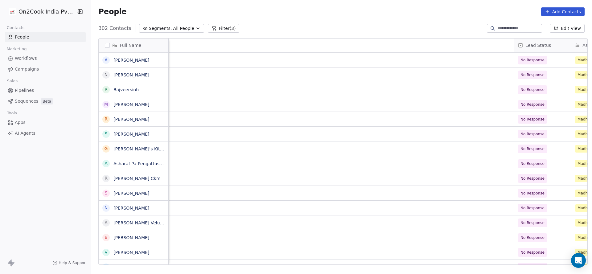
scroll to position [0, 743]
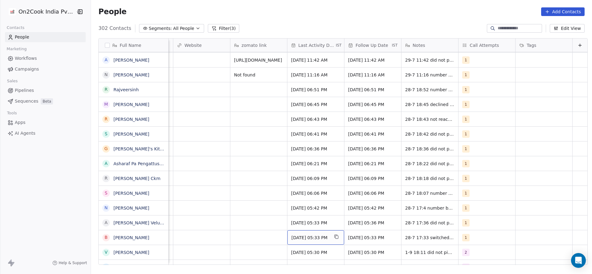
click at [295, 235] on span "Jul 28, 2025 05:33 PM" at bounding box center [310, 237] width 38 height 6
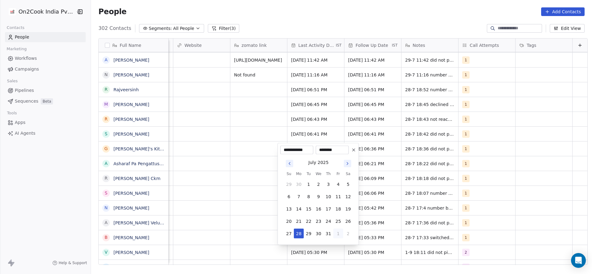
click at [338, 235] on button "1" at bounding box center [338, 234] width 10 height 10
drag, startPoint x: 297, startPoint y: 234, endPoint x: 240, endPoint y: 234, distance: 56.7
click at [297, 234] on button "1" at bounding box center [299, 234] width 10 height 10
type input "**********"
click at [296, 234] on html "On2Cook India Pvt. Ltd. Contacts People Marketing Workflows Campaigns Sales Pip…" at bounding box center [296, 137] width 592 height 274
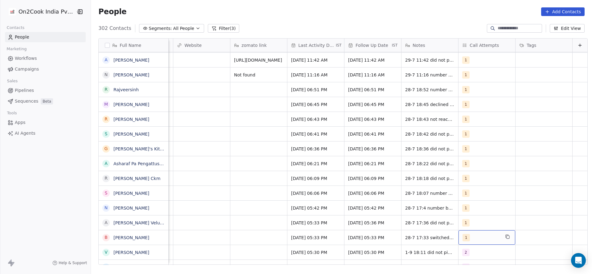
click at [465, 239] on div "1" at bounding box center [481, 237] width 38 height 7
click at [469, 163] on span "2" at bounding box center [467, 164] width 6 height 7
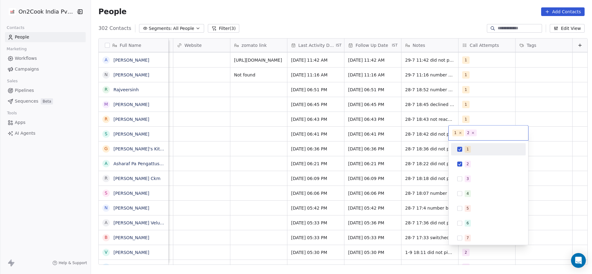
click at [469, 152] on span "1" at bounding box center [467, 149] width 6 height 7
click at [428, 220] on html "On2Cook India Pvt. Ltd. Contacts People Marketing Workflows Campaigns Sales Pip…" at bounding box center [296, 137] width 592 height 274
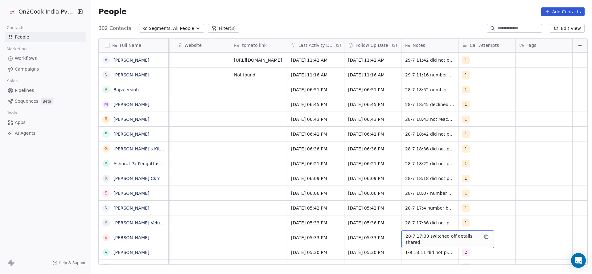
click at [411, 234] on span "28-7 17:33 switched off details shared" at bounding box center [441, 239] width 73 height 12
click at [391, 235] on div "**********" at bounding box center [437, 240] width 92 height 20
click at [393, 234] on textarea "**********" at bounding box center [438, 239] width 92 height 19
type textarea "**********"
click at [316, 217] on html "On2Cook India Pvt. Ltd. Contacts People Marketing Workflows Campaigns Sales Pip…" at bounding box center [296, 137] width 592 height 274
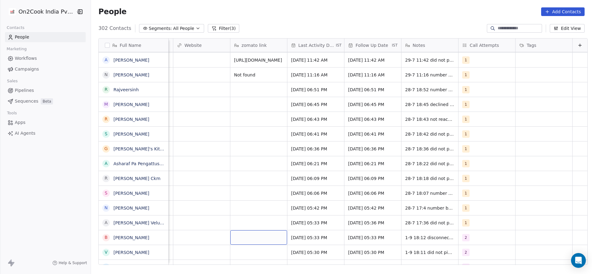
scroll to position [0, 491]
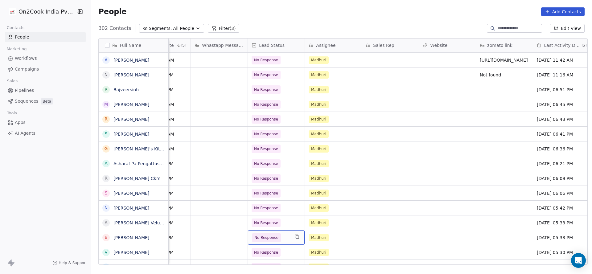
click at [264, 235] on span "No Response" at bounding box center [266, 237] width 24 height 6
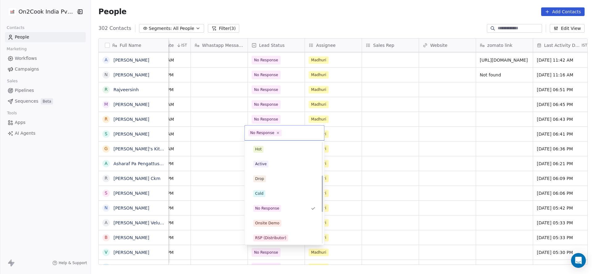
scroll to position [92, 0]
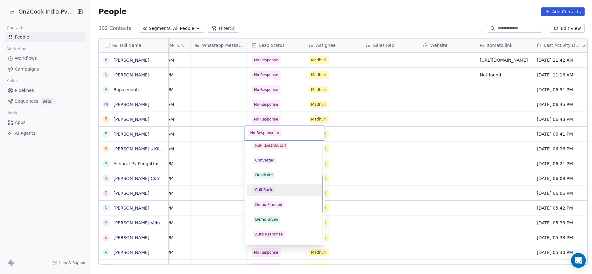
click at [278, 191] on div "Call Back" at bounding box center [284, 189] width 62 height 7
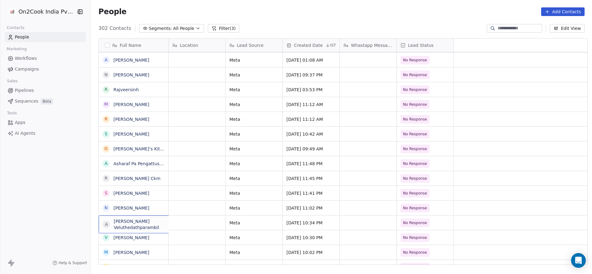
scroll to position [0, 0]
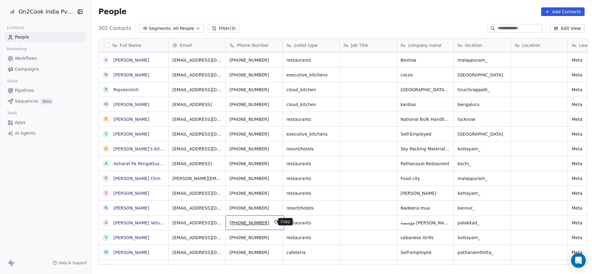
click at [274, 223] on icon "grid" at bounding box center [276, 221] width 5 height 5
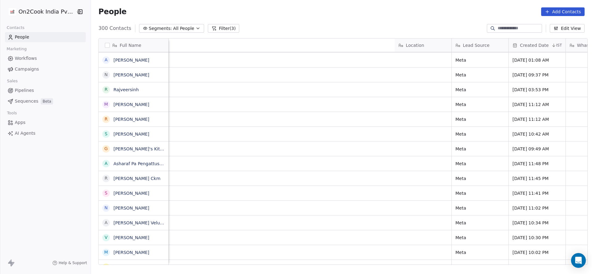
scroll to position [0, 566]
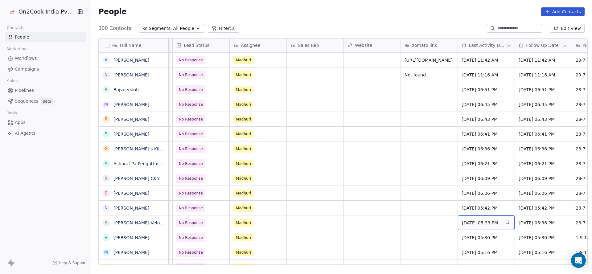
click at [470, 220] on span "Jul 28, 2025 05:33 PM" at bounding box center [480, 223] width 38 height 6
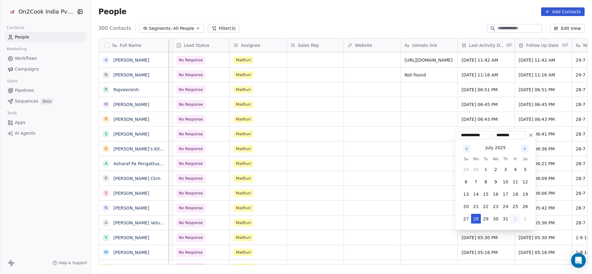
click at [514, 216] on button "1" at bounding box center [515, 219] width 10 height 10
click at [477, 221] on button "1" at bounding box center [476, 219] width 10 height 10
type input "**********"
click at [339, 245] on html "On2Cook India Pvt. Ltd. Contacts People Marketing Workflows Campaigns Sales Pip…" at bounding box center [296, 137] width 592 height 274
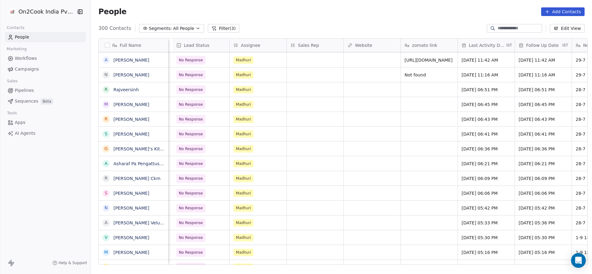
scroll to position [0, 743]
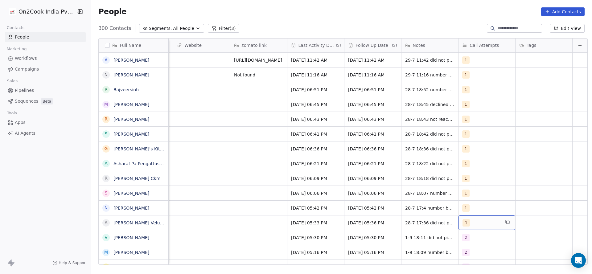
click at [485, 224] on div "1" at bounding box center [481, 222] width 38 height 7
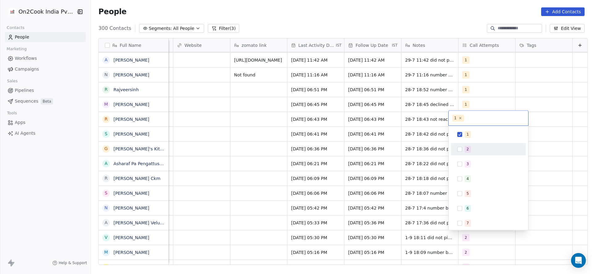
click at [468, 148] on div "2" at bounding box center [467, 149] width 2 height 6
click at [474, 128] on div "1" at bounding box center [488, 134] width 75 height 12
click at [437, 201] on html "On2Cook India Pvt. Ltd. Contacts People Marketing Workflows Campaigns Sales Pip…" at bounding box center [296, 137] width 592 height 274
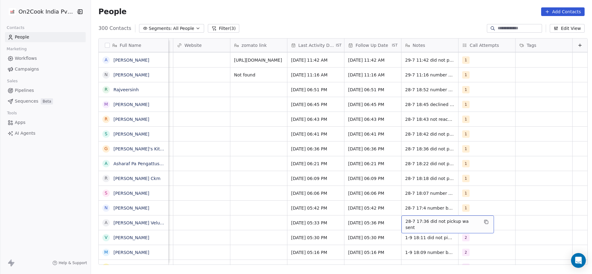
click at [419, 221] on span "28-7 17:36 did not pickup wa sent" at bounding box center [441, 224] width 73 height 12
click at [394, 225] on textarea "**********" at bounding box center [434, 224] width 85 height 19
type textarea "**********"
click at [257, 242] on html "On2Cook India Pvt. Ltd. Contacts People Marketing Workflows Campaigns Sales Pip…" at bounding box center [296, 137] width 592 height 274
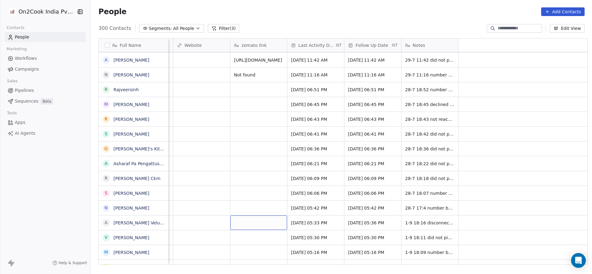
scroll to position [0, 405]
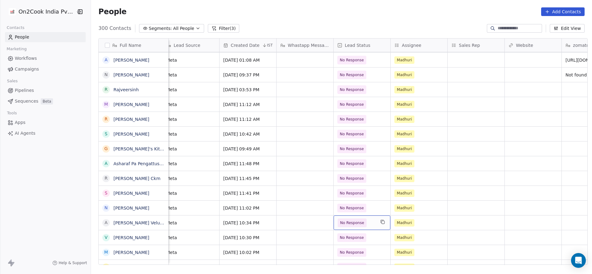
click at [371, 222] on span "No Response" at bounding box center [356, 222] width 38 height 9
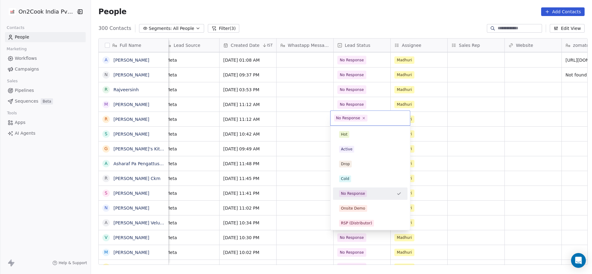
scroll to position [46, 0]
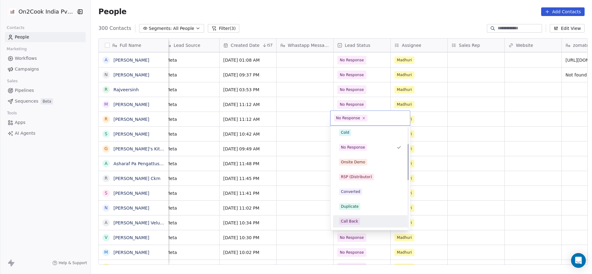
click at [372, 216] on div "Call Back" at bounding box center [370, 221] width 70 height 10
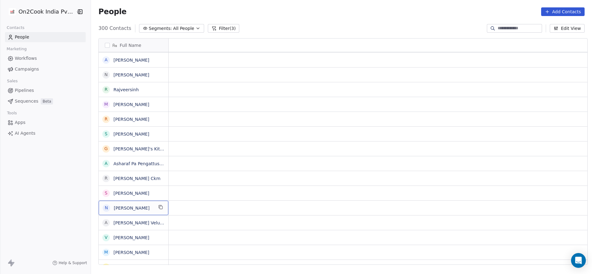
scroll to position [0, 0]
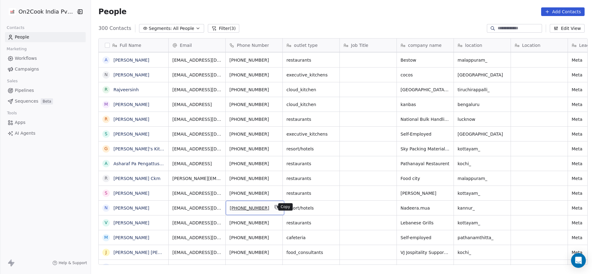
click at [275, 205] on icon "grid" at bounding box center [276, 206] width 3 height 3
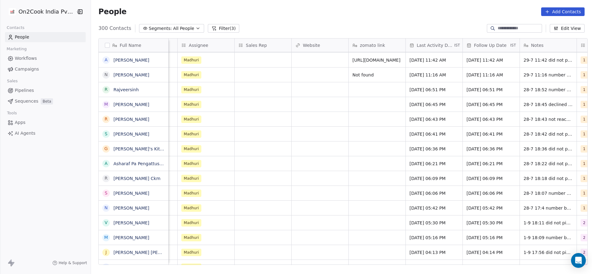
scroll to position [0, 733]
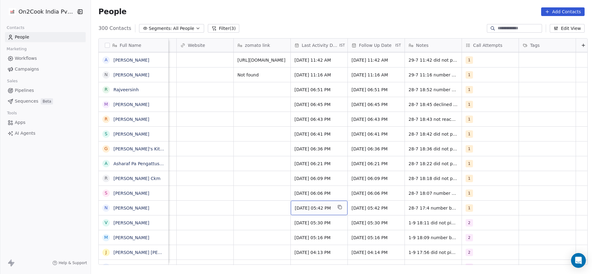
click at [295, 205] on span "Jul 28, 2025 05:42 PM" at bounding box center [314, 208] width 38 height 6
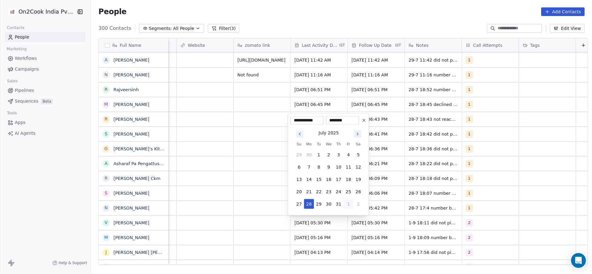
click at [348, 205] on button "1" at bounding box center [348, 204] width 10 height 10
click at [311, 204] on button "1" at bounding box center [309, 204] width 10 height 10
type input "**********"
click at [228, 201] on html "On2Cook India Pvt. Ltd. Contacts People Marketing Workflows Campaigns Sales Pip…" at bounding box center [296, 137] width 592 height 274
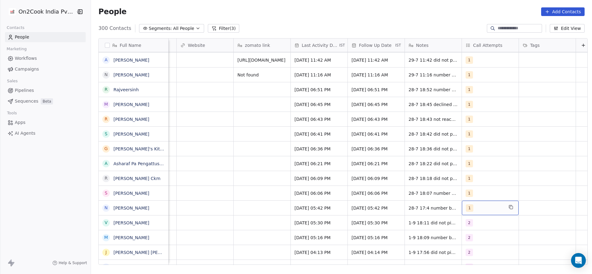
click at [482, 206] on div "1" at bounding box center [485, 207] width 38 height 7
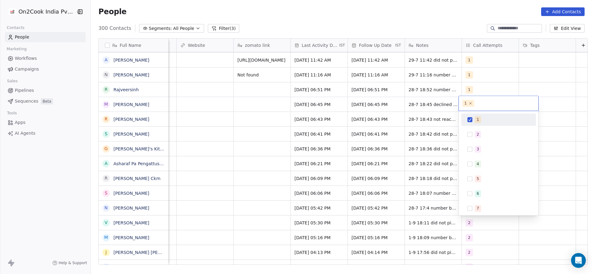
click at [485, 123] on div "1" at bounding box center [498, 120] width 70 height 10
click at [476, 133] on div "2" at bounding box center [477, 135] width 2 height 6
click at [438, 176] on html "On2Cook India Pvt. Ltd. Contacts People Marketing Workflows Campaigns Sales Pip…" at bounding box center [296, 137] width 592 height 274
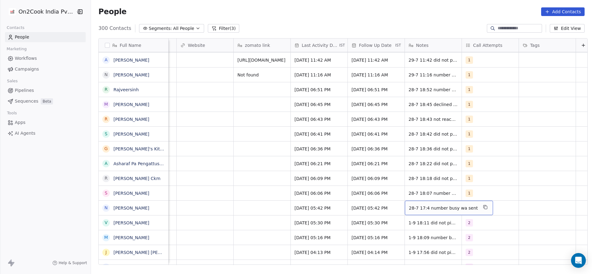
click at [423, 208] on span "28-7 17:4 number busy wa sent" at bounding box center [443, 208] width 69 height 6
click at [405, 207] on textarea "**********" at bounding box center [442, 210] width 80 height 19
type textarea "**********"
click at [237, 208] on html "On2Cook India Pvt. Ltd. Contacts People Marketing Workflows Campaigns Sales Pip…" at bounding box center [296, 137] width 592 height 274
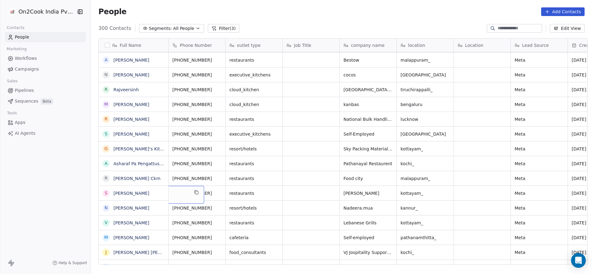
scroll to position [0, 0]
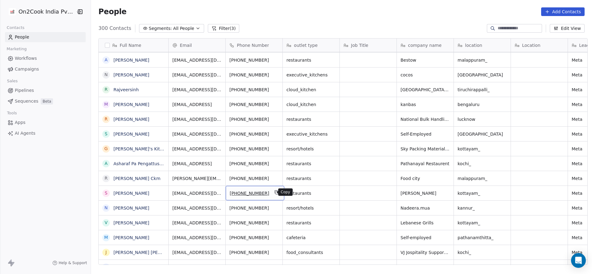
click at [274, 191] on icon "grid" at bounding box center [276, 192] width 5 height 5
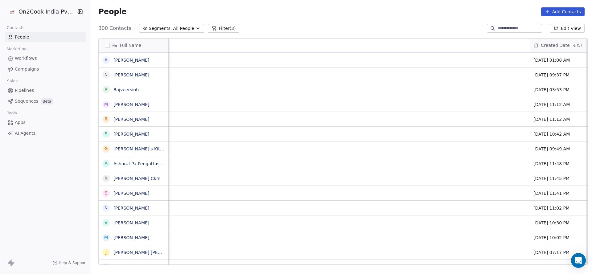
scroll to position [0, 709]
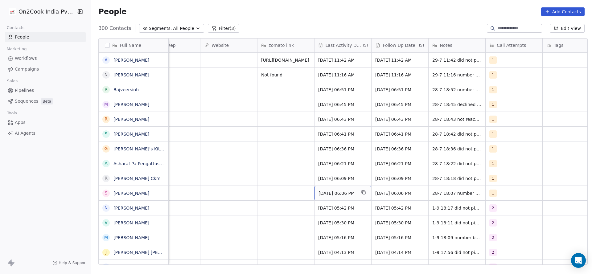
click at [344, 189] on div "Jul 28, 2025 06:06 PM" at bounding box center [342, 193] width 57 height 14
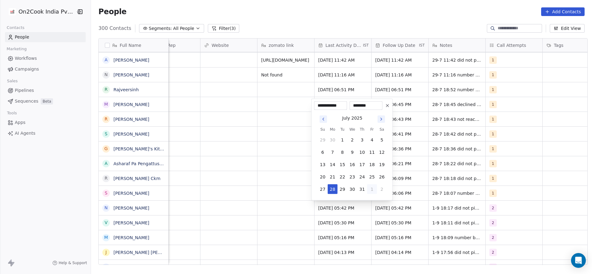
click at [373, 191] on button "1" at bounding box center [372, 189] width 10 height 10
click at [330, 189] on button "1" at bounding box center [332, 189] width 10 height 10
type input "**********"
drag, startPoint x: 249, startPoint y: 196, endPoint x: 490, endPoint y: 193, distance: 241.5
click at [271, 196] on html "On2Cook India Pvt. Ltd. Contacts People Marketing Workflows Campaigns Sales Pip…" at bounding box center [296, 137] width 592 height 274
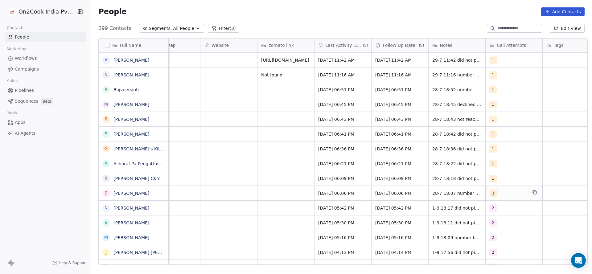
click at [506, 193] on div "1" at bounding box center [508, 192] width 38 height 7
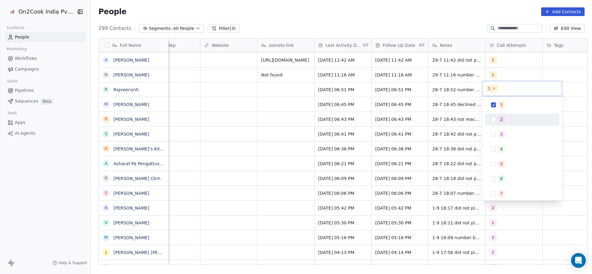
click at [503, 119] on span "2" at bounding box center [501, 119] width 6 height 7
click at [506, 107] on div "1" at bounding box center [525, 104] width 55 height 7
click at [426, 170] on html "On2Cook India Pvt. Ltd. Contacts People Marketing Workflows Campaigns Sales Pip…" at bounding box center [296, 137] width 592 height 274
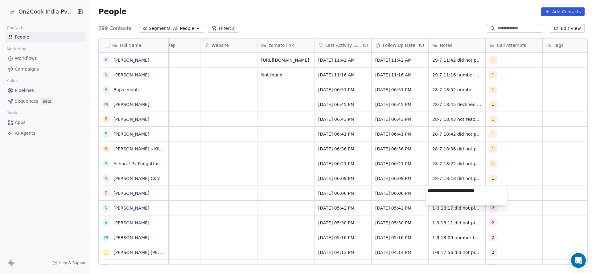
click at [427, 191] on textarea "**********" at bounding box center [466, 195] width 82 height 19
type textarea "**********"
click at [278, 208] on html "On2Cook India Pvt. Ltd. Contacts People Marketing Workflows Campaigns Sales Pip…" at bounding box center [296, 137] width 592 height 274
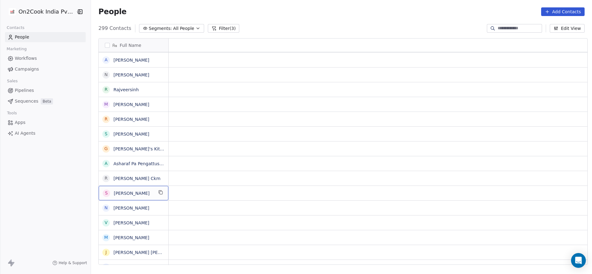
scroll to position [0, 0]
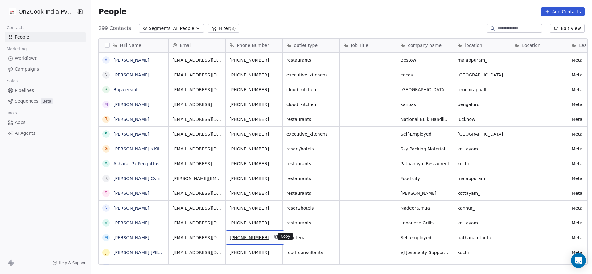
click at [274, 237] on icon "grid" at bounding box center [276, 236] width 5 height 5
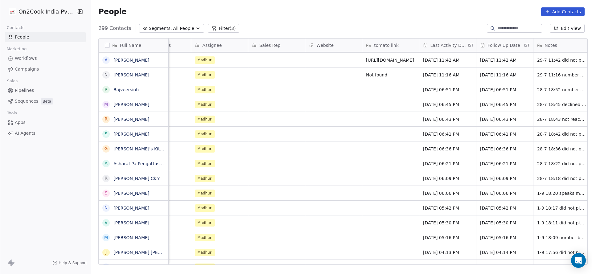
scroll to position [0, 739]
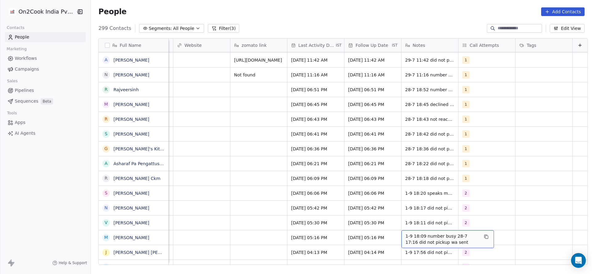
click at [411, 239] on span "1-9 18:09 number busy 28-7 17:16 did not pickup wa sent" at bounding box center [441, 239] width 73 height 12
click at [398, 234] on textarea "**********" at bounding box center [441, 239] width 92 height 19
type textarea "**********"
click at [261, 234] on html "On2Cook India Pvt. Ltd. Contacts People Marketing Workflows Campaigns Sales Pip…" at bounding box center [296, 137] width 592 height 274
click at [261, 234] on div "grid" at bounding box center [258, 237] width 57 height 14
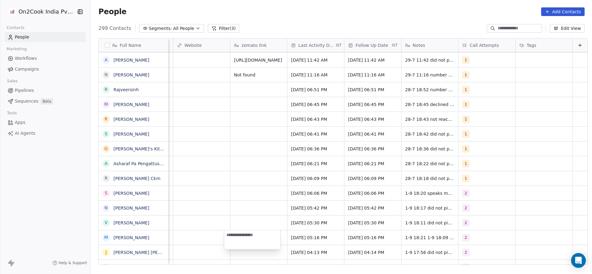
click at [208, 216] on html "On2Cook India Pvt. Ltd. Contacts People Marketing Workflows Campaigns Sales Pip…" at bounding box center [296, 137] width 592 height 274
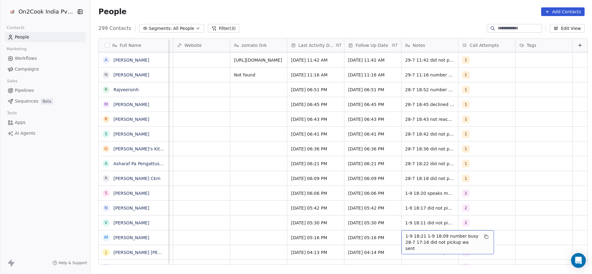
click at [410, 238] on span "1-9 18:21 1-9 18:09 number busy 28-7 17:16 did not pickup wa sent" at bounding box center [441, 242] width 73 height 18
click at [396, 235] on textarea "**********" at bounding box center [441, 239] width 92 height 19
click at [440, 235] on textarea "**********" at bounding box center [441, 240] width 92 height 21
click at [465, 232] on textarea "**********" at bounding box center [441, 240] width 92 height 21
type textarea "**********"
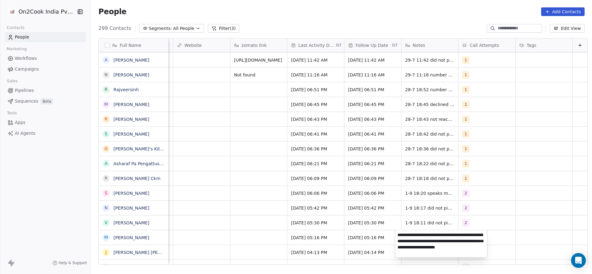
click at [251, 235] on html "On2Cook India Pvt. Ltd. Contacts People Marketing Workflows Campaigns Sales Pip…" at bounding box center [296, 137] width 592 height 274
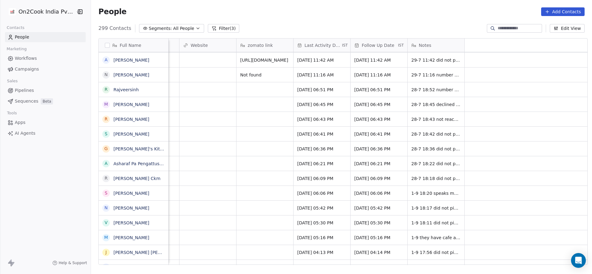
scroll to position [0, 434]
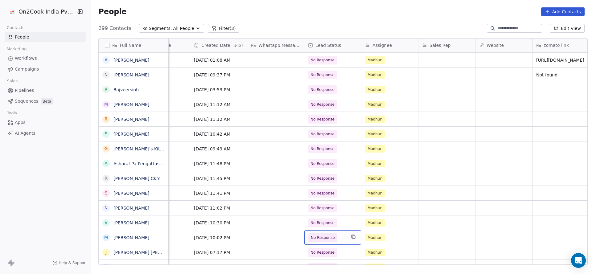
click at [340, 241] on span "No Response" at bounding box center [327, 237] width 38 height 9
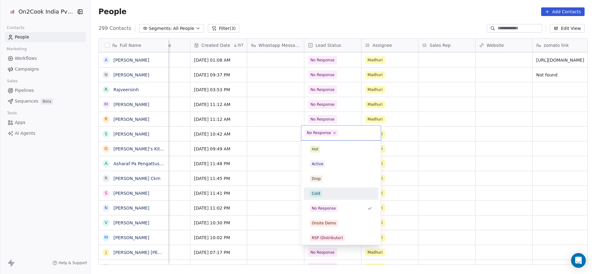
click at [343, 187] on div "Cold" at bounding box center [340, 193] width 75 height 12
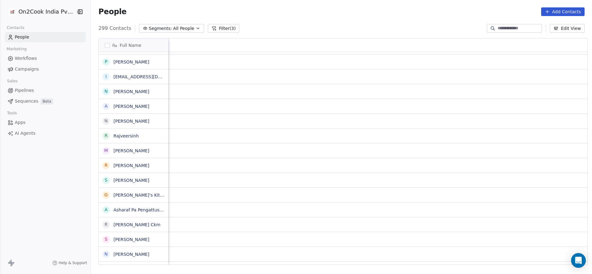
scroll to position [0, 672]
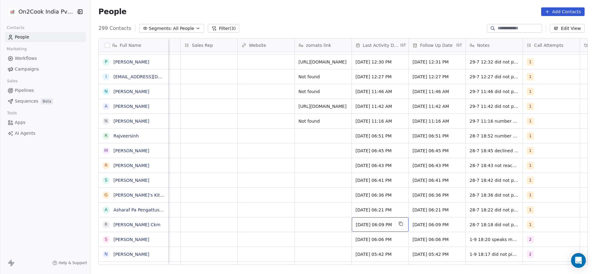
click at [371, 225] on span "Jul 28, 2025 06:09 PM" at bounding box center [375, 225] width 38 height 6
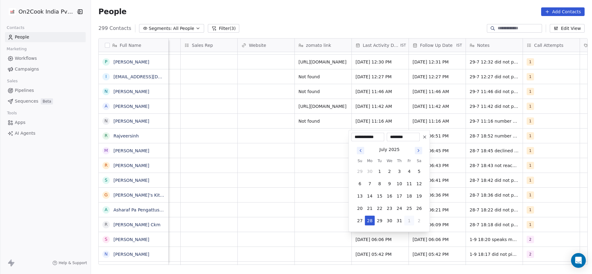
click at [408, 218] on button "1" at bounding box center [409, 221] width 10 height 10
drag, startPoint x: 371, startPoint y: 221, endPoint x: 346, endPoint y: 221, distance: 24.6
click at [369, 221] on button "1" at bounding box center [369, 221] width 10 height 10
type input "**********"
drag, startPoint x: 285, startPoint y: 226, endPoint x: 533, endPoint y: 203, distance: 248.7
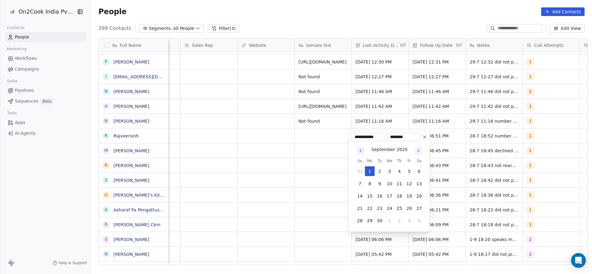
click at [287, 226] on html "On2Cook India Pvt. Ltd. Contacts People Marketing Workflows Campaigns Sales Pip…" at bounding box center [296, 137] width 592 height 274
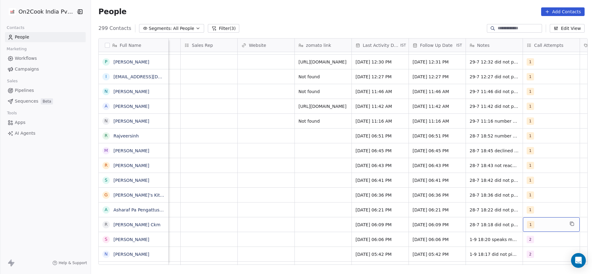
click at [536, 219] on div "1" at bounding box center [550, 224] width 57 height 14
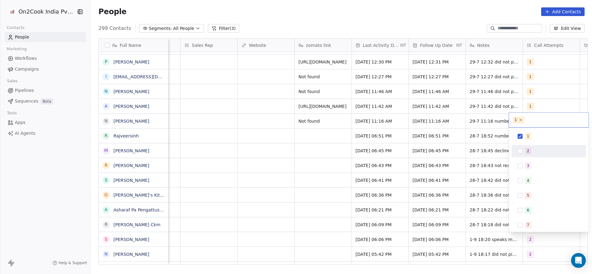
click at [527, 148] on div "2" at bounding box center [528, 151] width 2 height 6
click at [528, 140] on div "1" at bounding box center [549, 136] width 70 height 10
click at [386, 214] on html "On2Cook India Pvt. Ltd. Contacts People Marketing Workflows Campaigns Sales Pip…" at bounding box center [296, 137] width 592 height 274
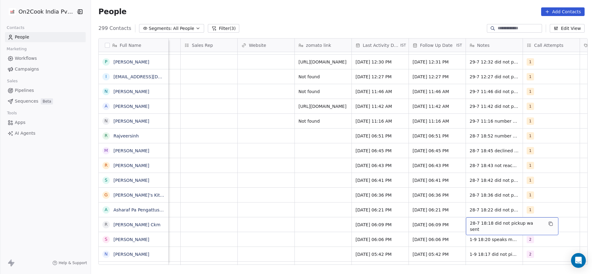
click at [466, 224] on div "28-7 18:18 did not pickup wa sent" at bounding box center [512, 226] width 92 height 18
click at [466, 223] on textarea "**********" at bounding box center [504, 226] width 85 height 19
type textarea "**********"
click at [274, 211] on html "On2Cook India Pvt. Ltd. Contacts People Marketing Workflows Campaigns Sales Pip…" at bounding box center [296, 137] width 592 height 274
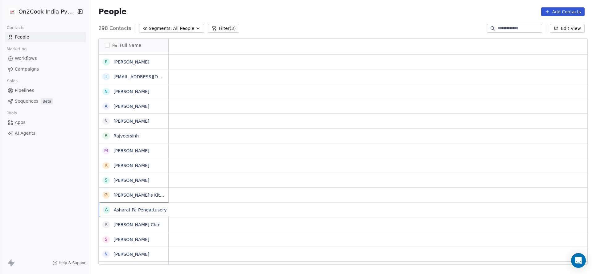
scroll to position [0, 0]
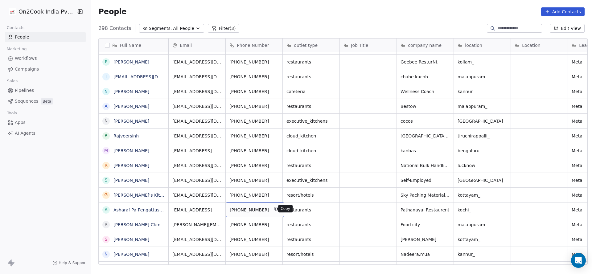
click at [275, 210] on icon "grid" at bounding box center [276, 209] width 3 height 3
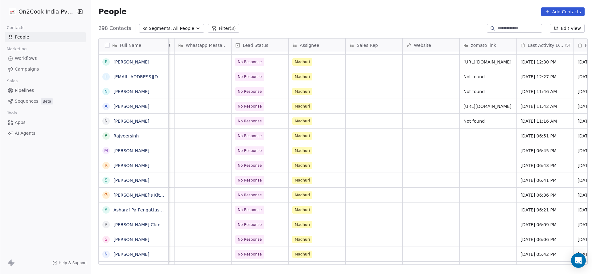
scroll to position [0, 603]
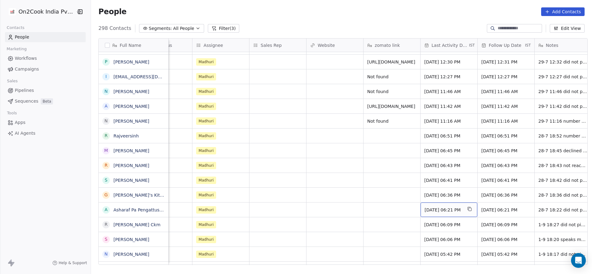
click at [450, 212] on span "Jul 28, 2025 06:21 PM" at bounding box center [443, 210] width 38 height 6
click at [430, 212] on span "Jul 28, 2025 06:21 PM" at bounding box center [443, 210] width 38 height 6
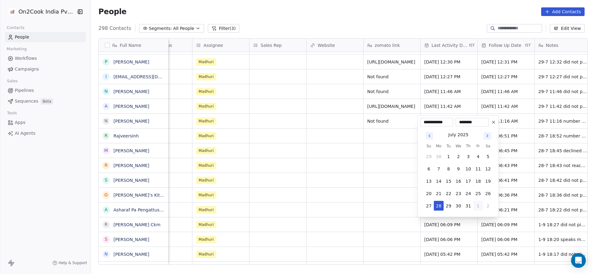
click at [475, 204] on button "1" at bounding box center [478, 206] width 10 height 10
click at [440, 207] on button "1" at bounding box center [438, 206] width 10 height 10
type input "**********"
click at [352, 220] on html "On2Cook India Pvt. Ltd. Contacts People Marketing Workflows Campaigns Sales Pip…" at bounding box center [296, 137] width 592 height 274
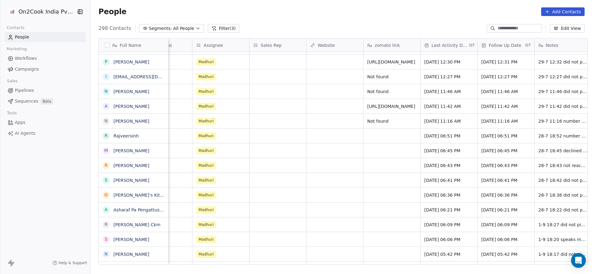
scroll to position [0, 743]
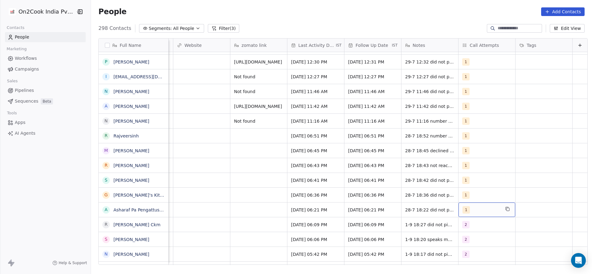
click at [462, 209] on div "1" at bounding box center [481, 209] width 38 height 7
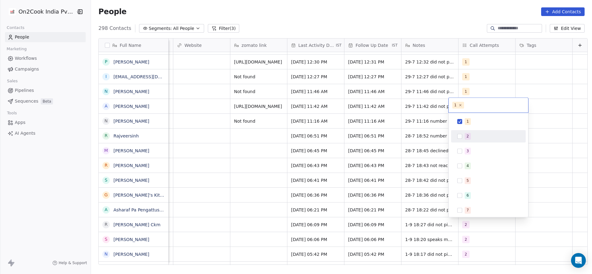
click at [467, 139] on span "2" at bounding box center [467, 136] width 6 height 7
click at [469, 121] on span "1" at bounding box center [467, 121] width 6 height 7
click at [429, 162] on html "On2Cook India Pvt. Ltd. Contacts People Marketing Workflows Campaigns Sales Pip…" at bounding box center [296, 137] width 592 height 274
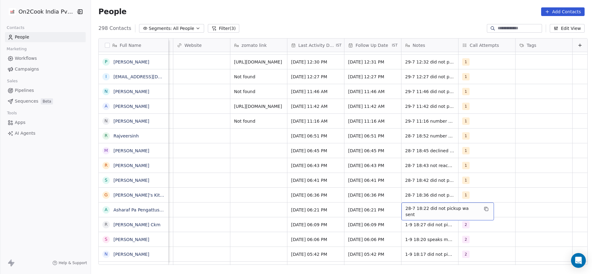
click at [407, 210] on span "28-7 18:22 did not pickup wa sent" at bounding box center [441, 211] width 73 height 12
click at [392, 206] on textarea "**********" at bounding box center [434, 211] width 85 height 19
type textarea "**********"
click at [344, 219] on html "On2Cook India Pvt. Ltd. Contacts People Marketing Workflows Campaigns Sales Pip…" at bounding box center [296, 137] width 592 height 274
click at [405, 227] on span "1-9 18:27 did not pickup 28-7 18:18 did not pickup wa sent" at bounding box center [441, 226] width 73 height 12
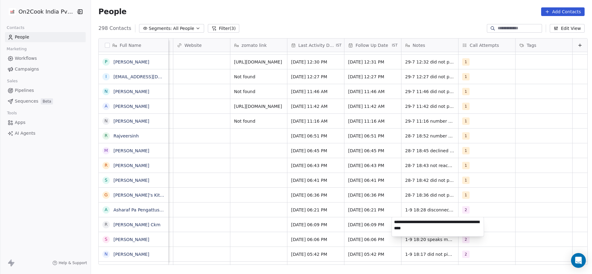
click at [392, 223] on textarea "**********" at bounding box center [438, 226] width 92 height 19
type textarea "**********"
click at [291, 232] on html "On2Cook India Pvt. Ltd. Contacts People Marketing Workflows Campaigns Sales Pip…" at bounding box center [296, 137] width 592 height 274
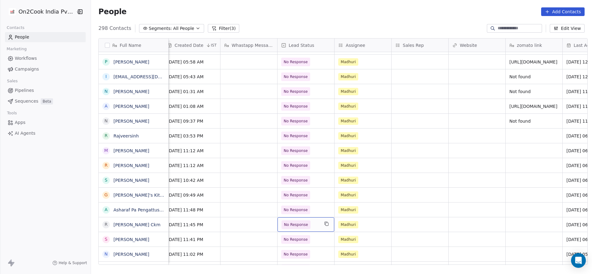
click at [311, 227] on span "No Response" at bounding box center [300, 224] width 38 height 9
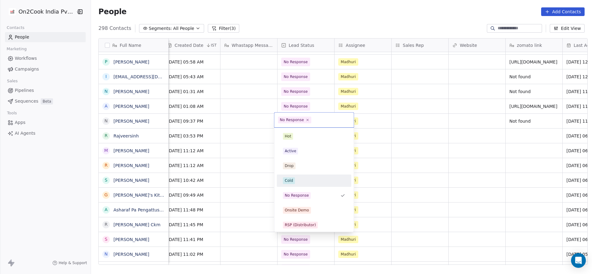
scroll to position [46, 0]
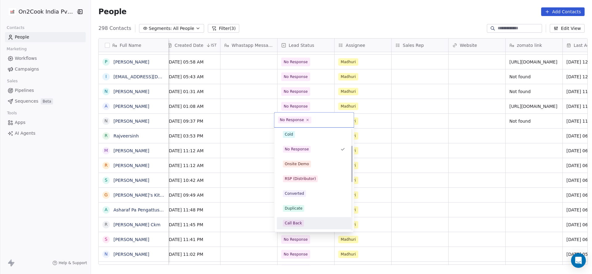
click at [307, 223] on div "Call Back" at bounding box center [314, 223] width 62 height 7
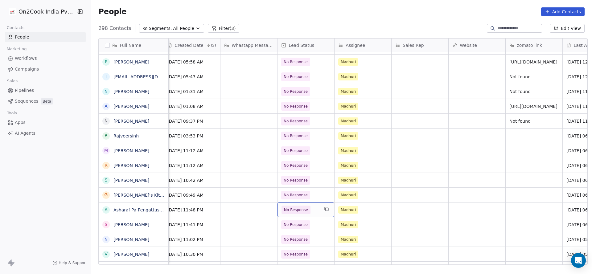
click at [312, 210] on span "No Response" at bounding box center [300, 209] width 38 height 9
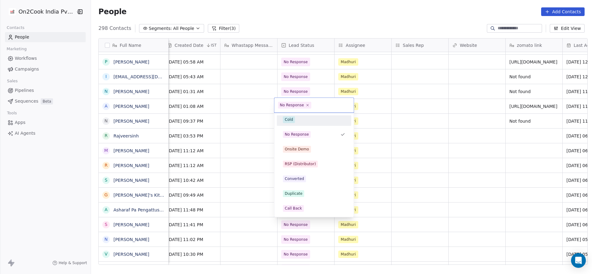
click at [311, 120] on div "Cold" at bounding box center [314, 119] width 62 height 7
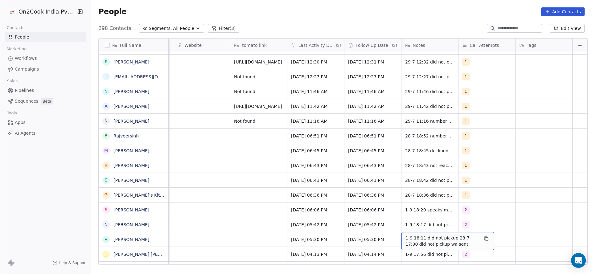
scroll to position [1567, 0]
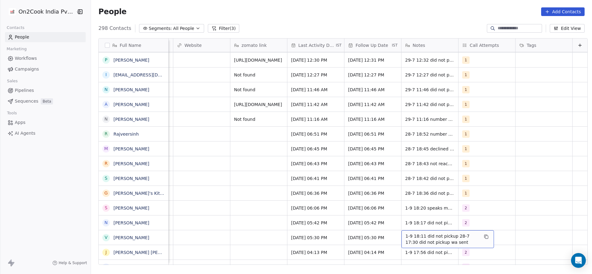
drag, startPoint x: 440, startPoint y: 241, endPoint x: 442, endPoint y: 245, distance: 5.0
click at [442, 245] on div "1-9 18:11 did not pickup 28-7 17:30 did not pickup wa sent" at bounding box center [447, 239] width 92 height 18
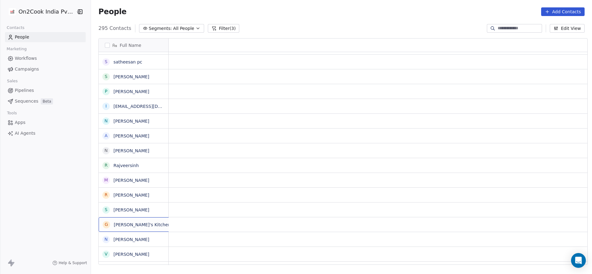
scroll to position [0, 0]
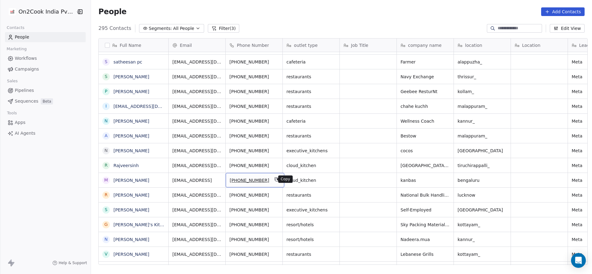
click at [275, 181] on icon "grid" at bounding box center [276, 179] width 3 height 3
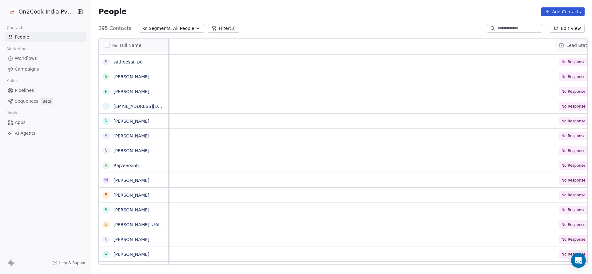
scroll to position [0, 743]
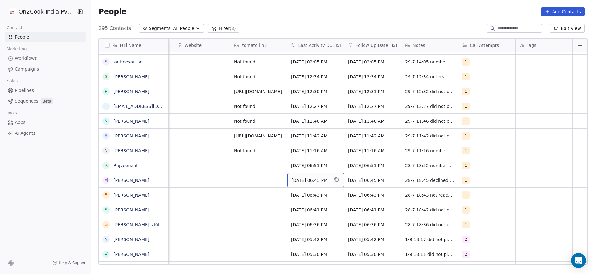
click at [289, 183] on div "Jul 28, 2025 06:45 PM" at bounding box center [315, 180] width 57 height 14
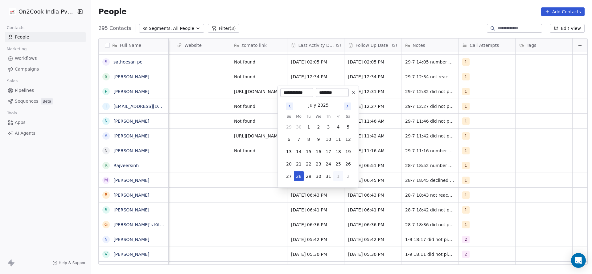
click at [338, 178] on button "1" at bounding box center [338, 176] width 10 height 10
click at [297, 177] on button "1" at bounding box center [299, 176] width 10 height 10
type input "**********"
drag, startPoint x: 232, startPoint y: 187, endPoint x: 443, endPoint y: 184, distance: 210.8
click at [274, 188] on html "On2Cook India Pvt. Ltd. Contacts People Marketing Workflows Campaigns Sales Pip…" at bounding box center [296, 137] width 592 height 274
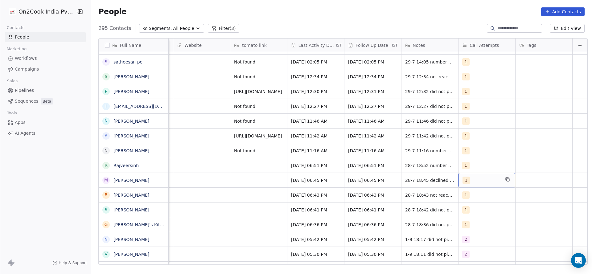
click at [462, 181] on div "1" at bounding box center [481, 180] width 38 height 7
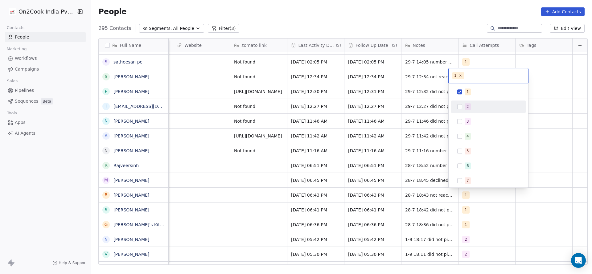
click at [476, 107] on div "2" at bounding box center [491, 106] width 55 height 7
click at [476, 90] on div "1" at bounding box center [491, 91] width 55 height 7
click at [335, 177] on html "On2Cook India Pvt. Ltd. Contacts People Marketing Workflows Campaigns Sales Pip…" at bounding box center [296, 137] width 592 height 274
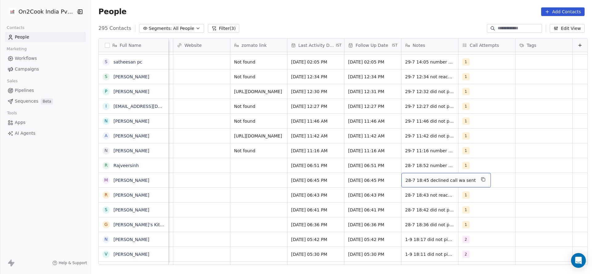
click at [405, 178] on span "28-7 18:45 declined call wa sent" at bounding box center [440, 180] width 70 height 6
click at [389, 179] on html "On2Cook India Pvt. Ltd. Contacts People Marketing Workflows Campaigns Sales Pip…" at bounding box center [296, 137] width 592 height 274
click at [405, 180] on span "28-7 18:45 declined call wa sent" at bounding box center [440, 180] width 70 height 6
click at [405, 181] on span "28-7 18:45 declined call wa sent" at bounding box center [440, 180] width 70 height 6
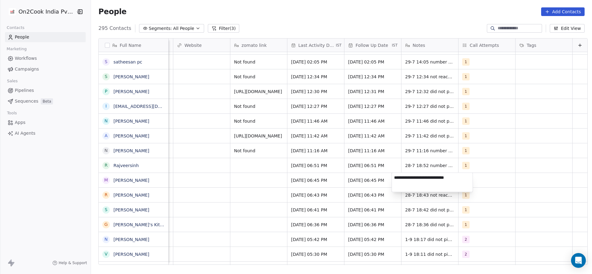
click at [397, 180] on textarea "**********" at bounding box center [432, 182] width 81 height 19
type textarea "**********"
click at [300, 206] on html "On2Cook India Pvt. Ltd. Contacts People Marketing Workflows Campaigns Sales Pip…" at bounding box center [296, 137] width 592 height 274
click at [292, 196] on span "Jul 28, 2025 06:43 PM" at bounding box center [310, 195] width 38 height 6
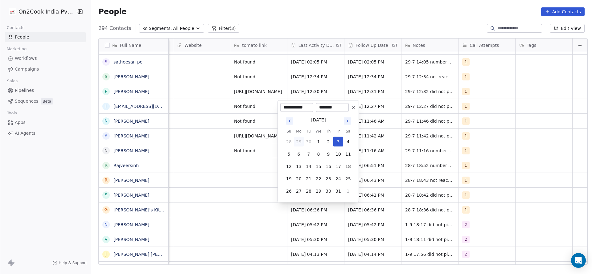
click at [294, 139] on button "29" at bounding box center [299, 142] width 10 height 10
click at [296, 139] on button "1" at bounding box center [299, 142] width 10 height 10
type input "**********"
click at [180, 193] on html "On2Cook India Pvt. Ltd. Contacts People Marketing Workflows Campaigns Sales Pip…" at bounding box center [296, 137] width 592 height 274
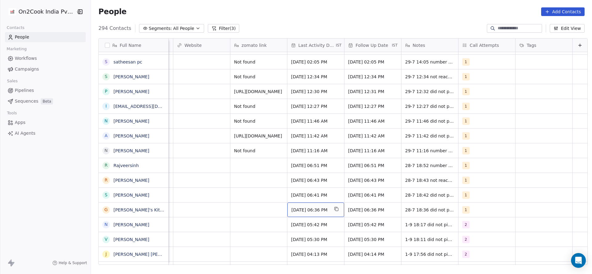
click at [293, 208] on span "Jul 28, 2025 06:36 PM" at bounding box center [310, 210] width 38 height 6
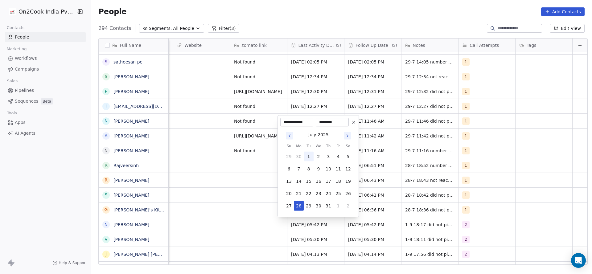
click at [311, 156] on button "1" at bounding box center [308, 157] width 10 height 10
type input "**********"
click at [201, 190] on html "On2Cook India Pvt. Ltd. Contacts People Marketing Workflows Campaigns Sales Pip…" at bounding box center [296, 137] width 592 height 274
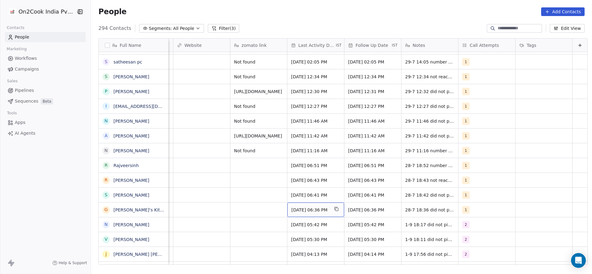
click at [300, 209] on span "Jul 01, 2025 06:36 PM" at bounding box center [310, 210] width 38 height 6
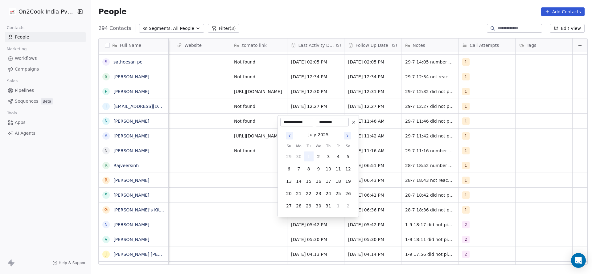
click at [310, 155] on button "1" at bounding box center [308, 157] width 10 height 10
drag, startPoint x: 218, startPoint y: 198, endPoint x: 237, endPoint y: 205, distance: 20.3
click at [218, 199] on html "On2Cook India Pvt. Ltd. Contacts People Marketing Workflows Campaigns Sales Pip…" at bounding box center [296, 137] width 592 height 274
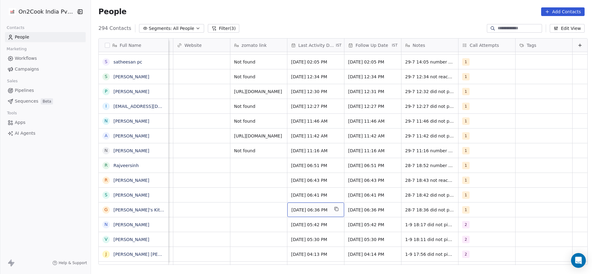
click at [291, 207] on span "Jul 01, 2025 06:36 PM" at bounding box center [310, 210] width 38 height 6
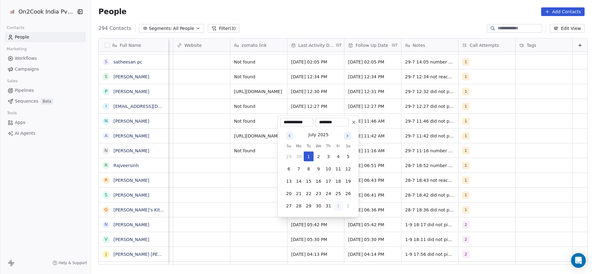
click at [335, 205] on button "1" at bounding box center [338, 206] width 10 height 10
click at [295, 203] on button "1" at bounding box center [299, 206] width 10 height 10
type input "**********"
drag, startPoint x: 226, startPoint y: 203, endPoint x: 307, endPoint y: 178, distance: 84.0
click at [226, 203] on html "On2Cook India Pvt. Ltd. Contacts People Marketing Workflows Campaigns Sales Pip…" at bounding box center [296, 137] width 592 height 274
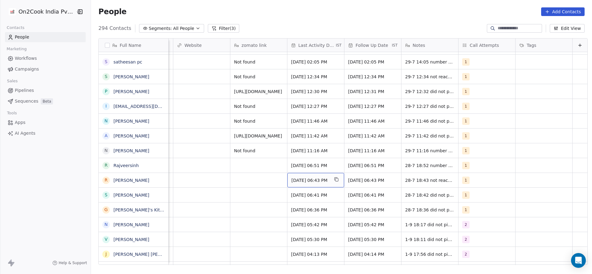
drag, startPoint x: 301, startPoint y: 175, endPoint x: 306, endPoint y: 181, distance: 8.1
click at [306, 181] on span "Jul 28, 2025 06:43 PM" at bounding box center [310, 180] width 38 height 6
click at [299, 179] on span "Jul 28, 2025 06:43 PM" at bounding box center [310, 180] width 38 height 6
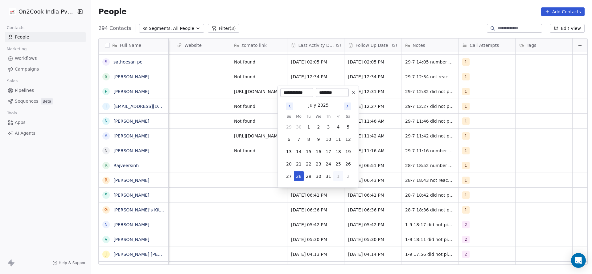
click at [335, 177] on button "1" at bounding box center [338, 176] width 10 height 10
click at [299, 176] on button "1" at bounding box center [299, 176] width 10 height 10
type input "**********"
click at [246, 188] on html "On2Cook India Pvt. Ltd. Contacts People Marketing Workflows Campaigns Sales Pip…" at bounding box center [296, 137] width 592 height 274
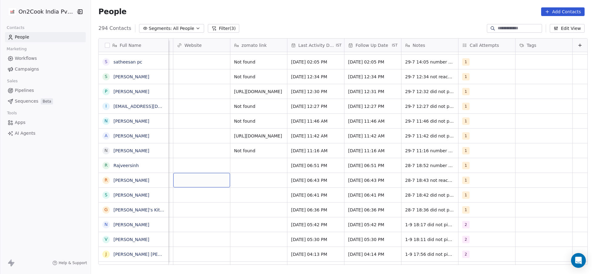
scroll to position [0, 741]
click at [458, 205] on div "1" at bounding box center [486, 209] width 57 height 14
click at [468, 136] on span "2" at bounding box center [469, 136] width 6 height 7
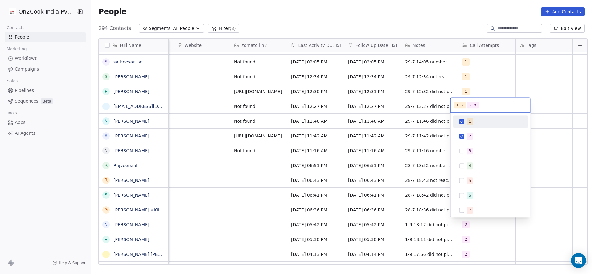
click at [476, 116] on div "1" at bounding box center [490, 121] width 75 height 12
click at [371, 154] on html "On2Cook India Pvt. Ltd. Contacts People Marketing Workflows Campaigns Sales Pip…" at bounding box center [296, 137] width 592 height 274
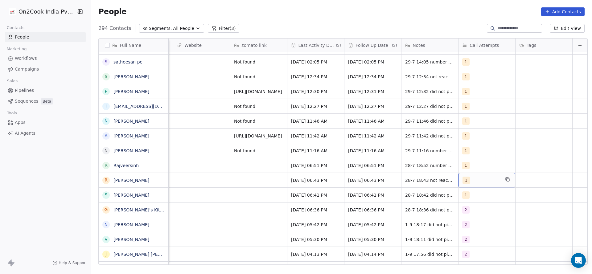
click at [462, 181] on div "1" at bounding box center [481, 180] width 38 height 7
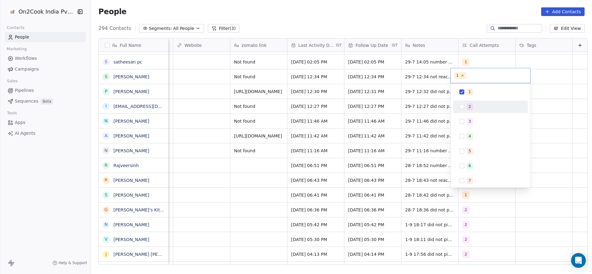
click at [471, 109] on span "2" at bounding box center [469, 106] width 6 height 7
click at [475, 87] on div "1" at bounding box center [490, 92] width 70 height 10
click at [446, 120] on html "On2Cook India Pvt. Ltd. Contacts People Marketing Workflows Campaigns Sales Pip…" at bounding box center [296, 137] width 592 height 274
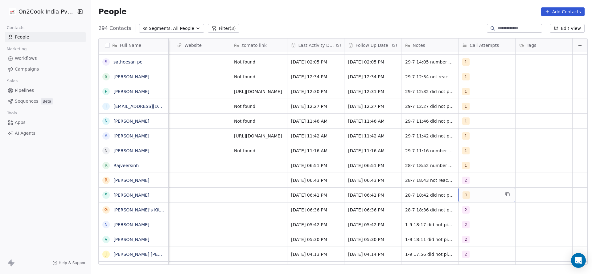
click at [471, 197] on div "1" at bounding box center [481, 194] width 38 height 7
click at [469, 124] on span "2" at bounding box center [469, 121] width 6 height 7
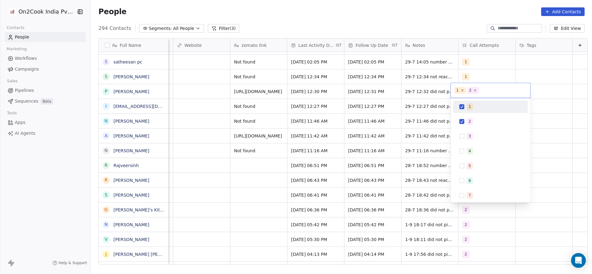
click at [472, 104] on div "1" at bounding box center [493, 106] width 55 height 7
click at [415, 156] on html "On2Cook India Pvt. Ltd. Contacts People Marketing Workflows Campaigns Sales Pip…" at bounding box center [296, 137] width 592 height 274
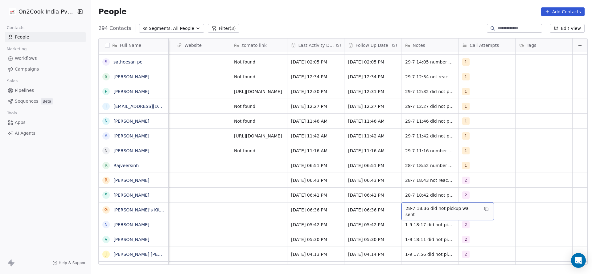
click at [413, 206] on span "28-7 18:36 did not pickup wa sent" at bounding box center [441, 211] width 73 height 12
click at [394, 205] on textarea "**********" at bounding box center [436, 211] width 85 height 19
type textarea "**********"
click at [236, 194] on html "On2Cook India Pvt. Ltd. Contacts People Marketing Workflows Campaigns Sales Pip…" at bounding box center [296, 137] width 592 height 274
click at [405, 195] on span "28-7 18:42 did not pickup wa sent" at bounding box center [441, 196] width 73 height 12
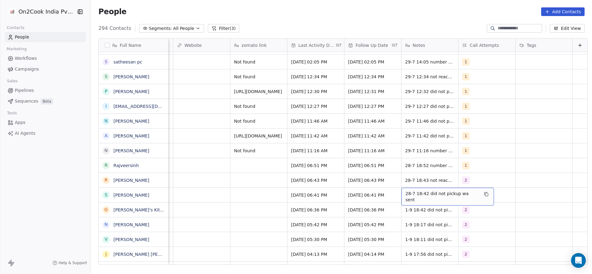
click at [405, 195] on span "28-7 18:42 did not pickup wa sent" at bounding box center [441, 196] width 73 height 12
click at [396, 193] on textarea "**********" at bounding box center [436, 197] width 85 height 19
type textarea "**********"
click at [396, 183] on html "On2Cook India Pvt. Ltd. Contacts People Marketing Workflows Campaigns Sales Pip…" at bounding box center [296, 137] width 592 height 274
click at [401, 178] on div "28-7 18:43 not reachable not available on wa" at bounding box center [447, 182] width 92 height 18
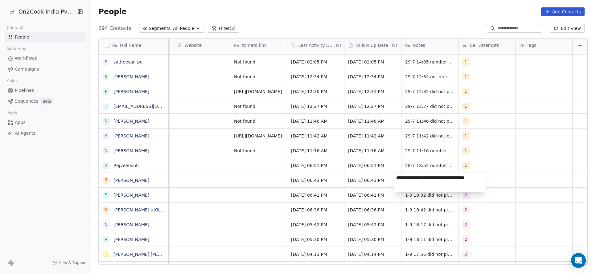
click at [396, 178] on textarea "**********" at bounding box center [440, 182] width 92 height 19
type textarea "**********"
click at [218, 204] on html "On2Cook India Pvt. Ltd. Contacts People Marketing Workflows Campaigns Sales Pip…" at bounding box center [296, 137] width 592 height 274
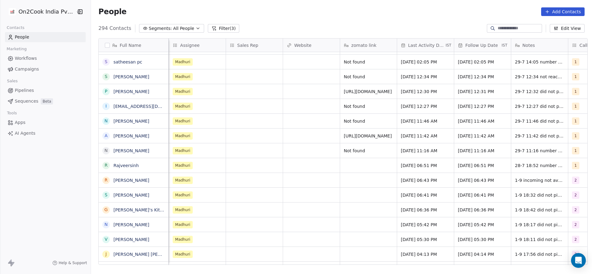
scroll to position [0, 570]
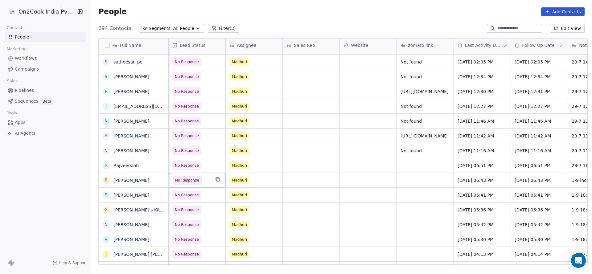
click at [183, 180] on span "No Response" at bounding box center [187, 180] width 24 height 6
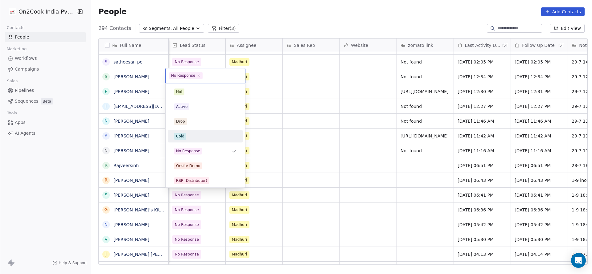
click at [194, 139] on div "Cold" at bounding box center [205, 136] width 62 height 7
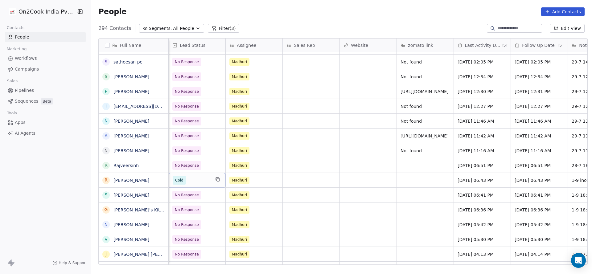
scroll to position [0, 743]
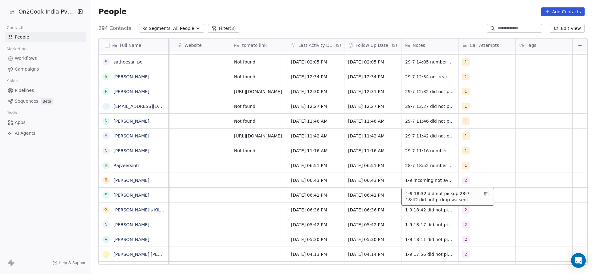
drag, startPoint x: 417, startPoint y: 190, endPoint x: 409, endPoint y: 200, distance: 12.5
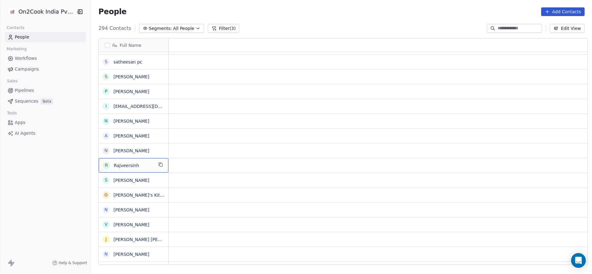
scroll to position [0, 0]
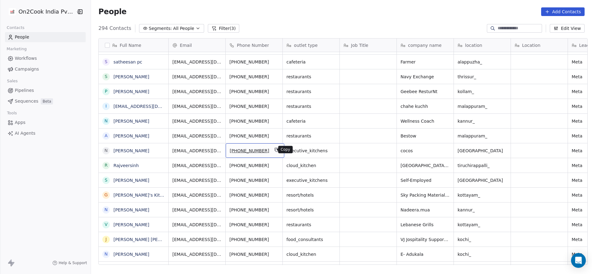
click at [274, 150] on button "grid" at bounding box center [276, 149] width 7 height 7
drag, startPoint x: 448, startPoint y: 275, endPoint x: 292, endPoint y: 258, distance: 157.1
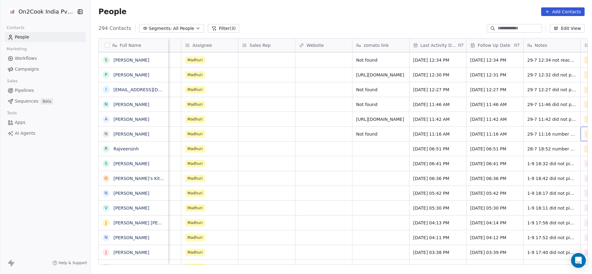
scroll to position [0, 671]
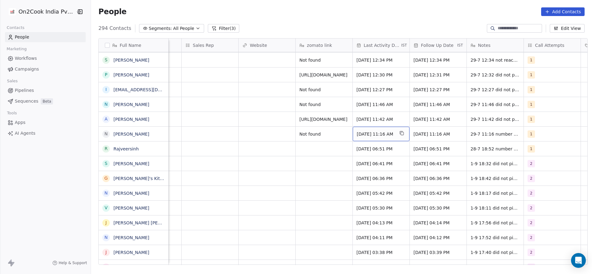
click at [366, 136] on span "Jul 29, 2025 11:16 AM" at bounding box center [375, 134] width 38 height 6
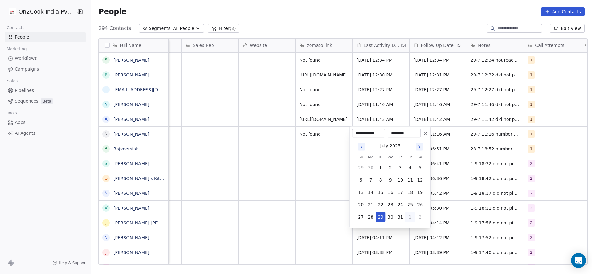
click at [413, 217] on button "1" at bounding box center [410, 217] width 10 height 10
click at [366, 230] on button "1" at bounding box center [370, 229] width 10 height 10
type input "**********"
click at [196, 159] on html "On2Cook India Pvt. Ltd. Contacts People Marketing Workflows Campaigns Sales Pip…" at bounding box center [296, 137] width 592 height 274
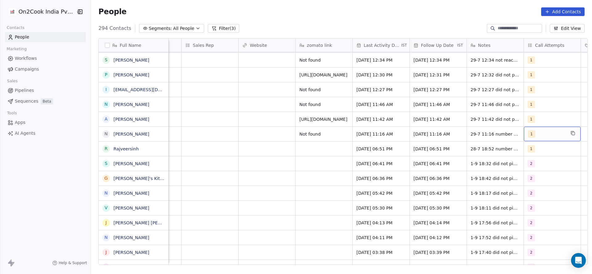
click at [532, 135] on div "1" at bounding box center [546, 133] width 38 height 7
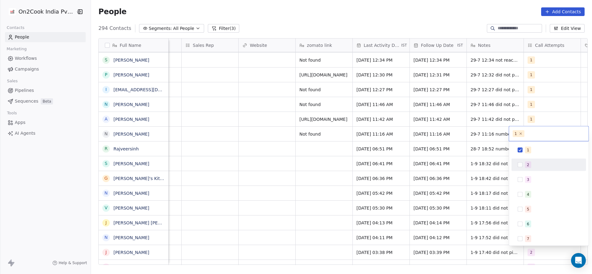
click at [520, 169] on div "2" at bounding box center [549, 165] width 70 height 10
click at [529, 152] on span "1" at bounding box center [528, 150] width 6 height 7
click at [437, 146] on html "On2Cook India Pvt. Ltd. Contacts People Marketing Workflows Campaigns Sales Pip…" at bounding box center [296, 137] width 592 height 274
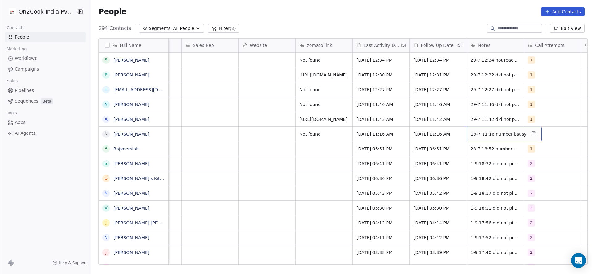
click at [480, 139] on div "29-7 11:16 number bsusy" at bounding box center [503, 134] width 75 height 14
click at [465, 133] on textarea "**********" at bounding box center [497, 136] width 68 height 19
click at [484, 131] on textarea "**********" at bounding box center [497, 136] width 68 height 19
click at [525, 128] on textarea "**********" at bounding box center [497, 136] width 68 height 19
type textarea "**********"
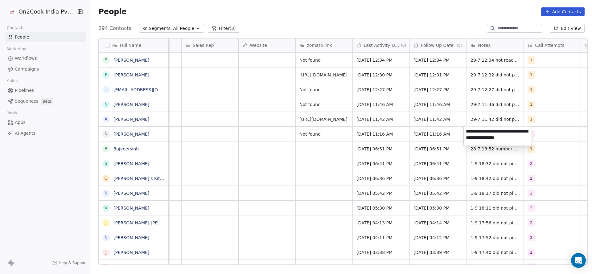
click at [305, 166] on html "On2Cook India Pvt. Ltd. Contacts People Marketing Workflows Campaigns Sales Pip…" at bounding box center [296, 137] width 592 height 274
click at [267, 141] on div "Jul 26, 2025 03:53 PM No Response Madhuri Jul 28, 2025 06:51 PM 14/08/2025 06:5…" at bounding box center [75, 148] width 1155 height 15
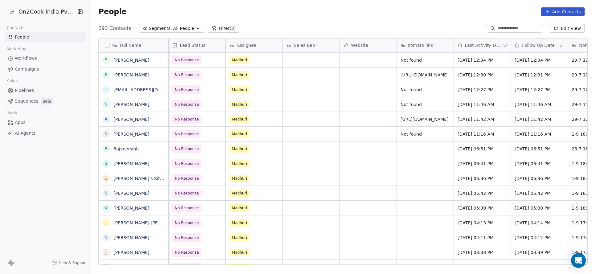
scroll to position [0, 513]
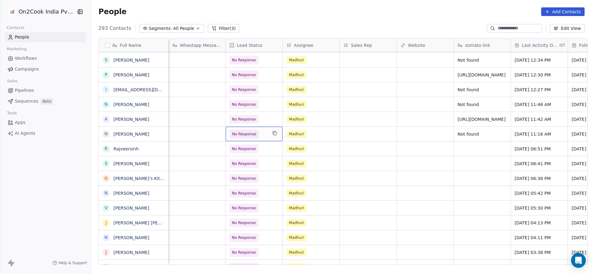
click at [233, 134] on span "No Response" at bounding box center [244, 134] width 24 height 6
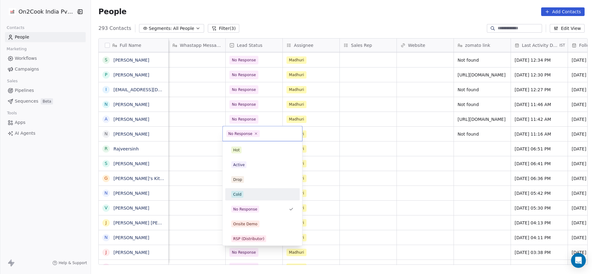
click at [256, 196] on div "Cold" at bounding box center [262, 194] width 62 height 7
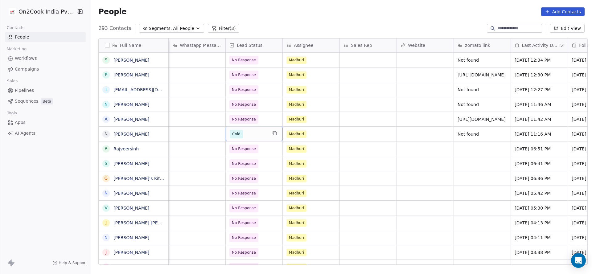
scroll to position [0, 743]
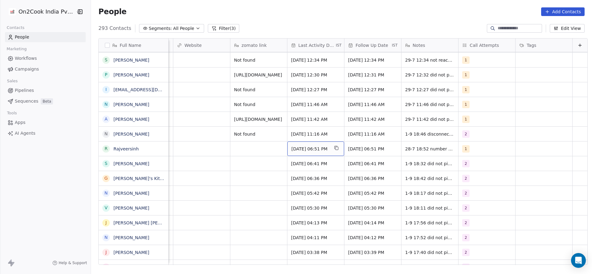
click at [314, 151] on span "Jul 28, 2025 06:51 PM" at bounding box center [310, 149] width 38 height 6
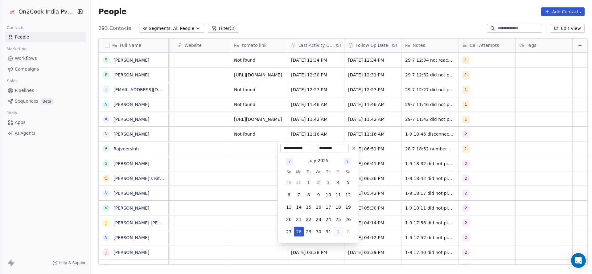
click at [337, 233] on button "1" at bounding box center [338, 232] width 10 height 10
type input "**********"
drag, startPoint x: 239, startPoint y: 191, endPoint x: 278, endPoint y: 171, distance: 43.4
click at [238, 191] on html "On2Cook India Pvt. Ltd. Contacts People Marketing Workflows Campaigns Sales Pip…" at bounding box center [296, 137] width 592 height 274
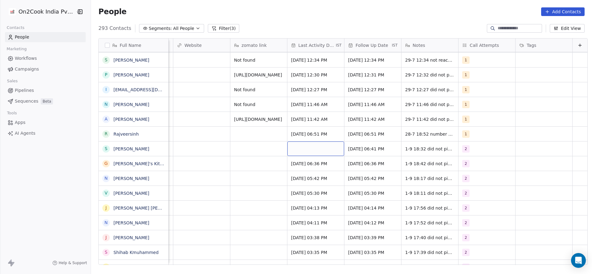
click at [305, 148] on div "grid" at bounding box center [315, 148] width 57 height 14
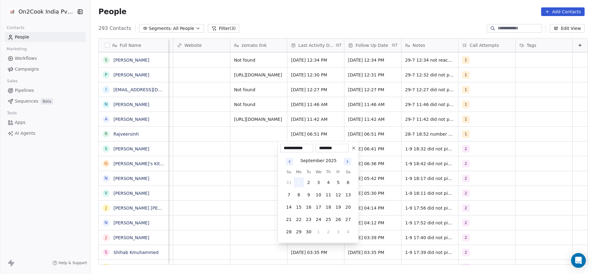
click at [299, 179] on button "1" at bounding box center [299, 182] width 10 height 10
click at [227, 165] on html "On2Cook India Pvt. Ltd. Contacts People Marketing Workflows Campaigns Sales Pip…" at bounding box center [296, 137] width 592 height 274
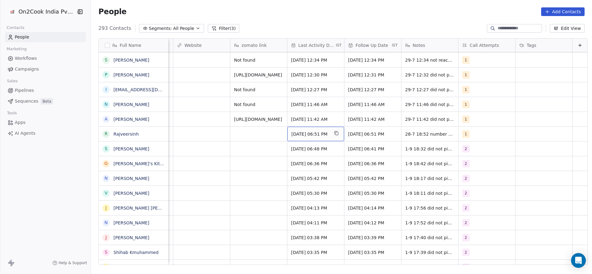
click at [310, 134] on span "Jul 28, 2025 06:51 PM" at bounding box center [310, 134] width 38 height 6
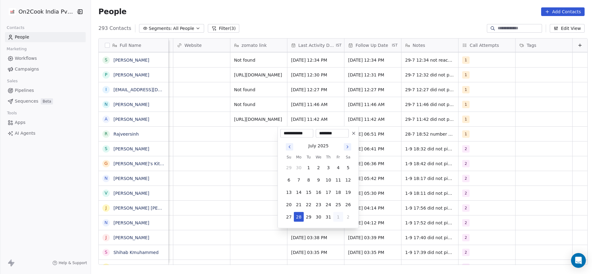
click at [337, 216] on button "1" at bounding box center [338, 217] width 10 height 10
click at [297, 226] on button "1" at bounding box center [299, 229] width 10 height 10
type input "**********"
click at [215, 196] on html "On2Cook India Pvt. Ltd. Contacts People Marketing Workflows Campaigns Sales Pip…" at bounding box center [296, 137] width 592 height 274
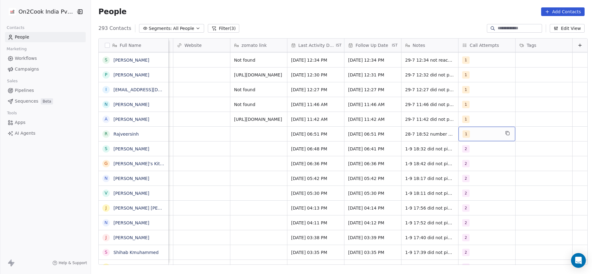
click at [462, 134] on span "1" at bounding box center [465, 133] width 7 height 7
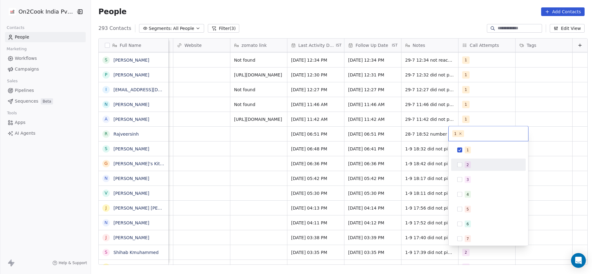
click at [457, 161] on div "2" at bounding box center [488, 165] width 70 height 10
click at [465, 151] on span "1" at bounding box center [467, 150] width 6 height 7
click at [409, 152] on html "On2Cook India Pvt. Ltd. Contacts People Marketing Workflows Campaigns Sales Pip…" at bounding box center [296, 137] width 592 height 274
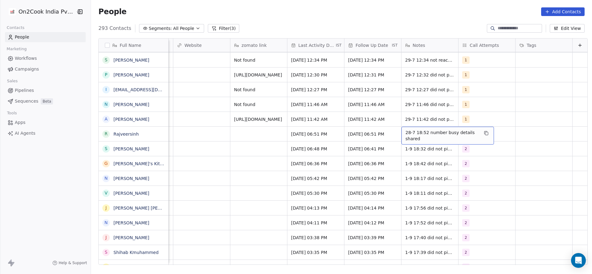
click at [407, 135] on span "28-7 18:52 number busy details shared" at bounding box center [441, 135] width 73 height 12
click at [394, 130] on textarea "**********" at bounding box center [438, 136] width 92 height 19
type textarea "**********"
click at [240, 148] on html "On2Cook India Pvt. Ltd. Contacts People Marketing Workflows Campaigns Sales Pip…" at bounding box center [296, 137] width 592 height 274
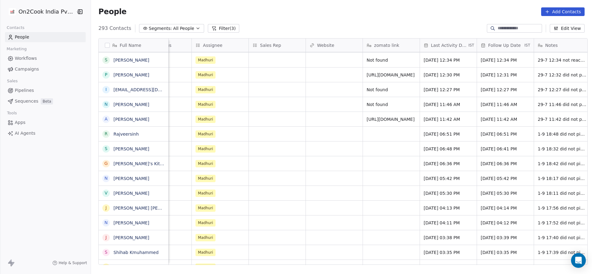
scroll to position [0, 675]
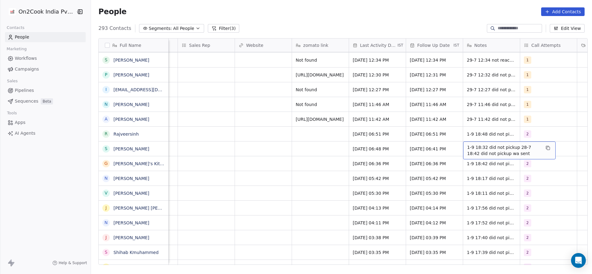
click at [470, 148] on span "1-9 18:32 did not pickup 28-7 18:42 did not pickup wa sent" at bounding box center [503, 150] width 73 height 12
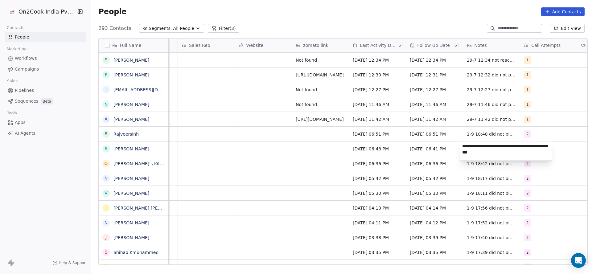
click at [460, 147] on textarea "**********" at bounding box center [506, 150] width 92 height 19
type textarea "**********"
click at [323, 168] on html "On2Cook India Pvt. Ltd. Contacts People Marketing Workflows Campaigns Sales Pip…" at bounding box center [296, 137] width 592 height 274
click at [526, 147] on span "2" at bounding box center [527, 148] width 7 height 7
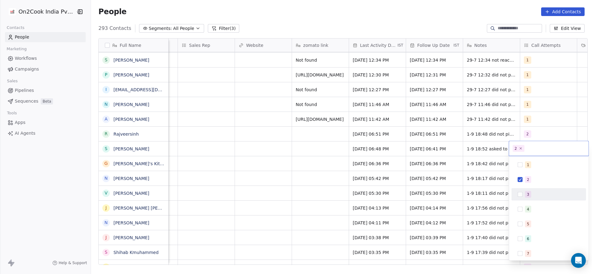
click at [519, 191] on div "3" at bounding box center [549, 194] width 70 height 10
click at [526, 171] on div "1 2 3 4 5 6 7 8 9 10" at bounding box center [548, 231] width 75 height 145
drag, startPoint x: 526, startPoint y: 174, endPoint x: 381, endPoint y: 173, distance: 145.4
click at [526, 175] on div "2" at bounding box center [549, 180] width 70 height 10
click at [380, 173] on html "On2Cook India Pvt. Ltd. Contacts People Marketing Workflows Campaigns Sales Pip…" at bounding box center [296, 137] width 592 height 274
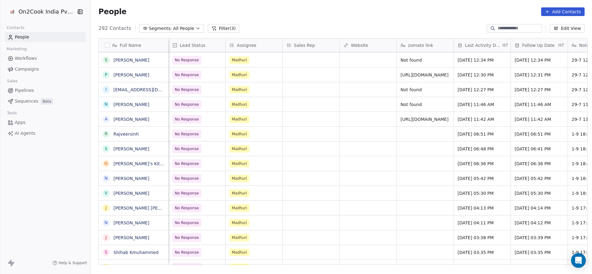
scroll to position [0, 513]
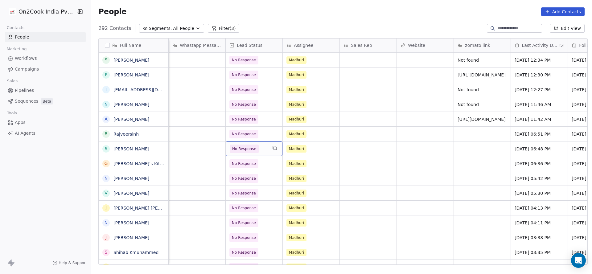
click at [254, 152] on span "No Response" at bounding box center [249, 148] width 38 height 9
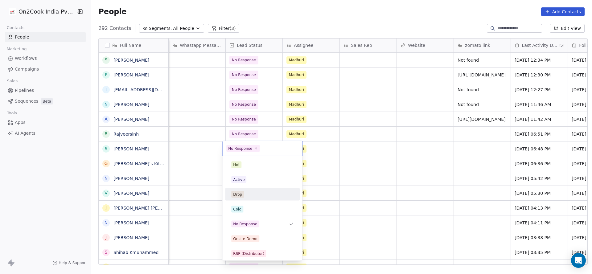
scroll to position [46, 0]
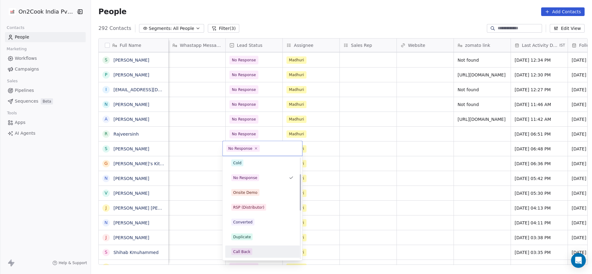
click at [245, 251] on div "Call Back" at bounding box center [241, 252] width 17 height 6
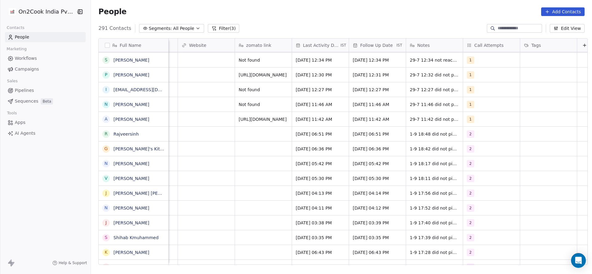
scroll to position [0, 743]
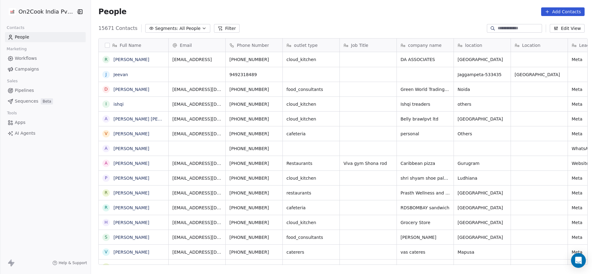
scroll to position [234, 496]
click at [518, 28] on input at bounding box center [518, 28] width 43 height 6
click at [214, 25] on button "Filter" at bounding box center [227, 28] width 26 height 9
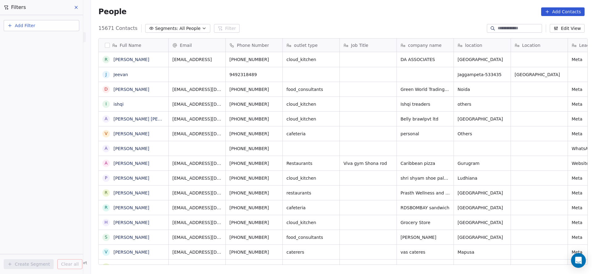
click at [43, 27] on button "Add Filter" at bounding box center [41, 25] width 75 height 11
click at [34, 36] on div "Contact properties" at bounding box center [41, 40] width 70 height 10
type input "***"
click at [27, 65] on div "Assignee" at bounding box center [41, 62] width 70 height 10
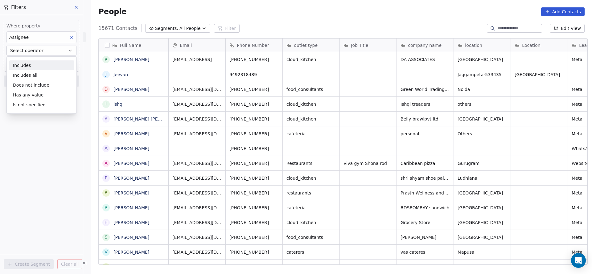
click at [43, 63] on div "Includes" at bounding box center [41, 65] width 65 height 10
click at [43, 61] on body "On2Cook India Pvt. Ltd. Contacts People Marketing Workflows Campaigns Sales Pip…" at bounding box center [296, 137] width 592 height 274
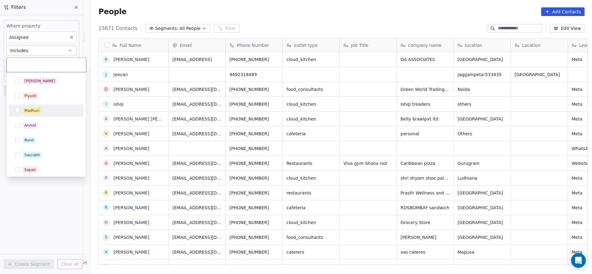
click at [43, 114] on div "Madhuri" at bounding box center [46, 111] width 70 height 10
click at [221, 116] on html "On2Cook India Pvt. Ltd. Contacts People Marketing Workflows Campaigns Sales Pip…" at bounding box center [296, 137] width 592 height 274
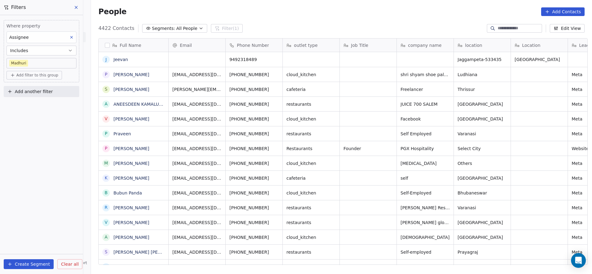
click at [56, 93] on button "Add another filter" at bounding box center [41, 91] width 75 height 11
click at [41, 107] on span "Contact properties" at bounding box center [30, 105] width 40 height 6
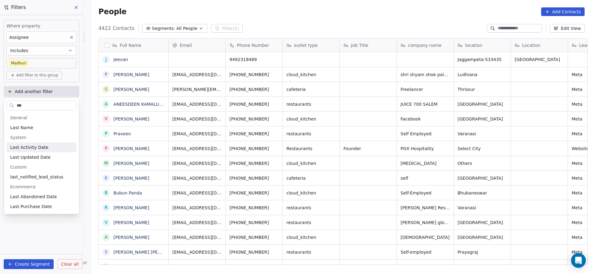
type input "***"
click at [33, 147] on span "Last Activity Date" at bounding box center [29, 147] width 38 height 6
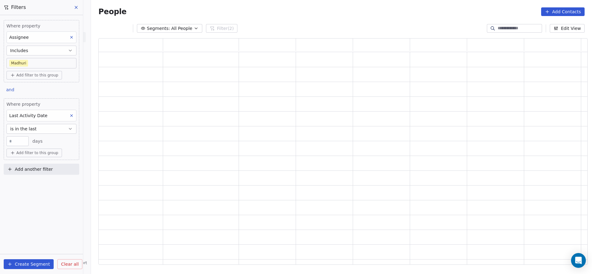
scroll to position [219, 482]
click at [46, 127] on button "is in the last" at bounding box center [41, 129] width 70 height 10
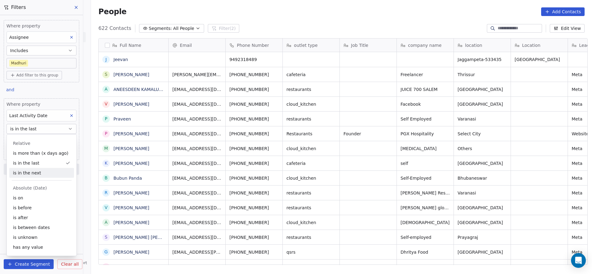
scroll to position [234, 496]
click at [20, 201] on div "is on" at bounding box center [41, 198] width 65 height 10
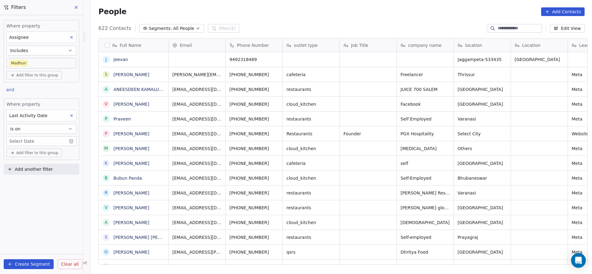
click at [44, 138] on body "On2Cook India Pvt. Ltd. Contacts People Marketing Workflows Campaigns Sales Pip…" at bounding box center [296, 137] width 592 height 274
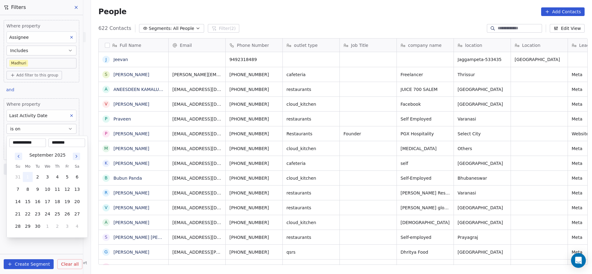
click at [29, 176] on button "1" at bounding box center [28, 177] width 10 height 10
click at [226, 172] on html "On2Cook India Pvt. Ltd. Contacts People Marketing Workflows Campaigns Sales Pip…" at bounding box center [296, 137] width 592 height 274
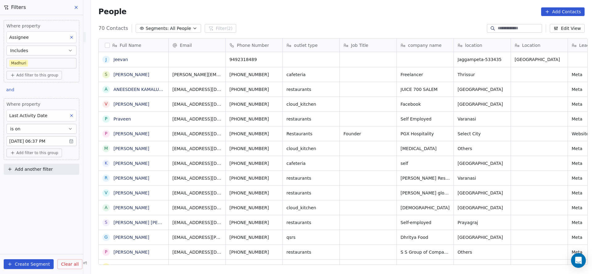
click at [68, 167] on button "Add another filter" at bounding box center [41, 169] width 75 height 11
click at [40, 181] on span "Contact properties" at bounding box center [30, 182] width 40 height 6
type input "***"
click at [35, 222] on div "Lead Status" at bounding box center [41, 225] width 63 height 6
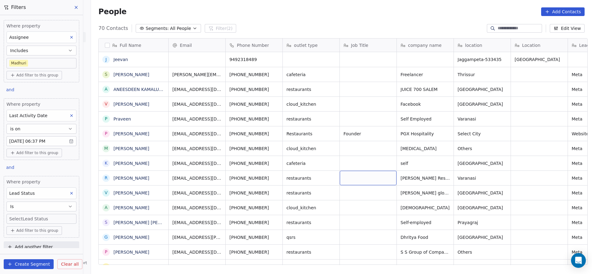
click at [9, 220] on body "On2Cook India Pvt. Ltd. Contacts People Marketing Workflows Campaigns Sales Pip…" at bounding box center [296, 137] width 592 height 274
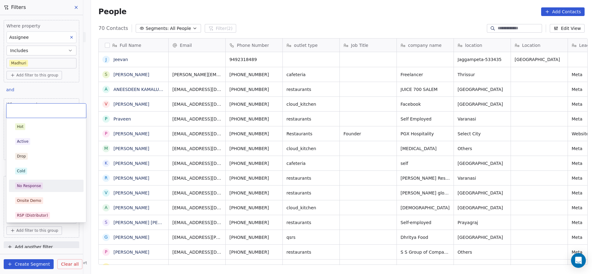
click at [34, 184] on div "No Response" at bounding box center [29, 186] width 24 height 6
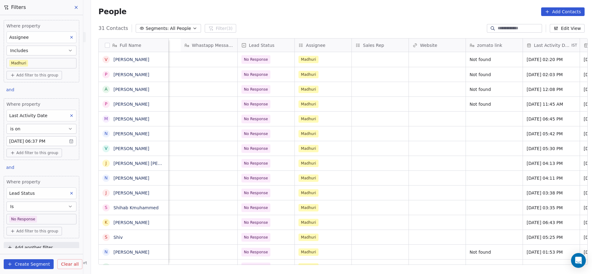
scroll to position [0, 743]
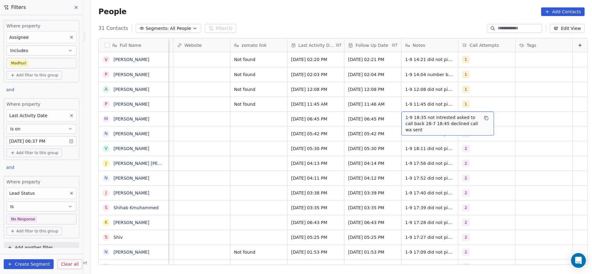
drag, startPoint x: 440, startPoint y: 118, endPoint x: 470, endPoint y: 120, distance: 30.0
click at [470, 120] on div "1-9 18:35 not intrested asked to call back 28-7 18:45 declined call wa sent" at bounding box center [447, 124] width 92 height 24
click at [449, 120] on span "1-9 18:35 not intrested asked to call back 28-7 18:45 declined call wa sent" at bounding box center [441, 123] width 73 height 18
drag, startPoint x: 441, startPoint y: 115, endPoint x: 479, endPoint y: 117, distance: 38.3
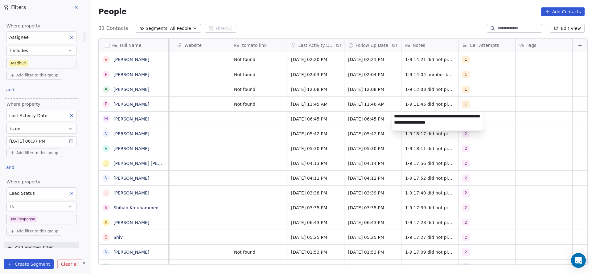
click at [479, 117] on textarea "**********" at bounding box center [438, 121] width 92 height 19
type textarea "**********"
click at [229, 123] on html "On2Cook India Pvt. Ltd. Contacts People Marketing Workflows Campaigns Sales Pip…" at bounding box center [296, 137] width 592 height 274
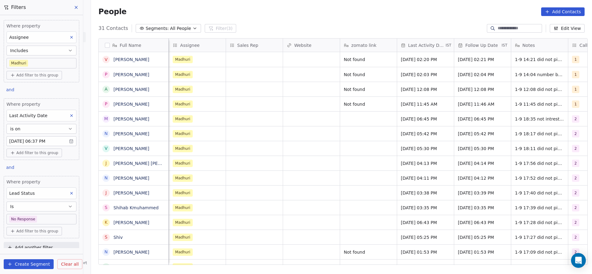
scroll to position [0, 570]
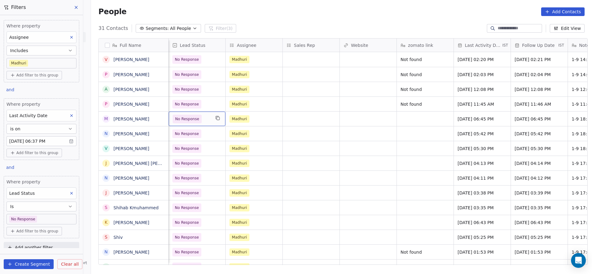
click at [190, 122] on span "No Response" at bounding box center [187, 119] width 29 height 9
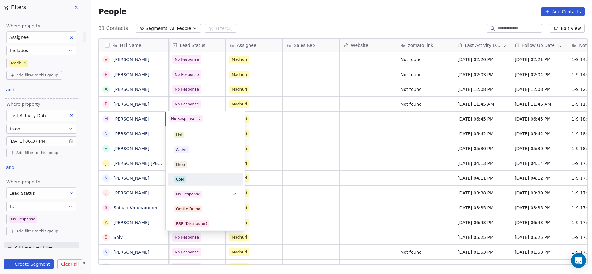
drag, startPoint x: 181, startPoint y: 180, endPoint x: 306, endPoint y: 143, distance: 130.4
click at [183, 181] on div "Cold" at bounding box center [180, 180] width 8 height 6
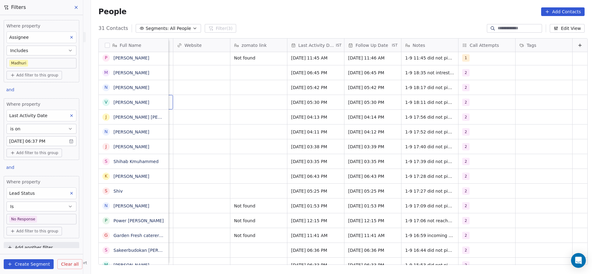
scroll to position [92, 0]
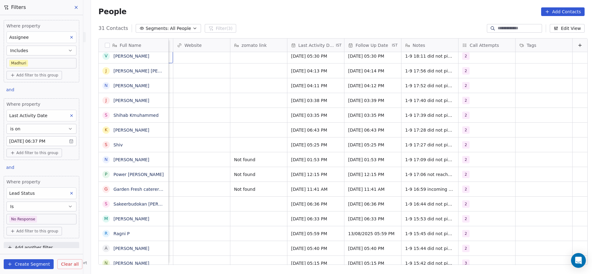
click at [69, 193] on icon at bounding box center [71, 193] width 4 height 4
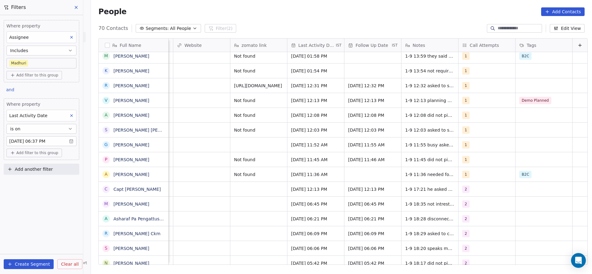
scroll to position [0, 0]
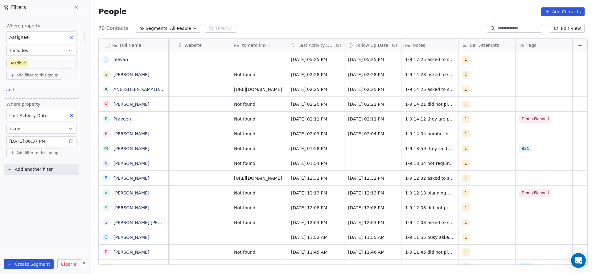
click at [51, 200] on div "Where property Assignee Includes Madhuri Add filter to this group and Where pro…" at bounding box center [41, 144] width 83 height 259
click at [63, 169] on button "Add another filter" at bounding box center [41, 169] width 75 height 11
click at [57, 185] on div "Contact properties" at bounding box center [41, 182] width 63 height 6
type input "***"
click at [35, 223] on div "Lead Status" at bounding box center [41, 225] width 63 height 6
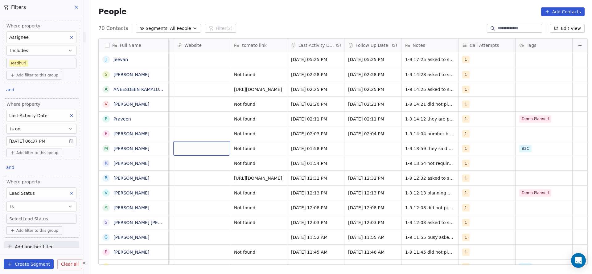
scroll to position [0, 741]
click at [55, 220] on body "On2Cook India Pvt. Ltd. Contacts People Marketing Workflows Campaigns Sales Pip…" at bounding box center [296, 137] width 592 height 274
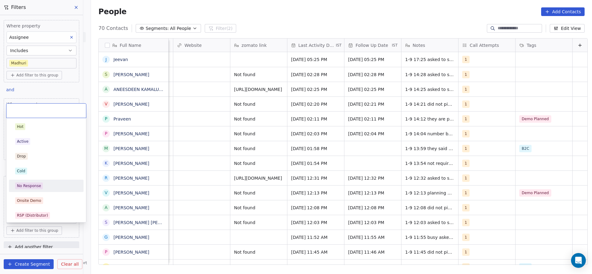
click at [46, 183] on div "No Response" at bounding box center [46, 185] width 62 height 7
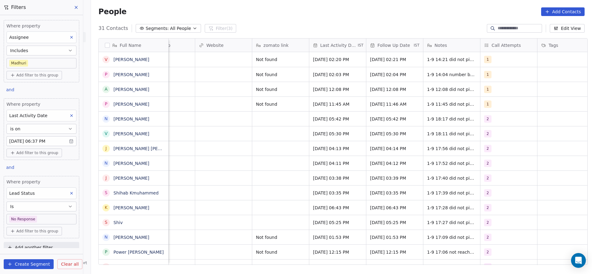
scroll to position [0, 743]
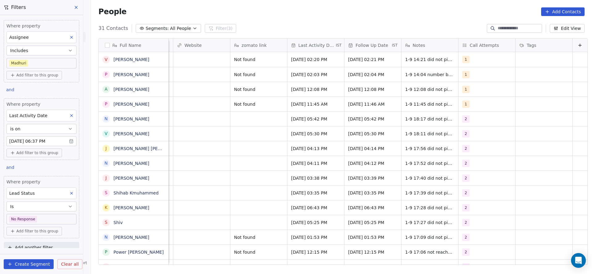
click at [49, 217] on body "On2Cook India Pvt. Ltd. Contacts People Marketing Workflows Campaigns Sales Pip…" at bounding box center [296, 137] width 592 height 274
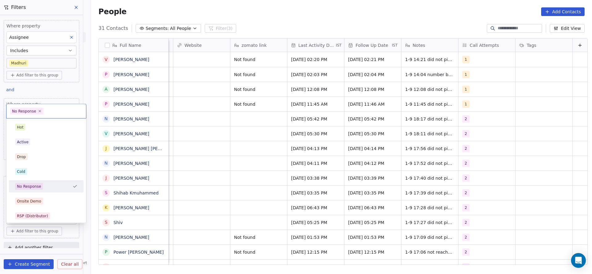
click at [138, 184] on html "On2Cook India Pvt. Ltd. Contacts People Marketing Workflows Campaigns Sales Pip…" at bounding box center [296, 137] width 592 height 274
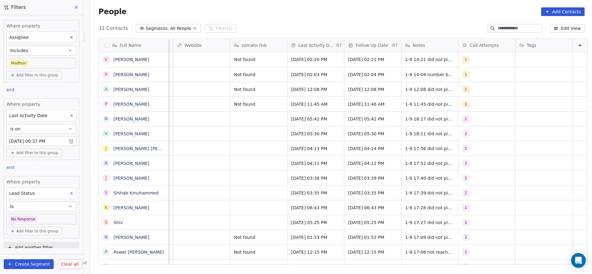
click at [67, 195] on button at bounding box center [71, 193] width 8 height 8
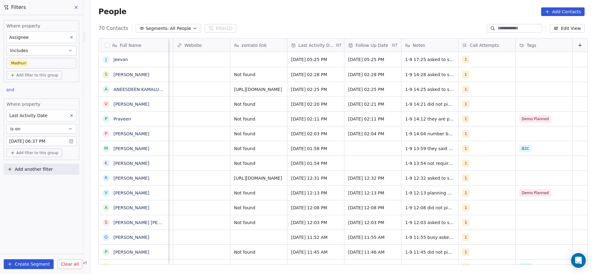
click at [55, 168] on button "Add another filter" at bounding box center [41, 169] width 75 height 11
click at [50, 180] on div "Contact properties" at bounding box center [41, 182] width 63 height 6
type input "***"
click at [49, 227] on div "Lead Status" at bounding box center [41, 225] width 63 height 6
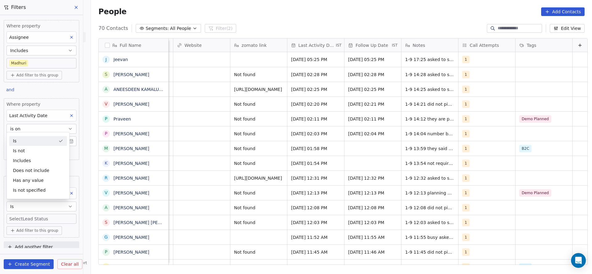
click at [54, 140] on div "Is" at bounding box center [38, 141] width 58 height 10
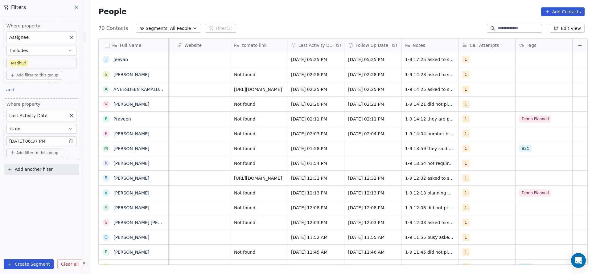
click at [26, 170] on span "Add another filter" at bounding box center [34, 169] width 38 height 6
click at [25, 183] on span "Contact properties" at bounding box center [30, 182] width 40 height 6
type input "***"
click at [22, 225] on span "Lead Status" at bounding box center [23, 225] width 26 height 6
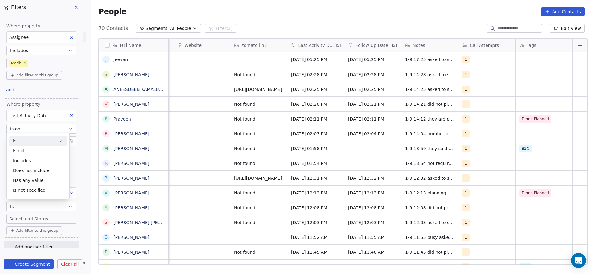
scroll to position [0, 741]
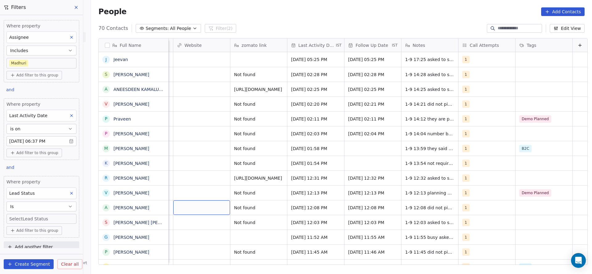
click at [31, 217] on body "On2Cook India Pvt. Ltd. Contacts People Marketing Workflows Campaigns Sales Pip…" at bounding box center [296, 137] width 592 height 274
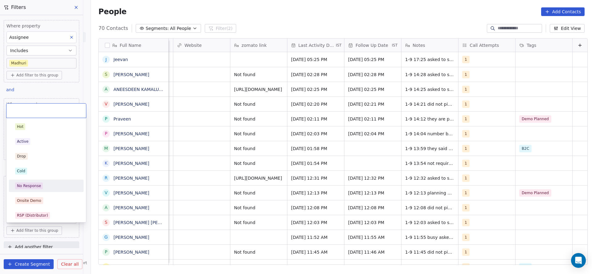
click at [38, 190] on div "No Response" at bounding box center [46, 186] width 75 height 12
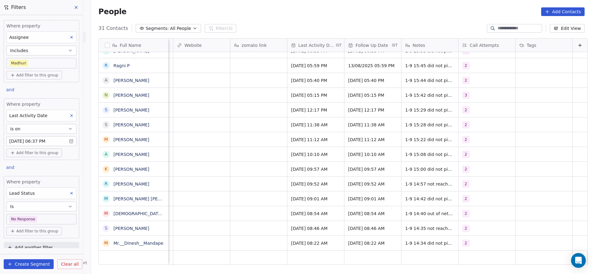
scroll to position [7, 741]
click at [71, 38] on icon at bounding box center [72, 37] width 2 height 2
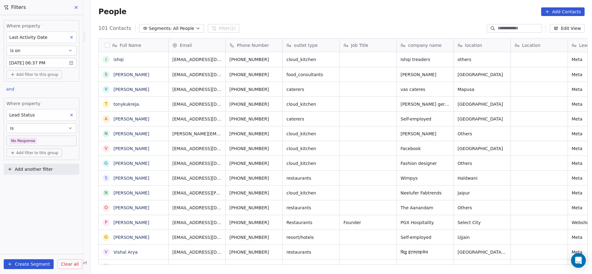
scroll to position [234, 496]
click at [75, 36] on button at bounding box center [71, 37] width 8 height 8
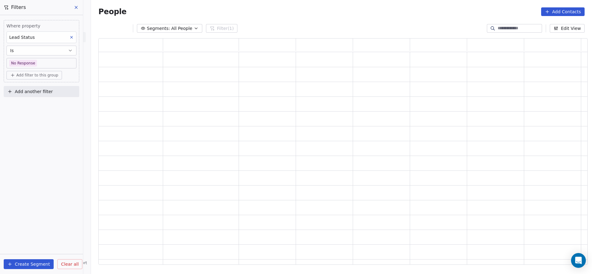
scroll to position [219, 482]
click at [75, 36] on button at bounding box center [71, 37] width 8 height 8
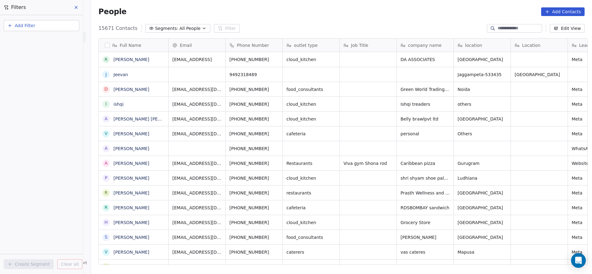
scroll to position [234, 496]
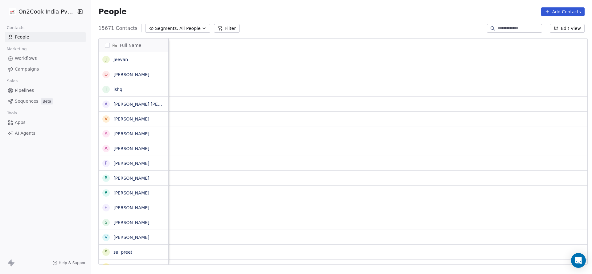
scroll to position [234, 496]
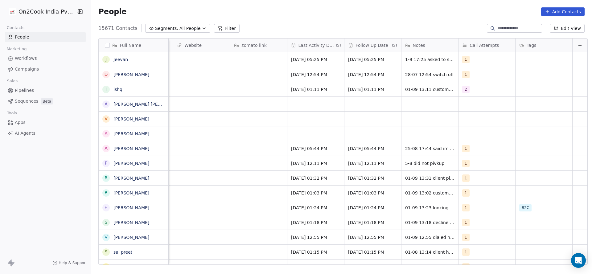
click at [215, 28] on button "Filter" at bounding box center [227, 28] width 26 height 9
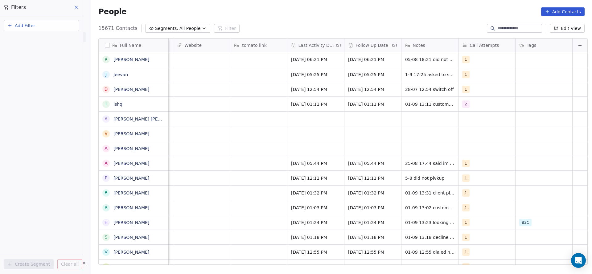
click at [58, 29] on button "Add Filter" at bounding box center [41, 25] width 75 height 11
click at [48, 39] on div "Contact properties" at bounding box center [41, 40] width 63 height 6
type input "***"
click at [37, 59] on div "Assignee" at bounding box center [41, 62] width 63 height 6
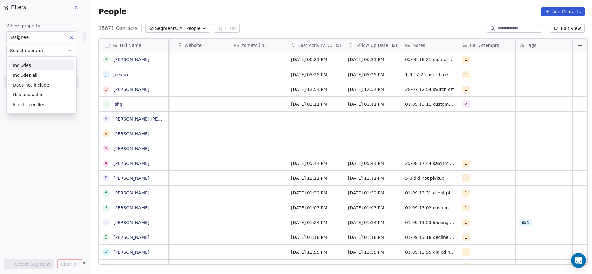
click at [58, 67] on div "Includes" at bounding box center [41, 65] width 65 height 10
click at [54, 64] on body "On2Cook India Pvt. Ltd. Contacts People Marketing Workflows Campaigns Sales Pip…" at bounding box center [296, 137] width 592 height 274
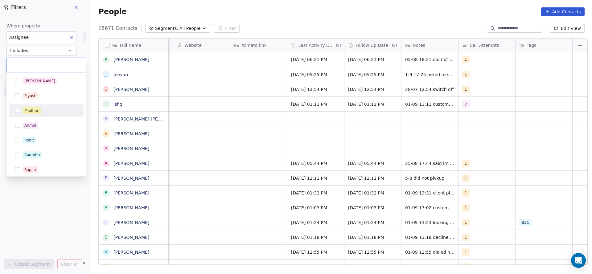
drag, startPoint x: 40, startPoint y: 109, endPoint x: 210, endPoint y: 109, distance: 170.4
click at [42, 110] on div "Madhuri" at bounding box center [49, 110] width 55 height 7
click at [210, 109] on html "On2Cook India Pvt. Ltd. Contacts People Marketing Workflows Campaigns Sales Pip…" at bounding box center [296, 137] width 592 height 274
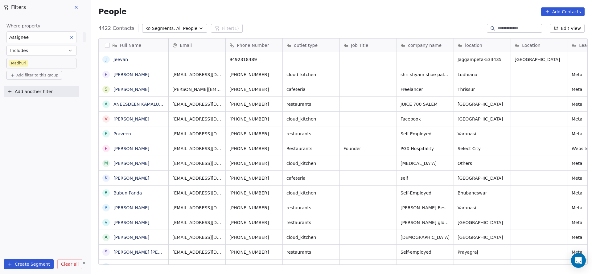
click at [35, 90] on span "Add another filter" at bounding box center [34, 91] width 38 height 6
click at [38, 109] on div "Contact properties" at bounding box center [41, 105] width 70 height 10
type input "*"
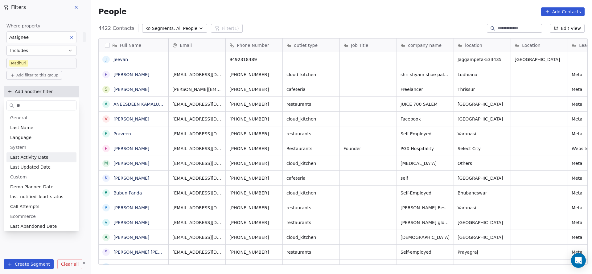
type input "**"
click at [42, 154] on span "Last Activity Date" at bounding box center [29, 157] width 38 height 6
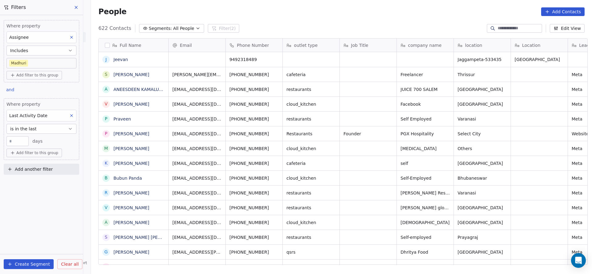
click at [51, 130] on button "is in the last" at bounding box center [41, 129] width 70 height 10
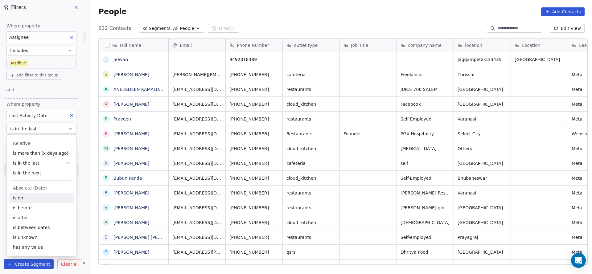
click at [37, 197] on div "is on" at bounding box center [41, 198] width 65 height 10
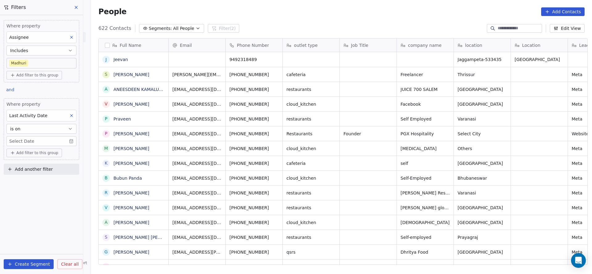
click at [42, 137] on body "On2Cook India Pvt. Ltd. Contacts People Marketing Workflows Campaigns Sales Pip…" at bounding box center [296, 137] width 592 height 274
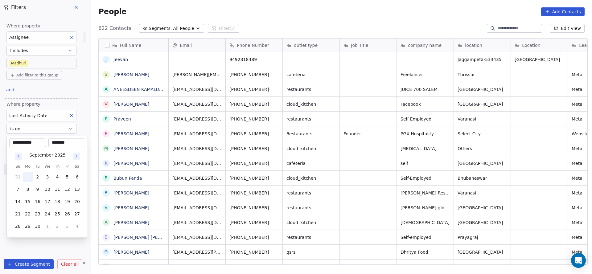
click at [26, 175] on button "1" at bounding box center [28, 177] width 10 height 10
click at [141, 148] on html "On2Cook India Pvt. Ltd. Contacts People Marketing Workflows Campaigns Sales Pip…" at bounding box center [296, 137] width 592 height 274
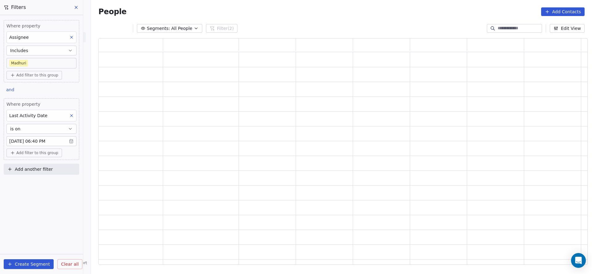
scroll to position [219, 482]
click at [41, 168] on span "Add another filter" at bounding box center [34, 169] width 38 height 6
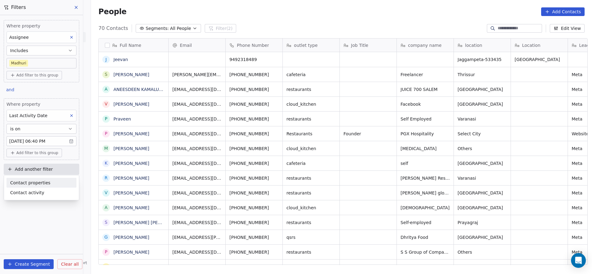
scroll to position [234, 496]
click at [59, 180] on div "Contact properties" at bounding box center [41, 182] width 63 height 6
type input "***"
click at [49, 221] on div "Lead Status" at bounding box center [41, 225] width 70 height 10
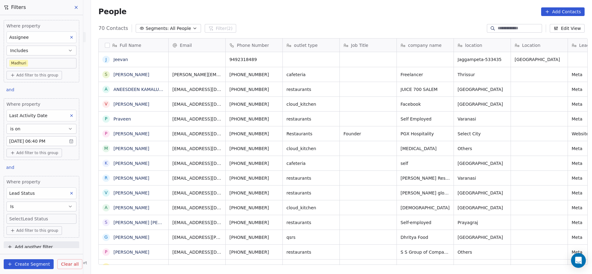
click at [49, 224] on div "Where property Lead Status Is Select Lead Status Add filter to this group" at bounding box center [41, 207] width 75 height 62
click at [55, 219] on body "On2Cook India Pvt. Ltd. Contacts People Marketing Workflows Campaigns Sales Pip…" at bounding box center [296, 137] width 592 height 274
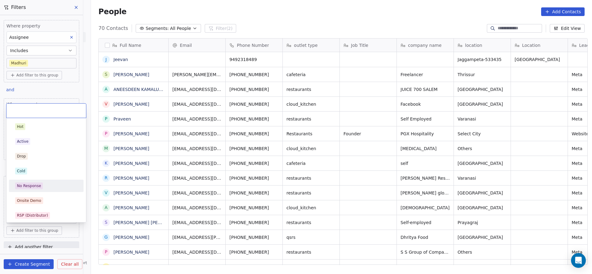
click at [39, 181] on div "No Response" at bounding box center [46, 186] width 70 height 10
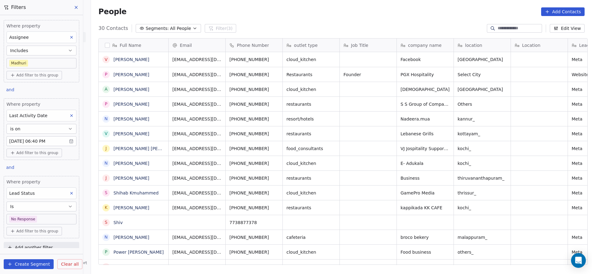
click at [28, 64] on body "On2Cook India Pvt. Ltd. Contacts People Marketing Workflows Campaigns Sales Pip…" at bounding box center [296, 137] width 592 height 274
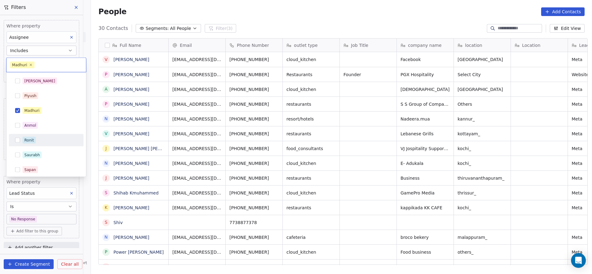
click at [29, 139] on div "Ronit" at bounding box center [29, 140] width 10 height 6
click at [34, 113] on div "Madhuri" at bounding box center [31, 111] width 15 height 6
click at [201, 133] on html "On2Cook India Pvt. Ltd. Contacts People Marketing Workflows Campaigns Sales Pip…" at bounding box center [296, 137] width 592 height 274
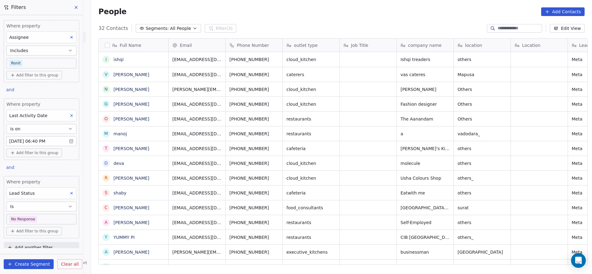
click at [44, 63] on body "On2Cook India Pvt. Ltd. Contacts People Marketing Workflows Campaigns Sales Pip…" at bounding box center [296, 137] width 592 height 274
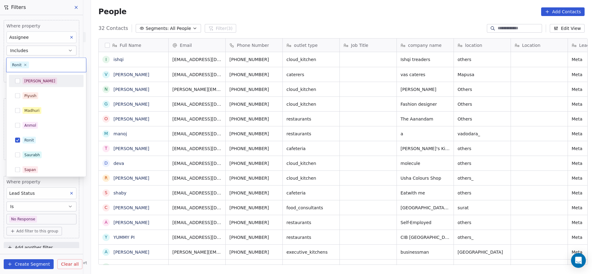
click at [26, 83] on div "[PERSON_NAME]" at bounding box center [39, 81] width 31 height 6
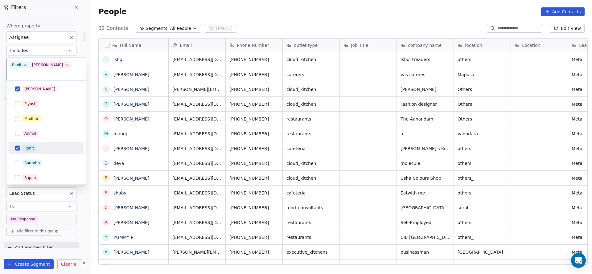
click at [30, 145] on div "Ronit" at bounding box center [29, 148] width 10 height 6
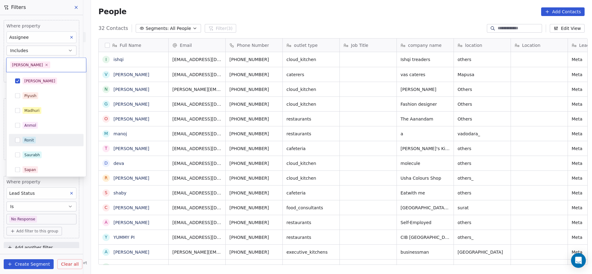
click at [346, 151] on html "On2Cook India Pvt. Ltd. Contacts People Marketing Workflows Campaigns Sales Pip…" at bounding box center [296, 137] width 592 height 274
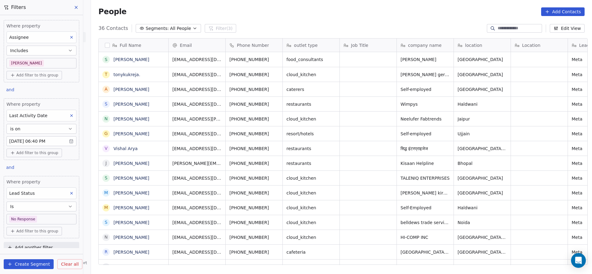
click at [69, 112] on div "Last Activity Date" at bounding box center [41, 116] width 70 height 12
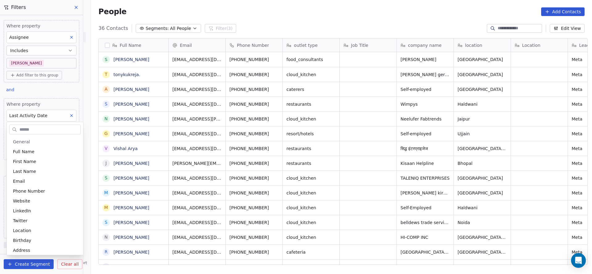
click at [65, 115] on html "On2Cook India Pvt. Ltd. Contacts People Marketing Workflows Campaigns Sales Pip…" at bounding box center [296, 137] width 592 height 274
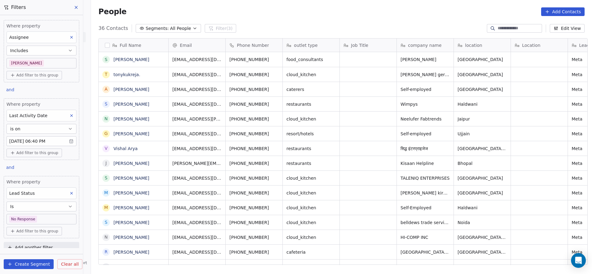
click at [68, 115] on button at bounding box center [71, 116] width 8 height 8
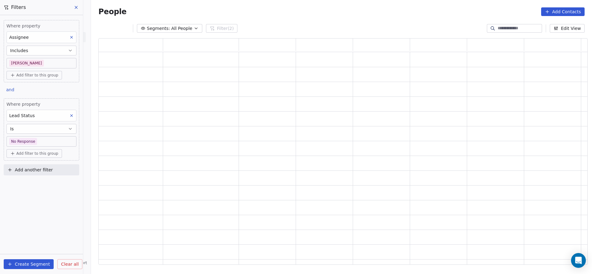
scroll to position [219, 482]
click at [75, 117] on button at bounding box center [71, 116] width 8 height 8
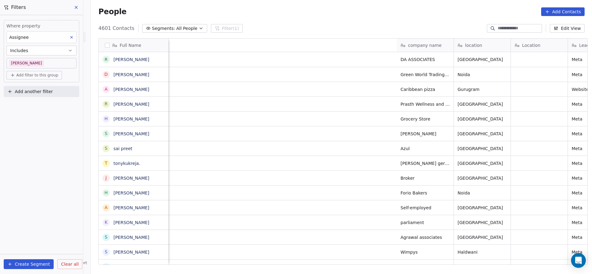
scroll to position [0, 450]
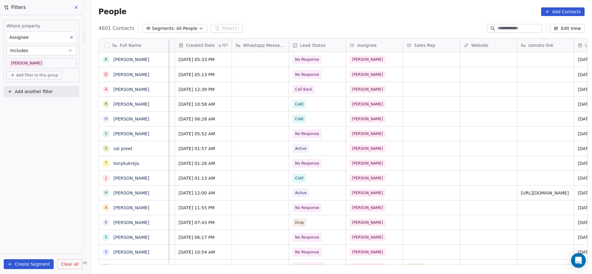
click at [0, 166] on div "Where property Assignee Includes [PERSON_NAME] filter to this group Add another…" at bounding box center [41, 144] width 83 height 259
click at [50, 64] on body "On2Cook India Pvt. Ltd. Contacts People Marketing Workflows Campaigns Sales Pip…" at bounding box center [296, 137] width 592 height 274
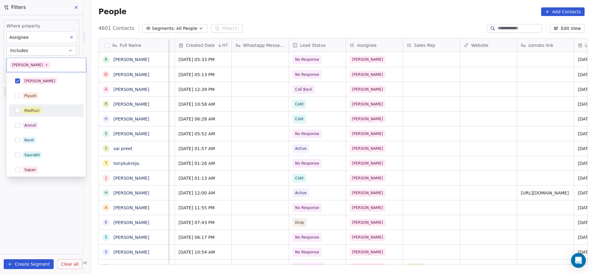
click at [41, 111] on div "Madhuri" at bounding box center [49, 110] width 55 height 7
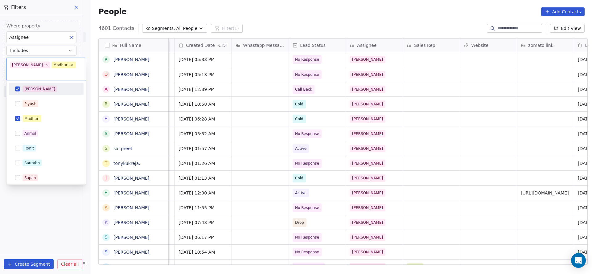
click at [41, 86] on div "[PERSON_NAME]" at bounding box center [49, 89] width 55 height 7
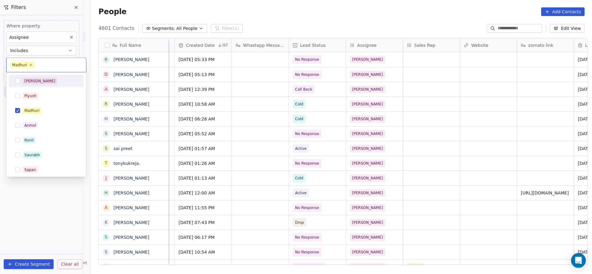
click at [204, 96] on html "On2Cook India Pvt. Ltd. Contacts People Marketing Workflows Campaigns Sales Pip…" at bounding box center [296, 137] width 592 height 274
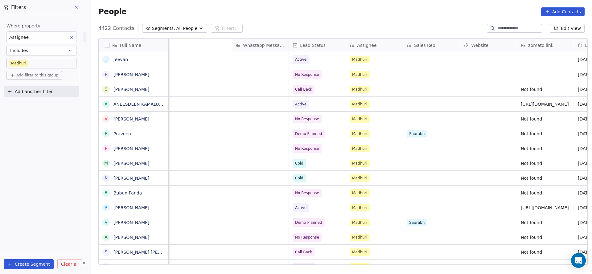
scroll to position [0, 731]
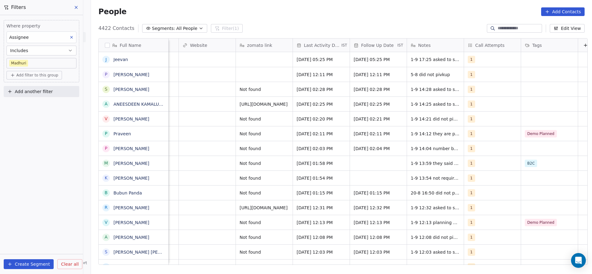
click at [34, 91] on span "Add another filter" at bounding box center [34, 91] width 38 height 6
click at [35, 104] on span "Contact properties" at bounding box center [30, 105] width 40 height 6
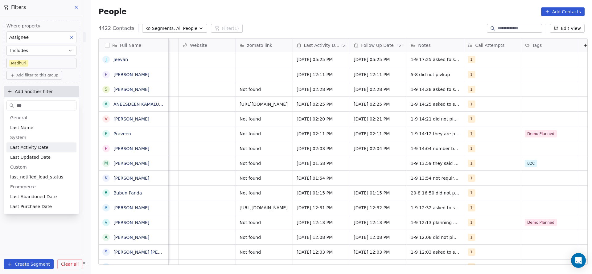
type input "***"
click at [44, 142] on div "Last Activity Date" at bounding box center [41, 147] width 70 height 10
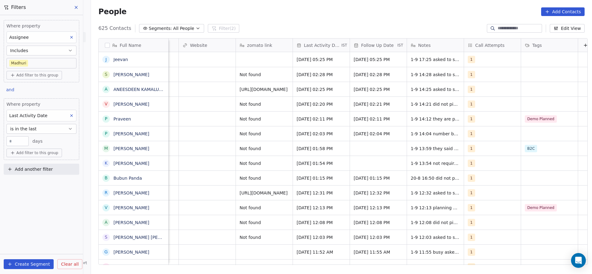
click at [49, 128] on button "is in the last" at bounding box center [41, 129] width 70 height 10
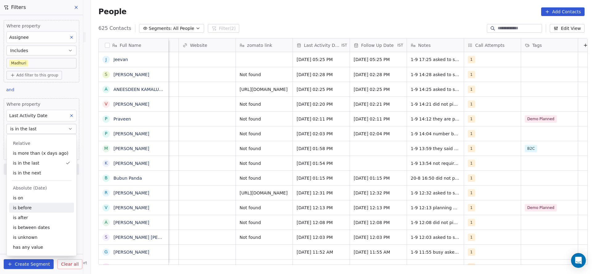
click at [33, 203] on div "is before" at bounding box center [41, 208] width 65 height 10
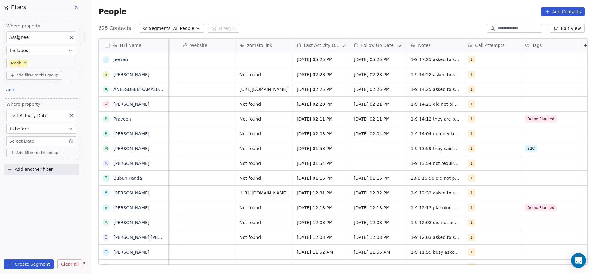
click at [43, 130] on button "is before" at bounding box center [41, 129] width 70 height 10
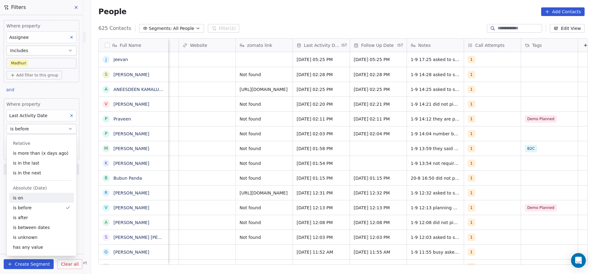
click at [24, 197] on div "is on" at bounding box center [41, 198] width 65 height 10
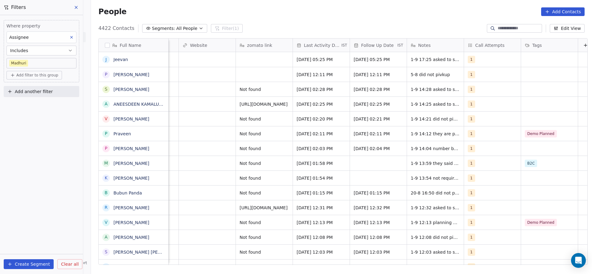
click at [55, 90] on button "Add another filter" at bounding box center [41, 91] width 75 height 11
click at [53, 102] on div "Contact properties" at bounding box center [41, 105] width 63 height 6
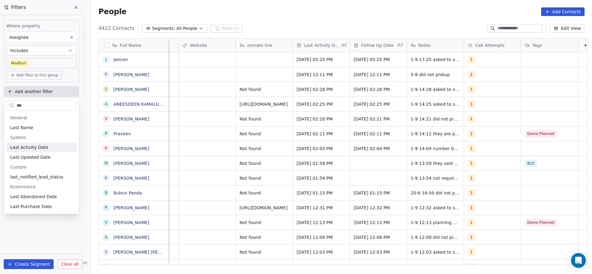
type input "***"
click at [51, 148] on div "Last Activity Date" at bounding box center [41, 147] width 63 height 6
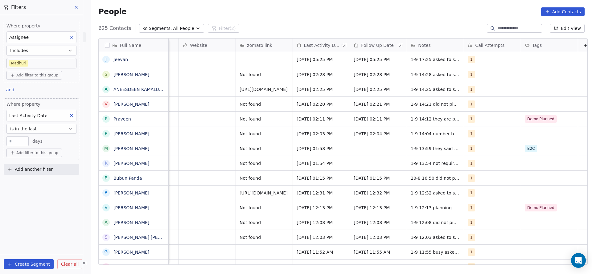
click at [54, 126] on button "is in the last" at bounding box center [41, 129] width 70 height 10
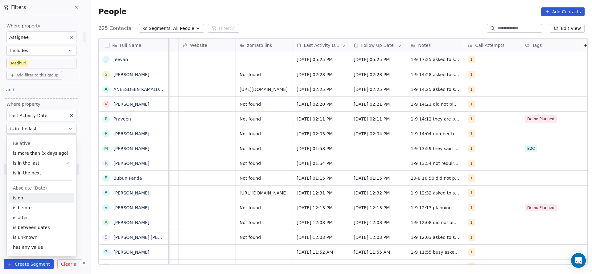
click at [15, 198] on div "is on" at bounding box center [41, 198] width 65 height 10
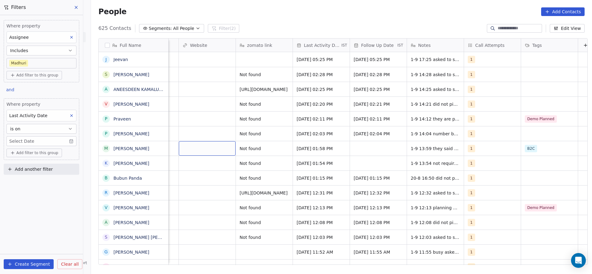
click at [53, 142] on body "On2Cook India Pvt. Ltd. Contacts People Marketing Workflows Campaigns Sales Pip…" at bounding box center [296, 137] width 592 height 274
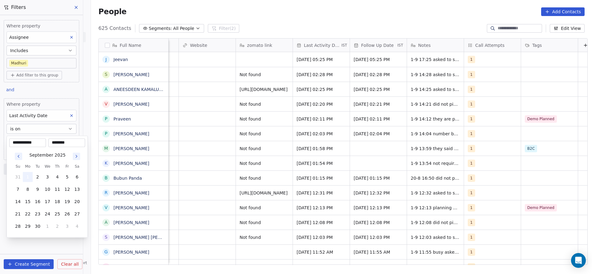
click at [30, 178] on button "1" at bounding box center [28, 177] width 10 height 10
click at [207, 166] on html "On2Cook India Pvt. Ltd. Contacts People Marketing Workflows Campaigns Sales Pip…" at bounding box center [296, 137] width 592 height 274
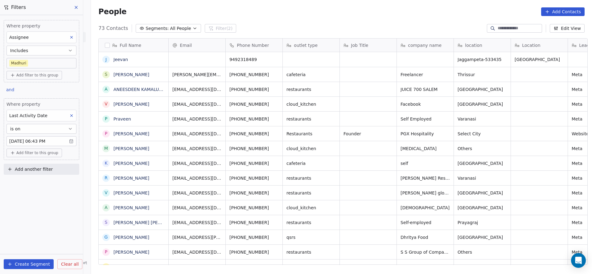
scroll to position [234, 496]
click at [37, 202] on div "Where property Assignee Includes [PERSON_NAME] Add filter to this group and Whe…" at bounding box center [41, 144] width 83 height 259
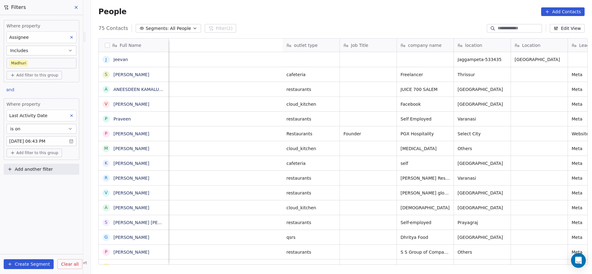
scroll to position [0, 644]
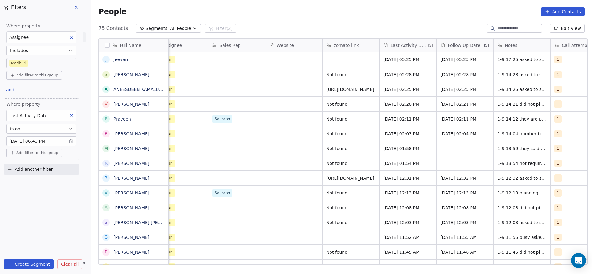
click at [43, 62] on body "On2Cook India Pvt. Ltd. Contacts People Marketing Workflows Campaigns Sales Pip…" at bounding box center [296, 137] width 592 height 274
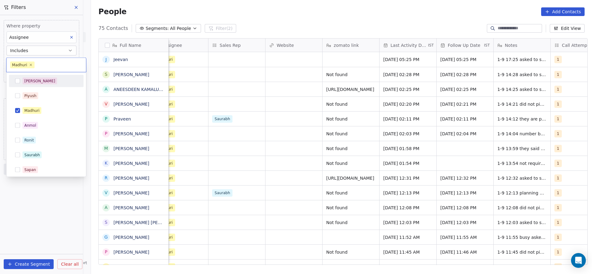
click at [56, 84] on div "[PERSON_NAME]" at bounding box center [46, 81] width 70 height 10
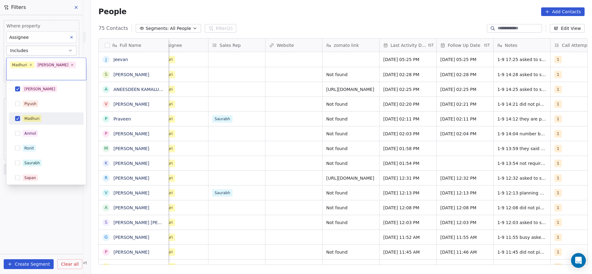
click at [50, 115] on div "Madhuri" at bounding box center [49, 118] width 55 height 7
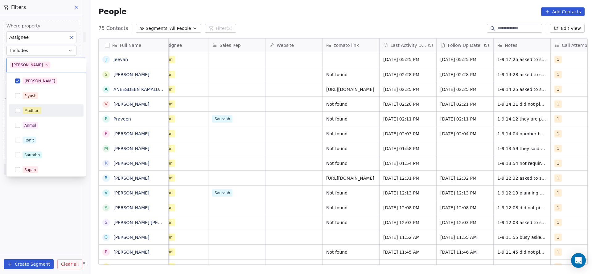
click at [243, 110] on html "On2Cook India Pvt. Ltd. Contacts People Marketing Workflows Campaigns Sales Pip…" at bounding box center [296, 137] width 592 height 274
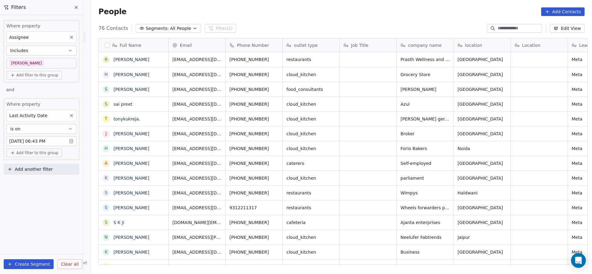
scroll to position [234, 496]
click at [25, 61] on body "On2Cook India Pvt. Ltd. Contacts People Marketing Workflows Campaigns Sales Pip…" at bounding box center [296, 137] width 592 height 274
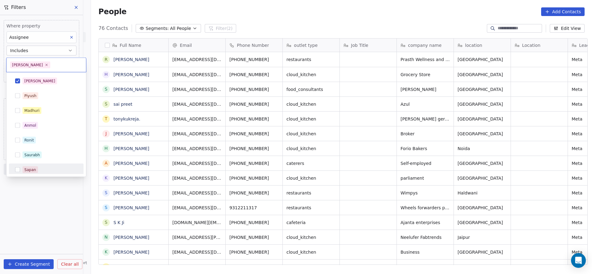
click at [22, 213] on html "On2Cook India Pvt. Ltd. Contacts People Marketing Workflows Campaigns Sales Pip…" at bounding box center [296, 137] width 592 height 274
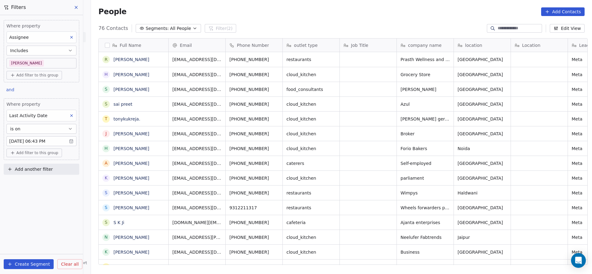
click at [56, 170] on button "Add another filter" at bounding box center [41, 169] width 75 height 11
click at [42, 179] on span "Contact properties" at bounding box center [30, 182] width 40 height 6
type input "***"
click at [41, 224] on div "Lead Status" at bounding box center [41, 225] width 63 height 6
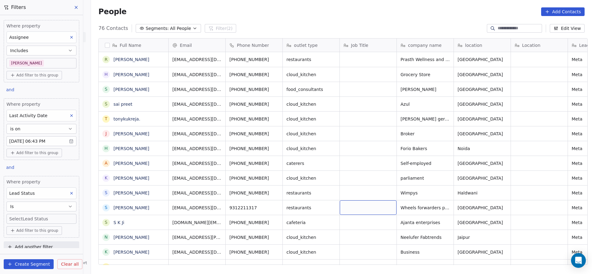
click at [35, 217] on body "On2Cook India Pvt. Ltd. Contacts People Marketing Workflows Campaigns Sales Pip…" at bounding box center [296, 137] width 592 height 274
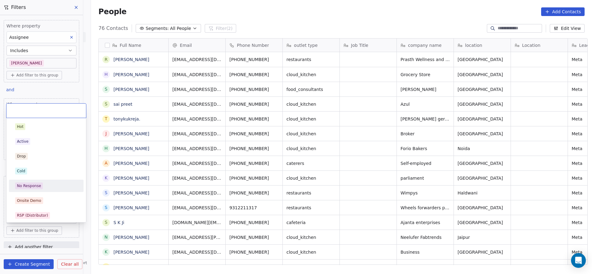
click at [41, 188] on span "No Response" at bounding box center [29, 185] width 28 height 7
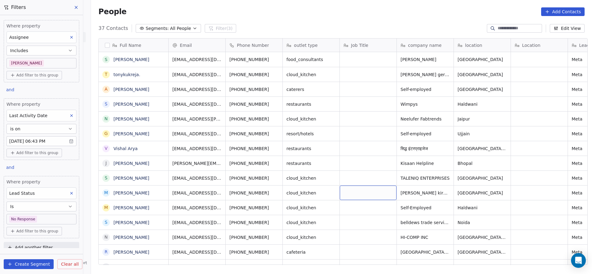
click at [22, 65] on body "On2Cook India Pvt. Ltd. Contacts People Marketing Workflows Campaigns Sales Pip…" at bounding box center [296, 137] width 592 height 274
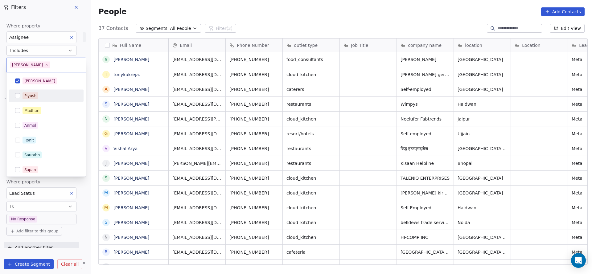
click at [38, 105] on div "Madhuri" at bounding box center [46, 110] width 75 height 12
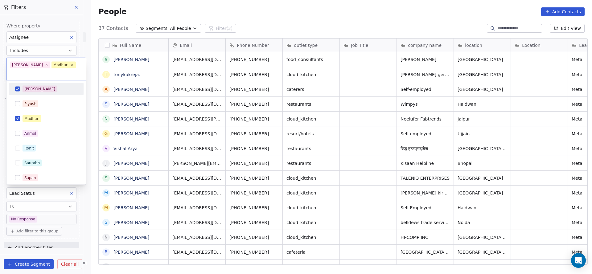
click at [39, 86] on div "[PERSON_NAME]" at bounding box center [49, 89] width 55 height 7
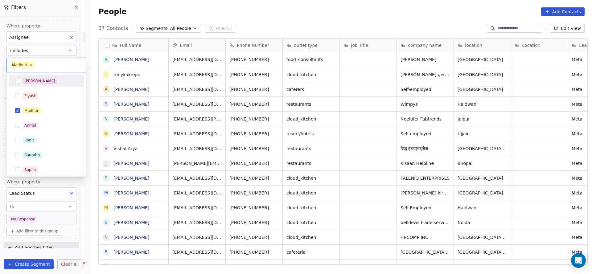
click at [360, 117] on html "On2Cook India Pvt. Ltd. Contacts People Marketing Workflows Campaigns Sales Pip…" at bounding box center [296, 137] width 592 height 274
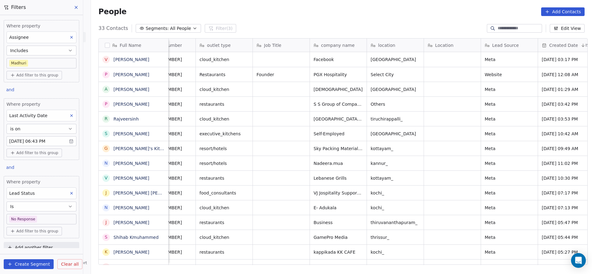
scroll to position [0, 0]
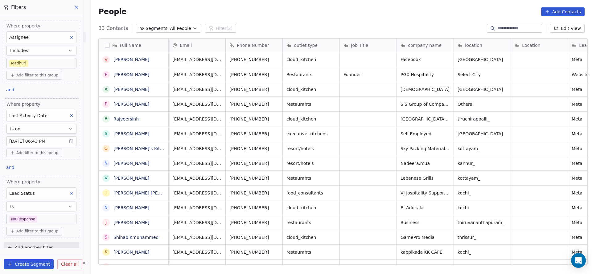
drag, startPoint x: 360, startPoint y: 117, endPoint x: 245, endPoint y: 257, distance: 181.3
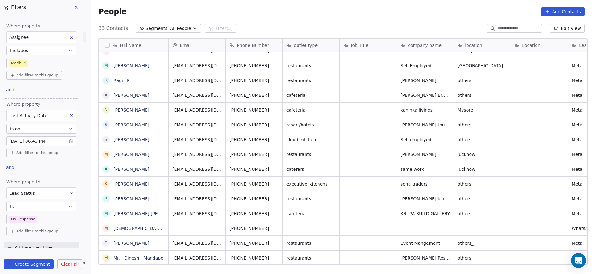
scroll to position [7, 0]
click at [68, 195] on button at bounding box center [71, 193] width 8 height 8
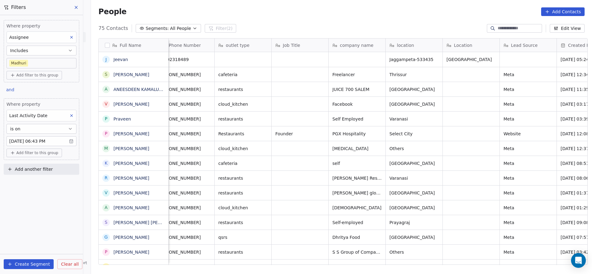
scroll to position [7, 80]
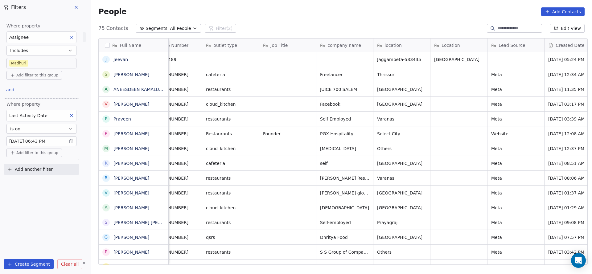
click at [56, 165] on button "Add another filter" at bounding box center [41, 169] width 75 height 11
click at [48, 181] on div "Contact properties" at bounding box center [41, 182] width 63 height 6
type input "****"
click at [39, 224] on div "Lead Status" at bounding box center [41, 225] width 63 height 6
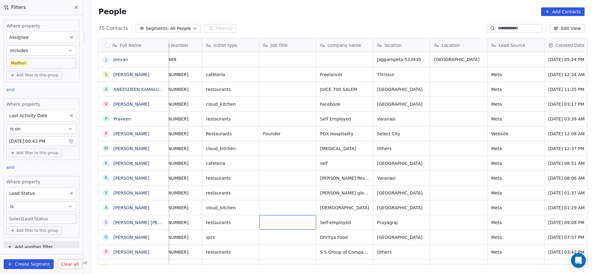
click at [42, 218] on body "On2Cook India Pvt. Ltd. Contacts People Marketing Workflows Campaigns Sales Pip…" at bounding box center [296, 137] width 592 height 274
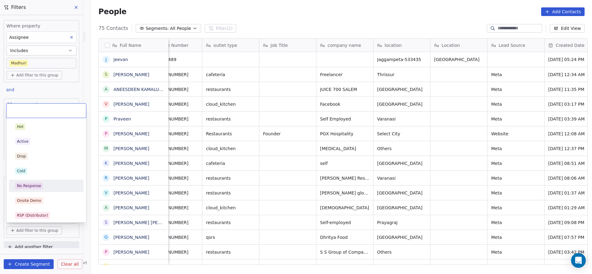
click at [45, 187] on div "No Response" at bounding box center [46, 185] width 62 height 7
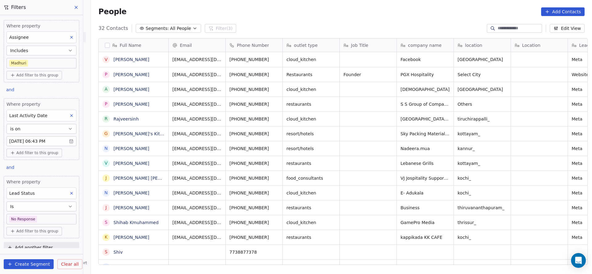
scroll to position [234, 496]
click at [40, 219] on body "On2Cook India Pvt. Ltd. Contacts People Marketing Workflows Campaigns Sales Pip…" at bounding box center [296, 137] width 592 height 274
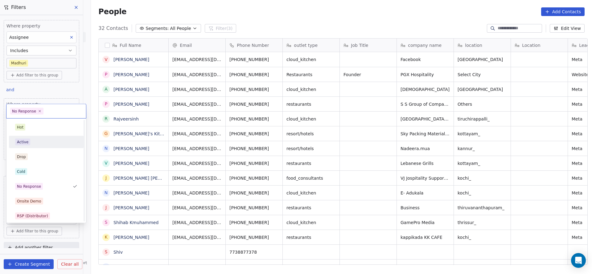
scroll to position [46, 0]
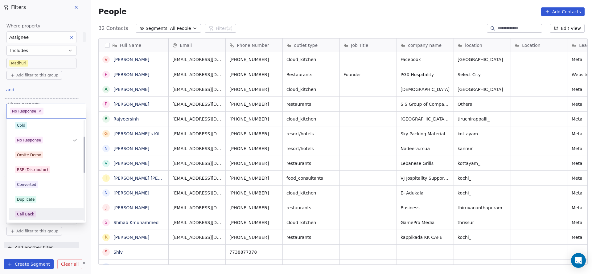
click at [31, 216] on span "Call Back" at bounding box center [25, 214] width 21 height 7
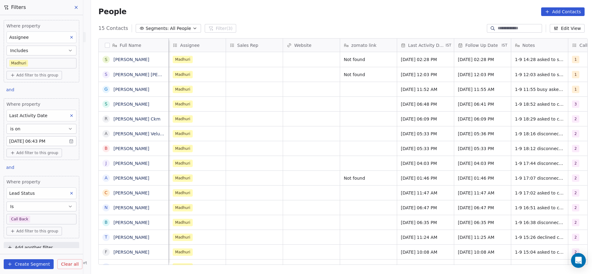
scroll to position [0, 674]
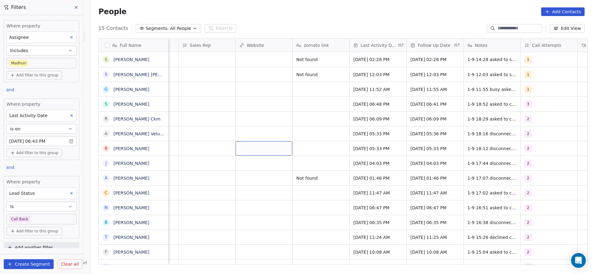
click at [28, 219] on body "On2Cook India Pvt. Ltd. Contacts People Marketing Workflows Campaigns Sales Pip…" at bounding box center [296, 137] width 592 height 274
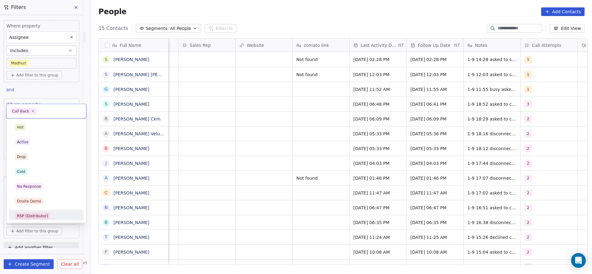
scroll to position [46, 0]
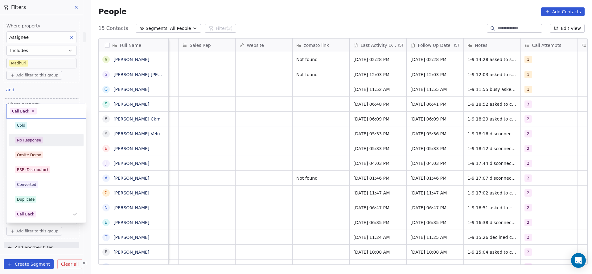
click at [39, 135] on div "No Response" at bounding box center [46, 140] width 70 height 10
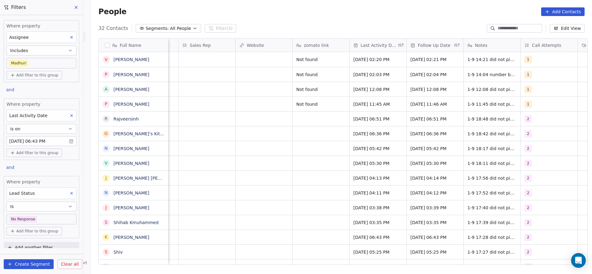
click at [43, 219] on body "On2Cook India Pvt. Ltd. Contacts People Marketing Workflows Campaigns Sales Pip…" at bounding box center [296, 137] width 592 height 274
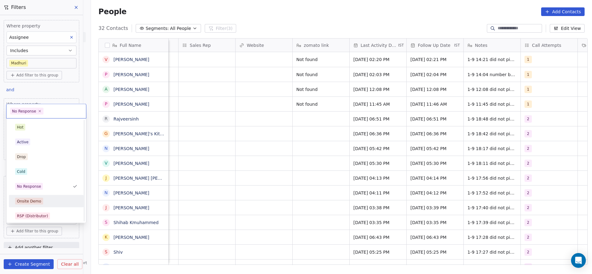
scroll to position [92, 0]
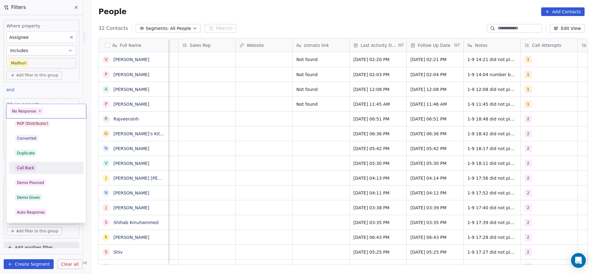
click at [57, 168] on div "Call Back" at bounding box center [46, 168] width 62 height 7
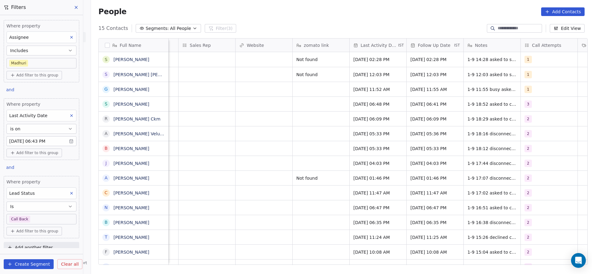
click at [30, 218] on body "On2Cook India Pvt. Ltd. Contacts People Marketing Workflows Campaigns Sales Pip…" at bounding box center [296, 137] width 592 height 274
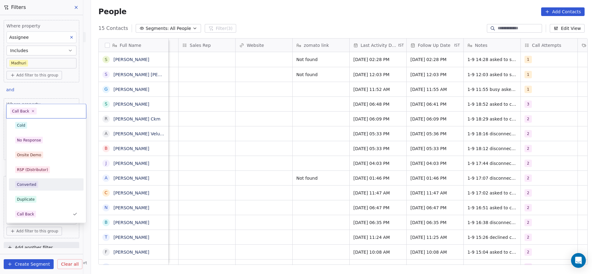
scroll to position [0, 0]
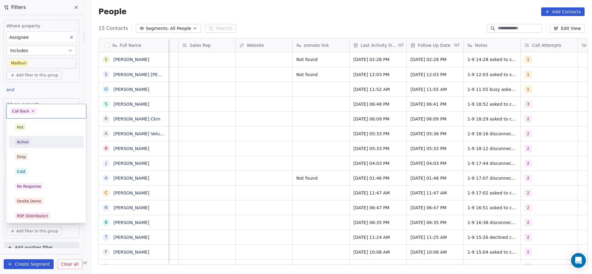
click at [41, 145] on div "Active" at bounding box center [46, 142] width 62 height 7
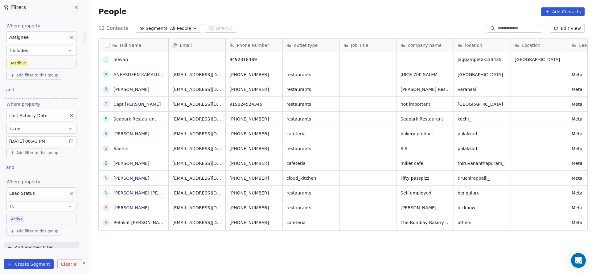
scroll to position [234, 496]
click at [37, 218] on body "On2Cook India Pvt. Ltd. Contacts People Marketing Workflows Campaigns Sales Pip…" at bounding box center [296, 137] width 592 height 274
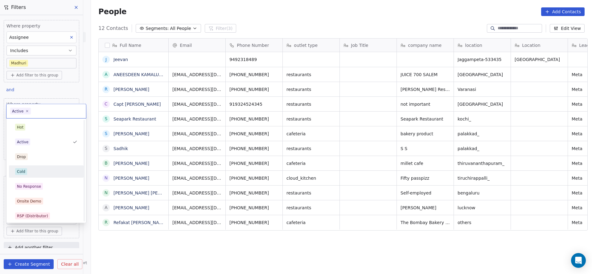
scroll to position [92, 0]
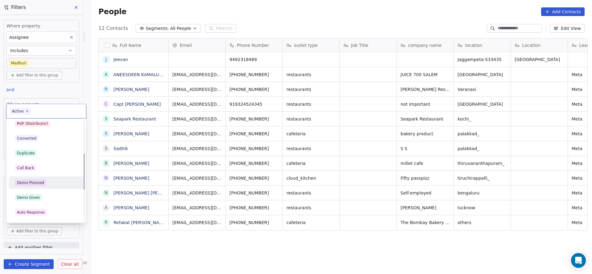
click at [39, 183] on div "Demo Planned" at bounding box center [30, 183] width 27 height 6
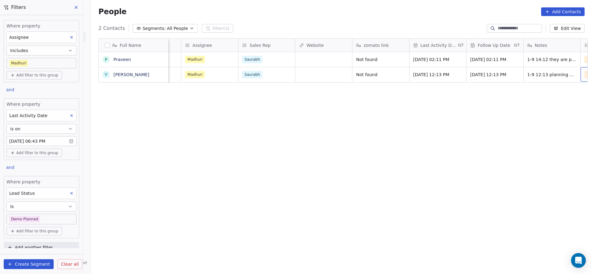
scroll to position [0, 671]
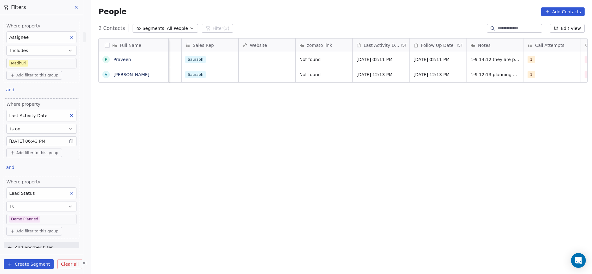
click at [42, 213] on body "On2Cook India Pvt. Ltd. Contacts People Marketing Workflows Campaigns Sales Pip…" at bounding box center [296, 137] width 592 height 274
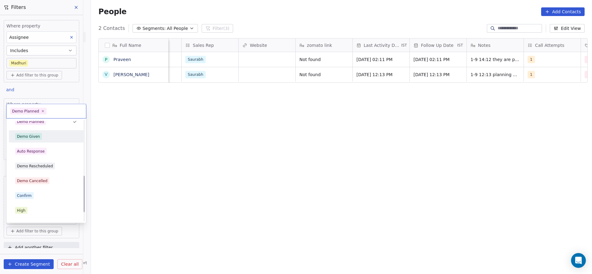
scroll to position [107, 0]
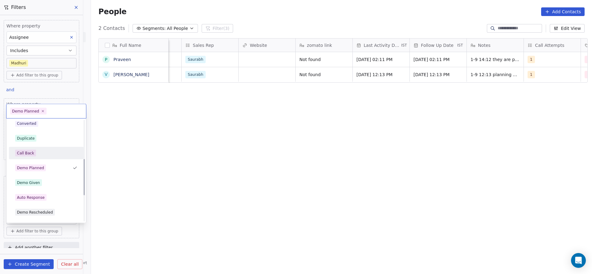
click at [42, 160] on div "Hot Active Drop Cold No Response Onsite Demo RSP (Distributor) Converted Duplic…" at bounding box center [46, 153] width 75 height 279
click at [41, 146] on div "Hot Active Drop Cold No Response Onsite Demo RSP (Distributor) Converted Duplic…" at bounding box center [46, 153] width 75 height 279
click at [41, 153] on div "Call Back" at bounding box center [46, 153] width 62 height 7
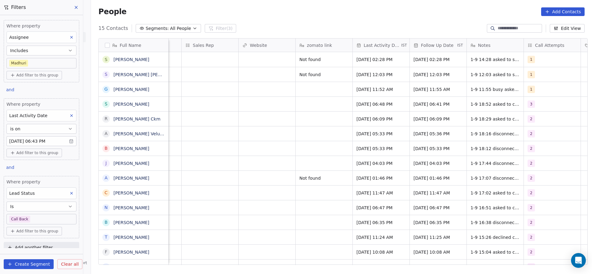
click at [31, 219] on body "On2Cook India Pvt. Ltd. Contacts People Marketing Workflows Campaigns Sales Pip…" at bounding box center [296, 137] width 592 height 274
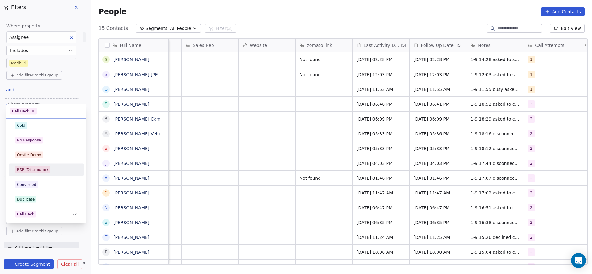
scroll to position [139, 0]
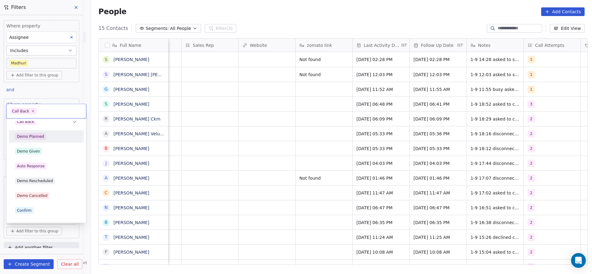
click at [48, 140] on div "Demo Planned" at bounding box center [46, 137] width 70 height 10
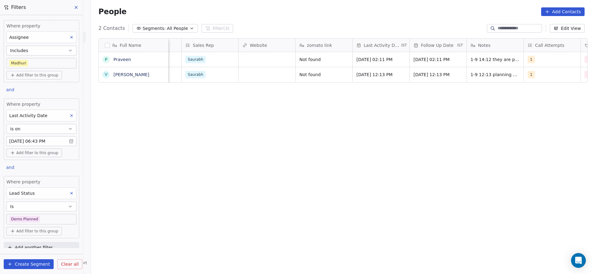
click at [48, 219] on body "On2Cook India Pvt. Ltd. Contacts People Marketing Workflows Campaigns Sales Pip…" at bounding box center [296, 137] width 592 height 274
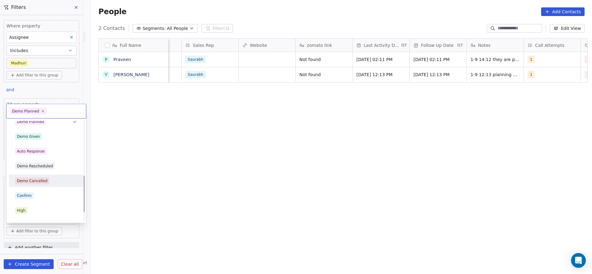
scroll to position [15, 0]
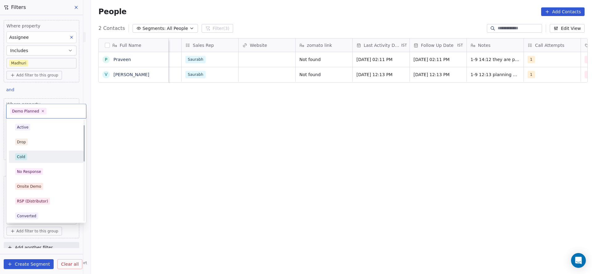
click at [47, 160] on div "Cold" at bounding box center [46, 157] width 70 height 10
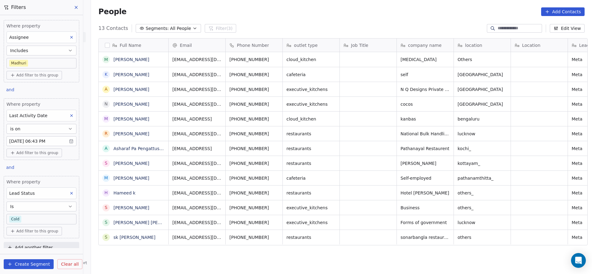
scroll to position [234, 496]
click at [26, 61] on body "On2Cook India Pvt. Ltd. Contacts People Marketing Workflows Campaigns Sales Pip…" at bounding box center [296, 137] width 592 height 274
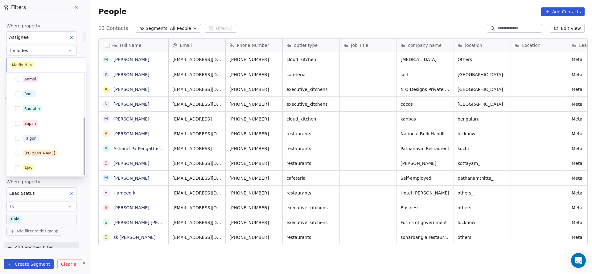
scroll to position [76, 0]
click at [36, 151] on div "Ankit" at bounding box center [49, 153] width 55 height 7
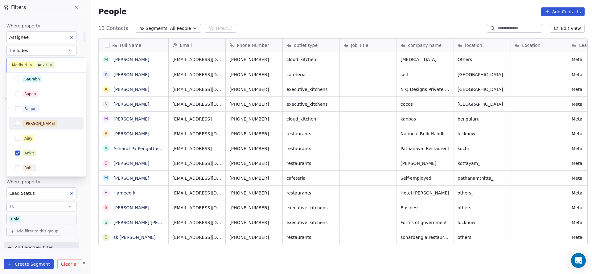
click at [194, 120] on html "On2Cook India Pvt. Ltd. Contacts People Marketing Workflows Campaigns Sales Pip…" at bounding box center [296, 137] width 592 height 274
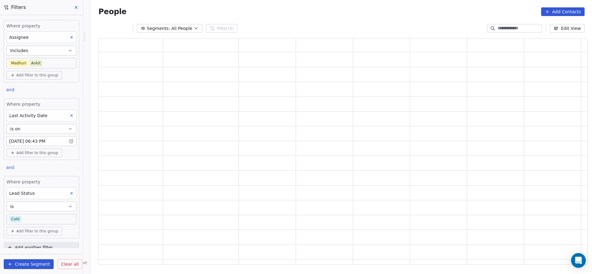
scroll to position [219, 482]
click at [45, 66] on body "On2Cook India Pvt. Ltd. Contacts People Marketing Workflows Campaigns Sales Pip…" at bounding box center [296, 137] width 592 height 274
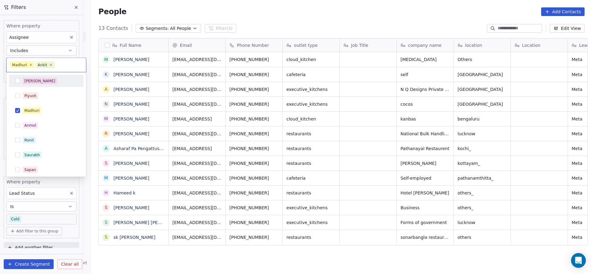
scroll to position [234, 496]
click at [31, 63] on icon at bounding box center [31, 65] width 4 height 4
click at [165, 101] on html "On2Cook India Pvt. Ltd. Contacts People Marketing Workflows Campaigns Sales Pip…" at bounding box center [296, 137] width 592 height 274
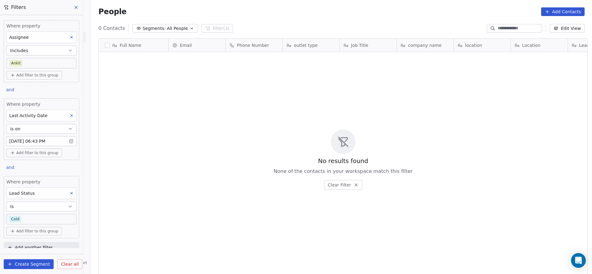
click at [44, 221] on body "On2Cook India Pvt. Ltd. Contacts People Marketing Workflows Campaigns Sales Pip…" at bounding box center [296, 137] width 592 height 274
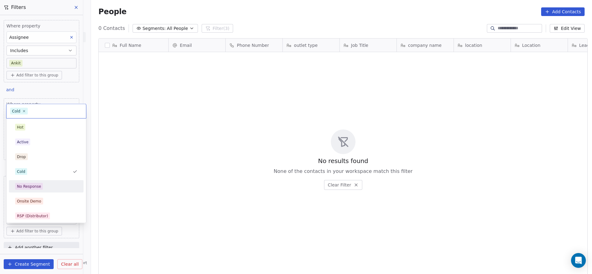
click at [56, 187] on div "No Response" at bounding box center [46, 186] width 62 height 7
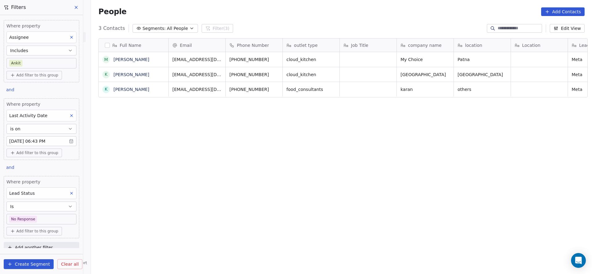
click at [37, 219] on body "On2Cook India Pvt. Ltd. Contacts People Marketing Workflows Campaigns Sales Pip…" at bounding box center [296, 137] width 592 height 274
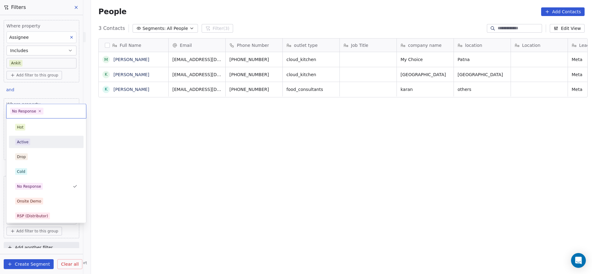
click at [43, 141] on div "Active" at bounding box center [46, 142] width 62 height 7
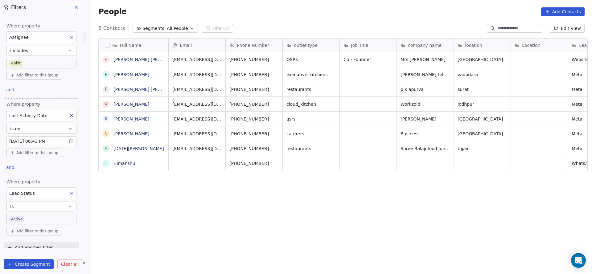
click at [44, 217] on body "On2Cook India Pvt. Ltd. Contacts People Marketing Workflows Campaigns Sales Pip…" at bounding box center [296, 137] width 592 height 274
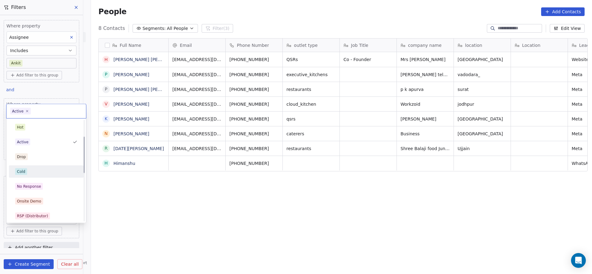
scroll to position [46, 0]
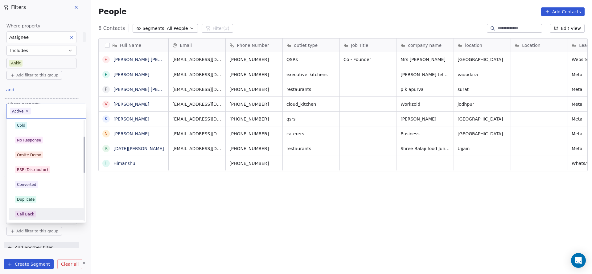
click at [35, 213] on div "Call Back" at bounding box center [46, 214] width 62 height 7
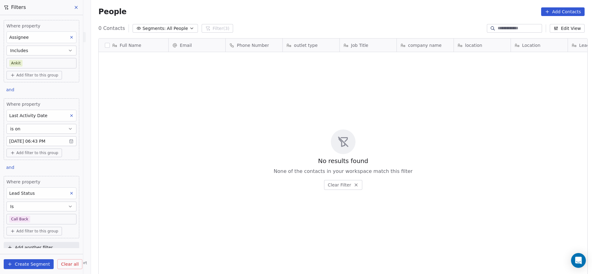
scroll to position [234, 496]
click at [47, 222] on body "On2Cook India Pvt. Ltd. Contacts People Marketing Workflows Campaigns Sales Pip…" at bounding box center [296, 137] width 592 height 274
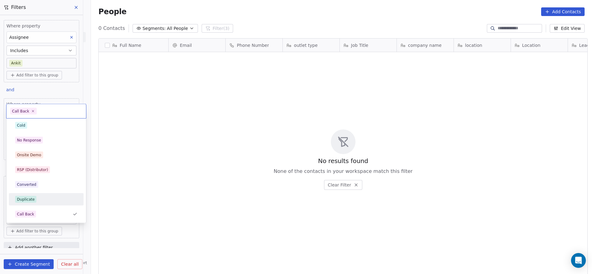
scroll to position [92, 0]
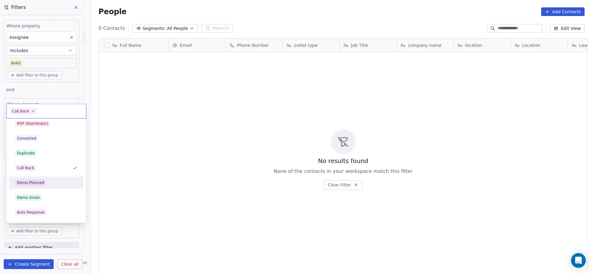
click at [44, 180] on span "Demo Planned" at bounding box center [30, 182] width 31 height 7
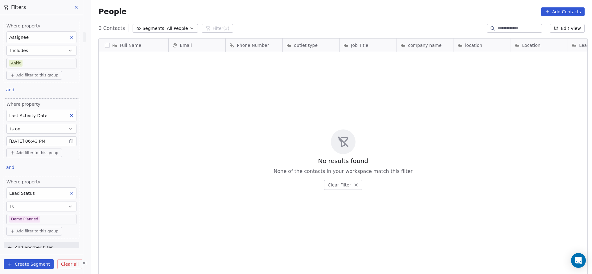
scroll to position [234, 496]
click at [43, 217] on body "On2Cook India Pvt. Ltd. Contacts People Marketing Workflows Campaigns Sales Pip…" at bounding box center [296, 137] width 592 height 274
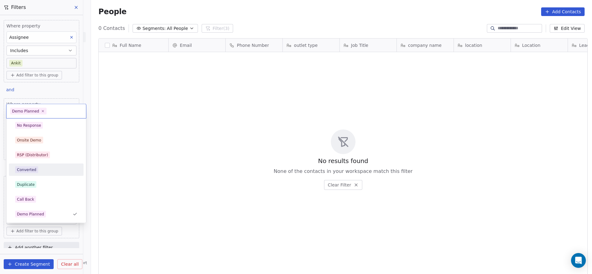
scroll to position [15, 0]
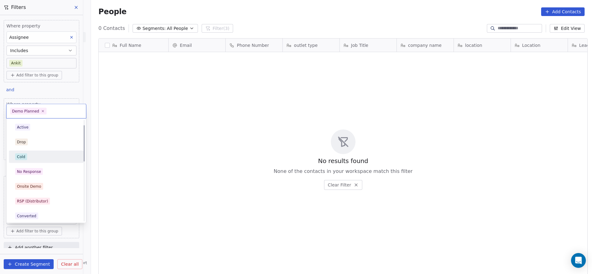
click at [43, 160] on div "Cold" at bounding box center [46, 157] width 70 height 10
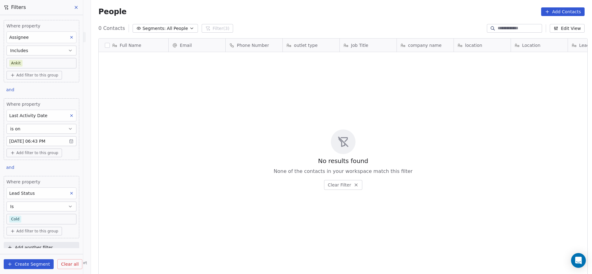
click at [67, 189] on button at bounding box center [71, 193] width 8 height 8
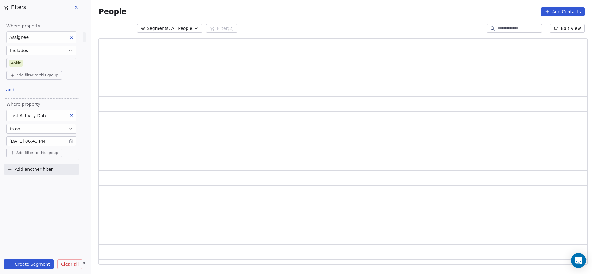
scroll to position [0, 0]
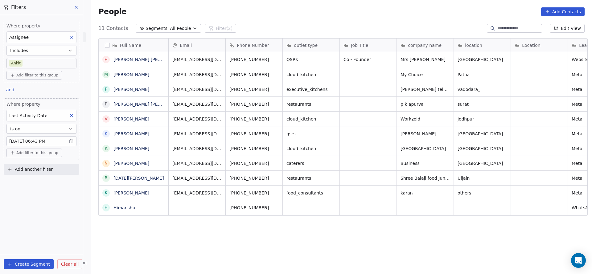
click at [51, 62] on body "On2Cook India Pvt. Ltd. Contacts People Marketing Workflows Campaigns Sales Pip…" at bounding box center [296, 137] width 592 height 274
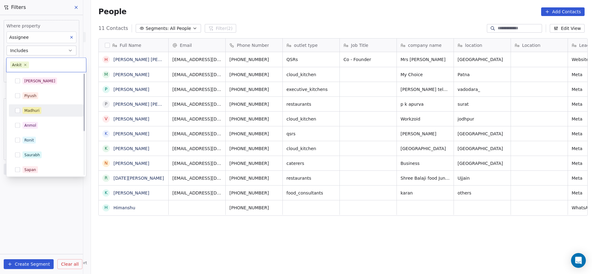
click at [44, 108] on div "Madhuri" at bounding box center [49, 110] width 55 height 7
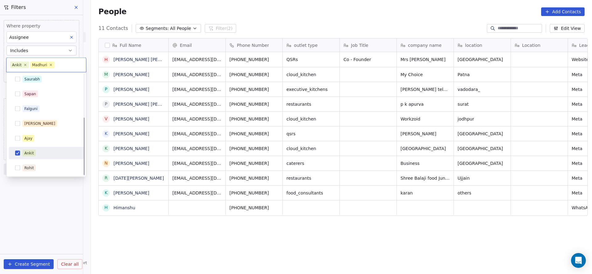
click at [36, 155] on div "Ankit" at bounding box center [49, 153] width 55 height 7
click at [296, 147] on html "On2Cook India Pvt. Ltd. Contacts People Marketing Workflows Campaigns Sales Pip…" at bounding box center [296, 137] width 592 height 274
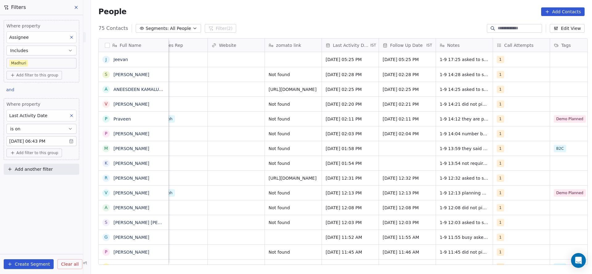
scroll to position [0, 704]
